Goal: Task Accomplishment & Management: Use online tool/utility

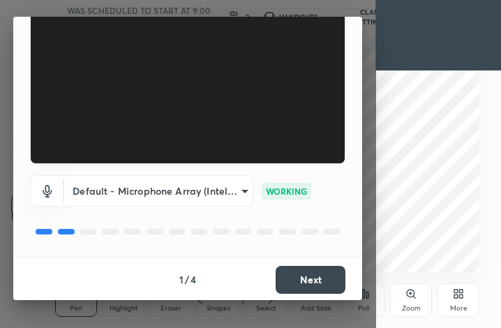
scroll to position [129, 0]
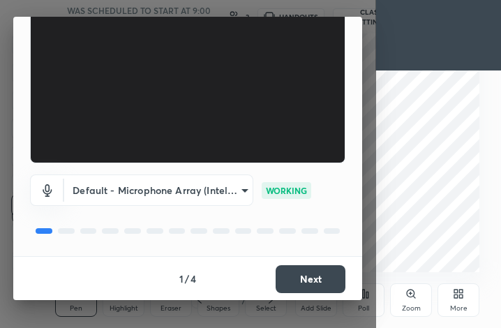
click at [315, 273] on button "Next" at bounding box center [311, 279] width 70 height 28
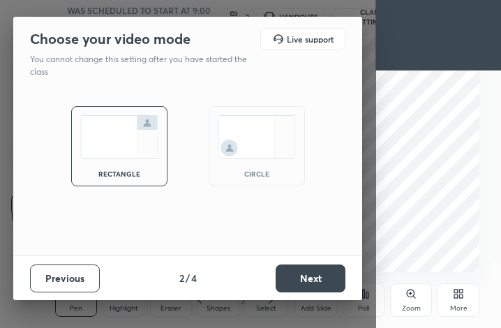
scroll to position [0, 0]
click at [317, 276] on button "Next" at bounding box center [311, 279] width 70 height 28
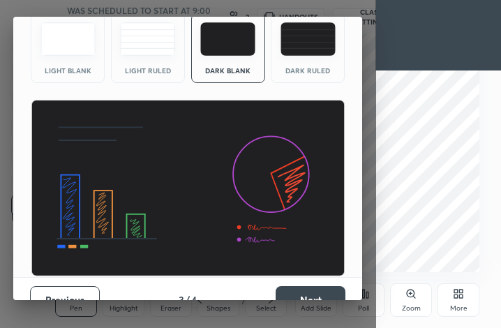
scroll to position [91, 0]
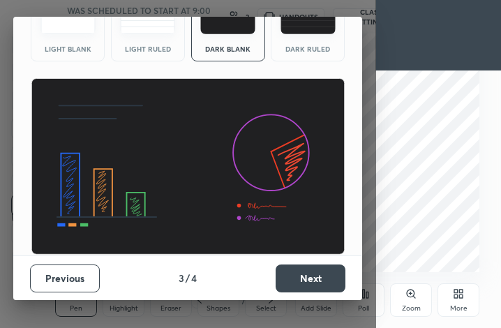
click at [315, 282] on button "Next" at bounding box center [311, 279] width 70 height 28
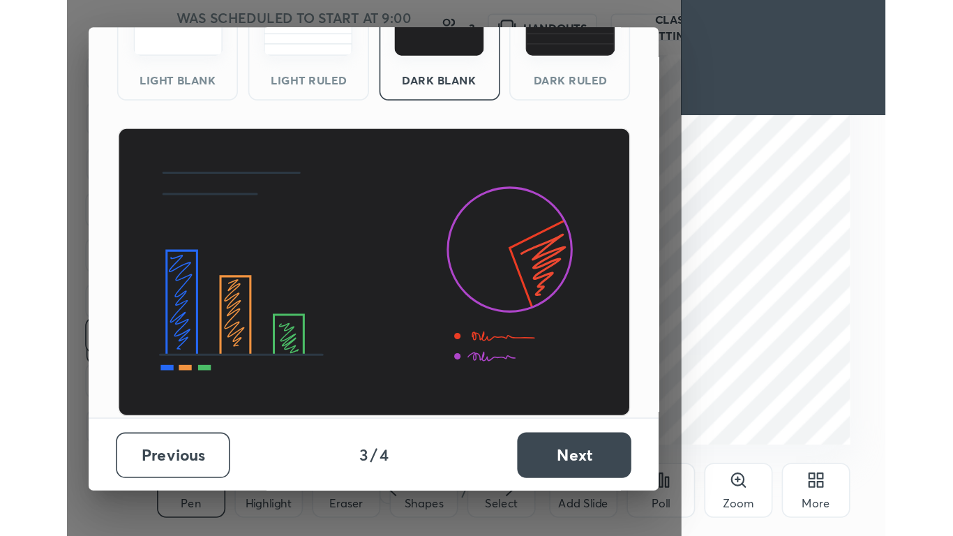
scroll to position [0, 0]
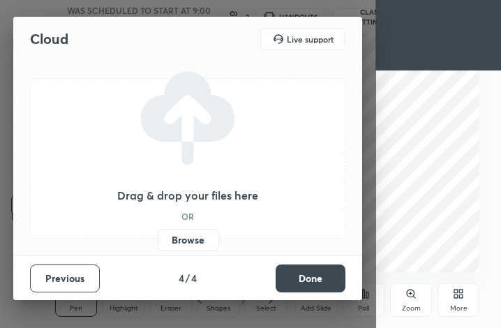
click at [317, 281] on button "Done" at bounding box center [311, 279] width 70 height 28
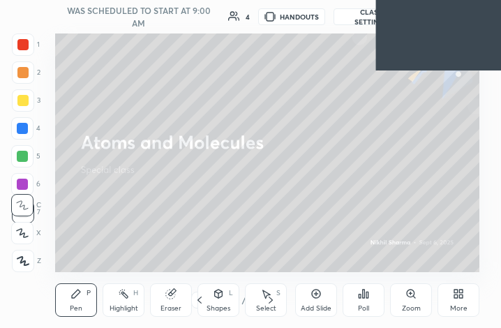
click at [471, 34] on video at bounding box center [439, 35] width 126 height 70
click at [316, 297] on icon at bounding box center [316, 293] width 11 height 11
click at [456, 297] on icon at bounding box center [455, 296] width 3 height 3
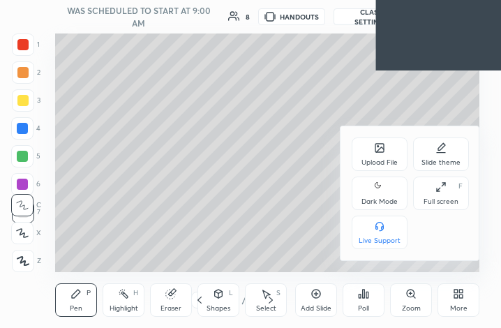
click at [437, 188] on icon at bounding box center [441, 186] width 11 height 11
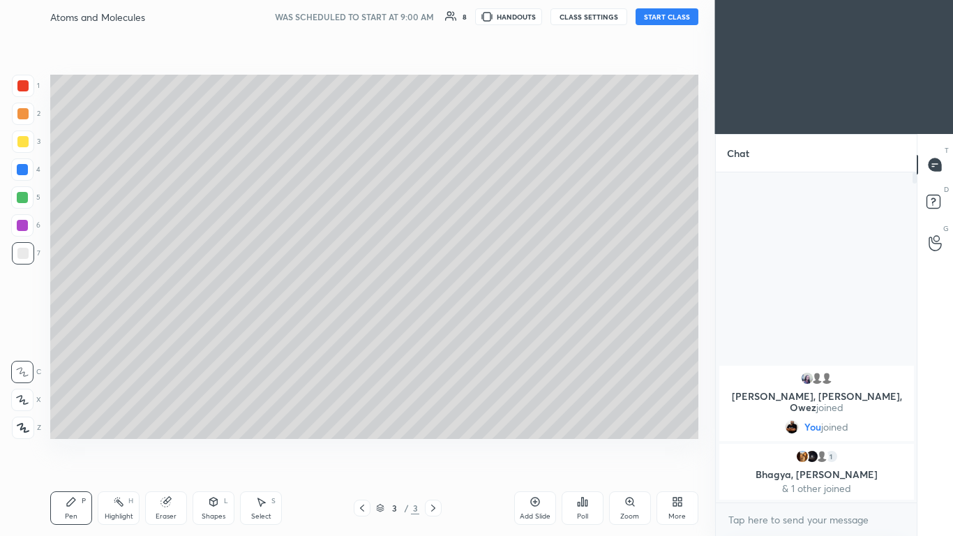
click at [500, 16] on button "START CLASS" at bounding box center [667, 16] width 63 height 17
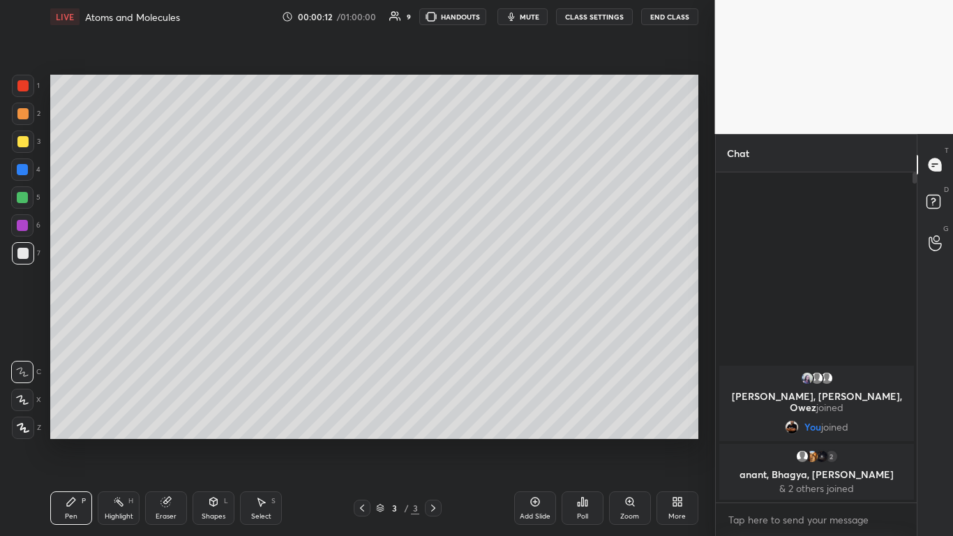
click at [26, 198] on div at bounding box center [22, 197] width 11 height 11
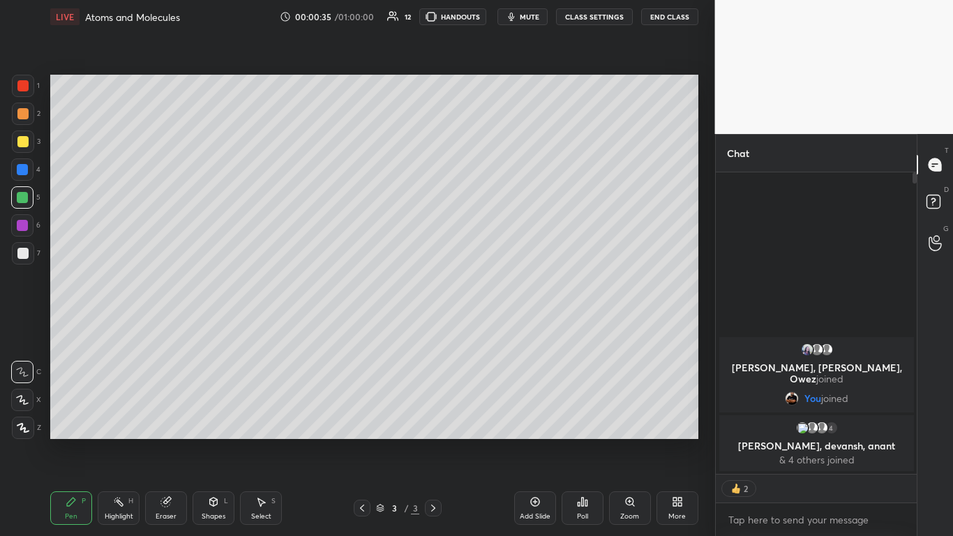
click at [27, 141] on div at bounding box center [22, 141] width 11 height 11
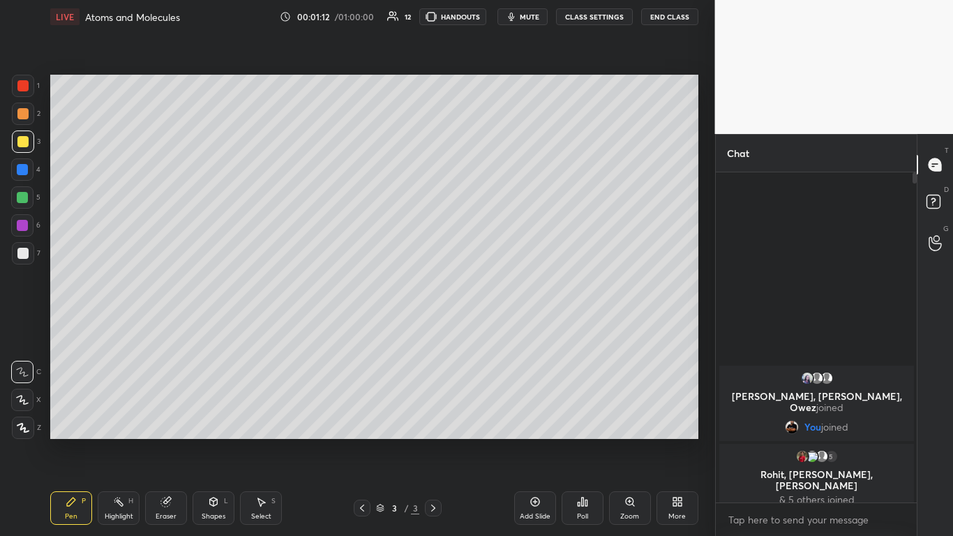
click at [21, 327] on icon at bounding box center [22, 400] width 11 height 8
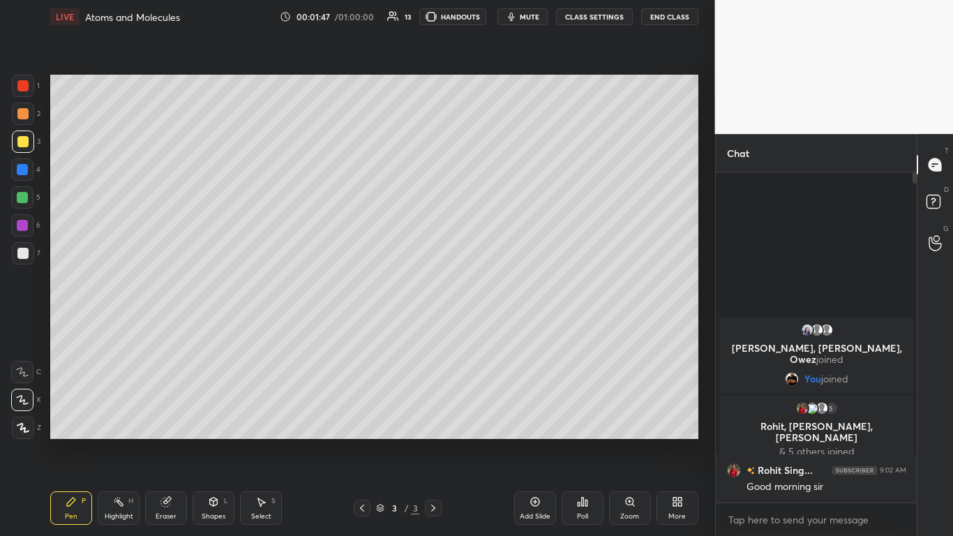
click at [21, 165] on div at bounding box center [22, 169] width 11 height 11
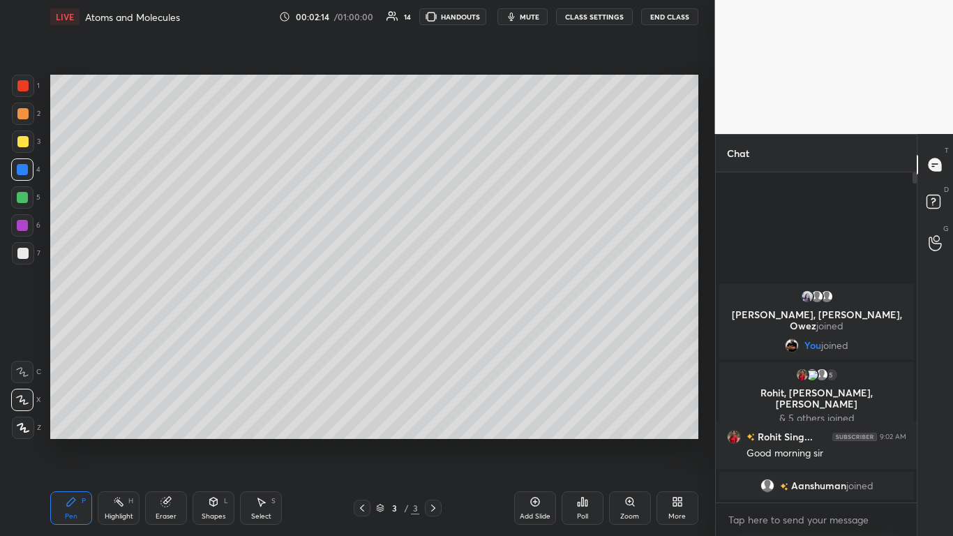
click at [22, 250] on div at bounding box center [22, 253] width 11 height 11
click at [22, 90] on div at bounding box center [22, 85] width 11 height 11
click at [25, 143] on div at bounding box center [22, 141] width 11 height 11
click at [30, 256] on div at bounding box center [23, 253] width 22 height 22
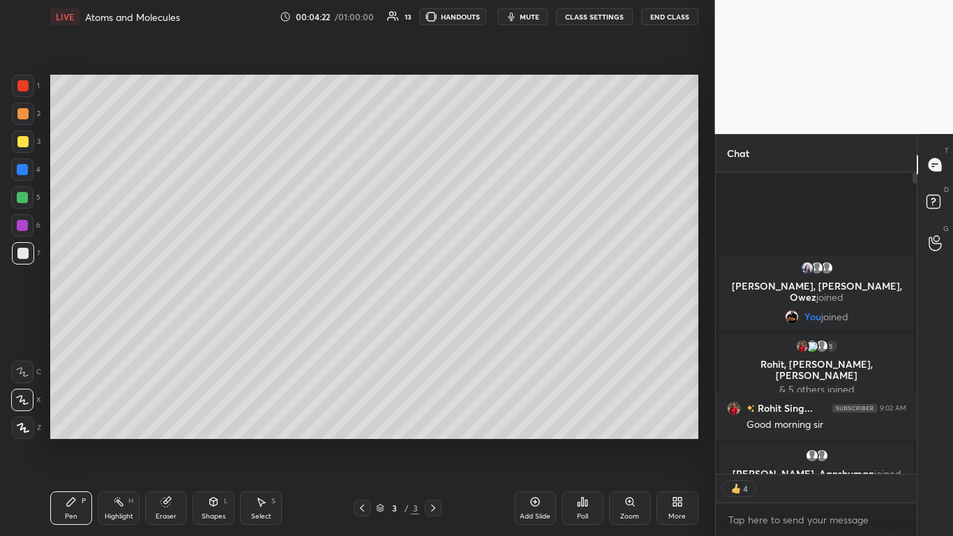
click at [500, 327] on div "Add Slide" at bounding box center [535, 508] width 42 height 34
click at [27, 142] on div at bounding box center [22, 141] width 11 height 11
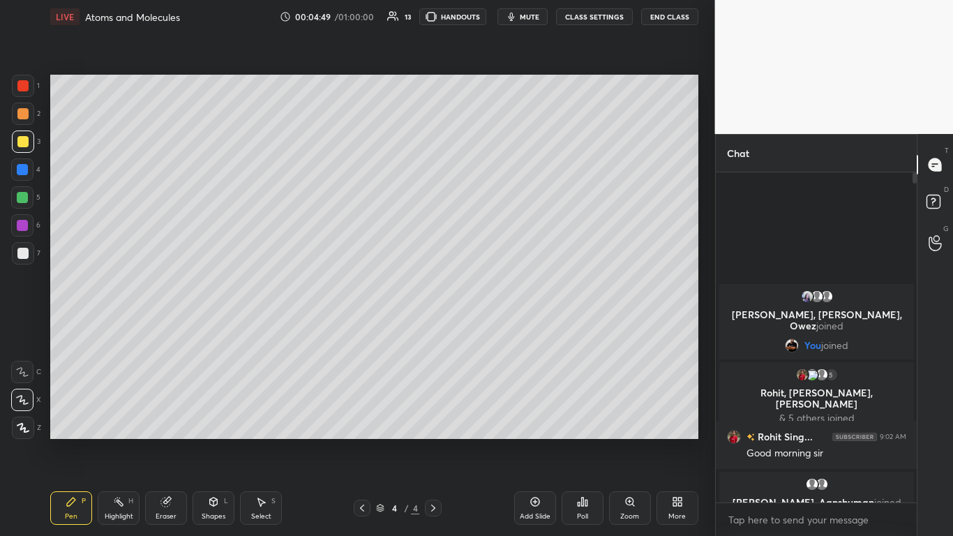
click at [20, 256] on div at bounding box center [22, 253] width 11 height 11
click at [25, 201] on div at bounding box center [22, 197] width 11 height 11
click at [32, 253] on div at bounding box center [23, 253] width 22 height 22
click at [17, 145] on div at bounding box center [22, 141] width 11 height 11
click at [500, 196] on div at bounding box center [913, 337] width 8 height 330
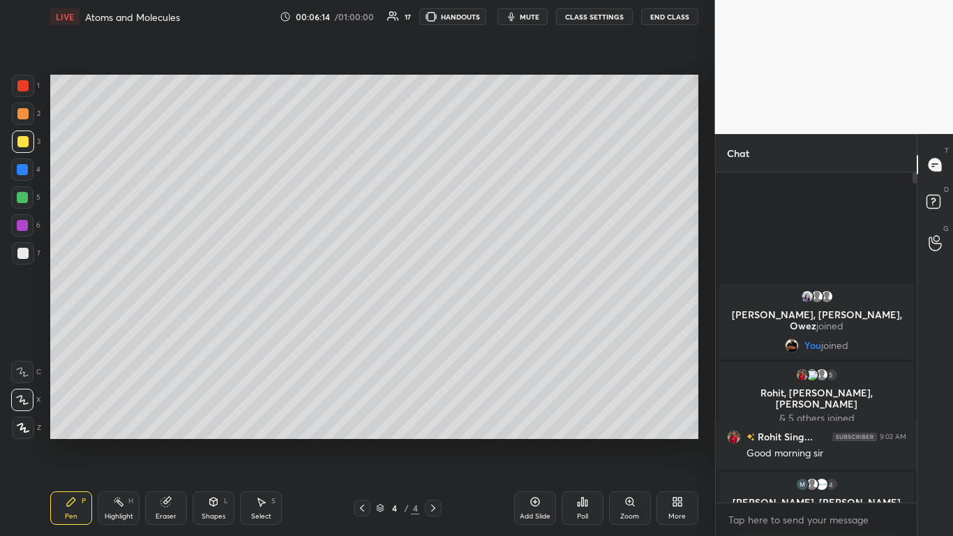
click at [500, 195] on div at bounding box center [913, 337] width 8 height 330
click at [500, 199] on div "T Messages (T) D Doubts (D) G Raise Hand (G)" at bounding box center [935, 335] width 36 height 402
click at [29, 181] on div "4" at bounding box center [25, 172] width 29 height 28
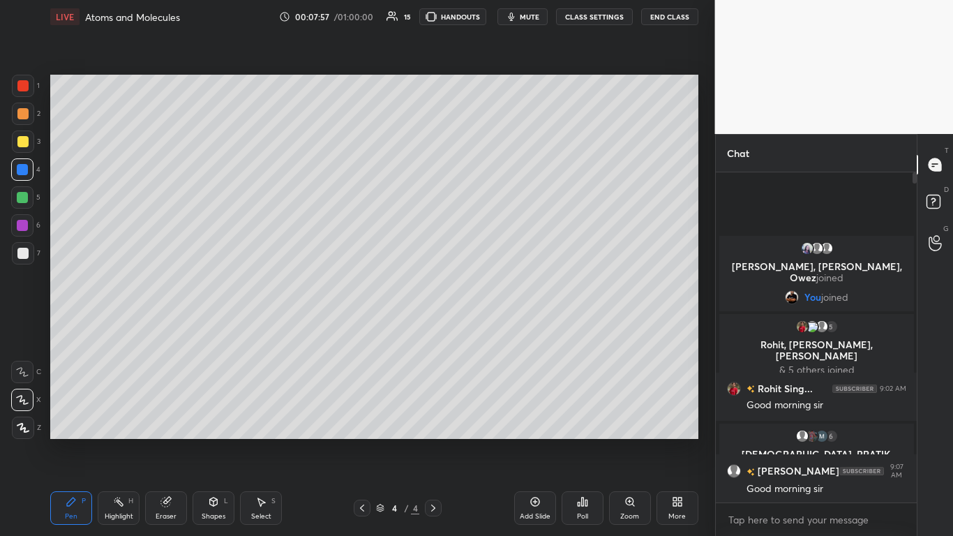
scroll to position [297, 197]
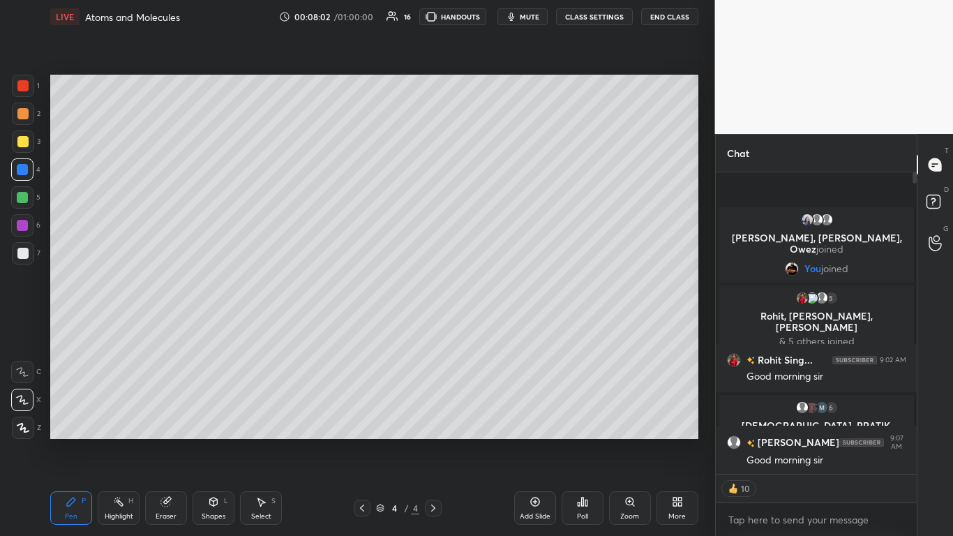
click at [500, 327] on icon at bounding box center [534, 502] width 9 height 9
click at [26, 145] on div at bounding box center [22, 141] width 11 height 11
click at [22, 254] on div at bounding box center [22, 253] width 11 height 11
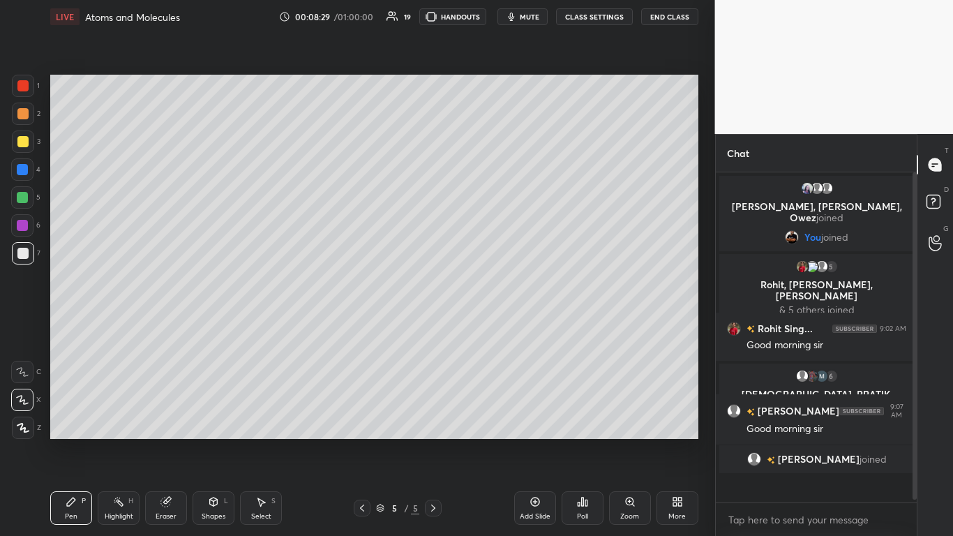
scroll to position [326, 197]
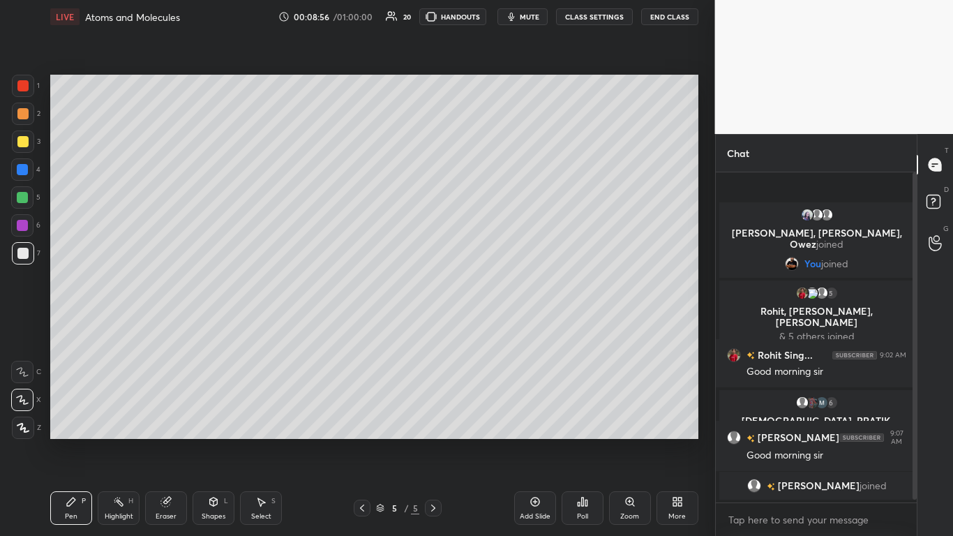
click at [22, 142] on div at bounding box center [22, 141] width 11 height 11
click at [29, 251] on div at bounding box center [23, 253] width 22 height 22
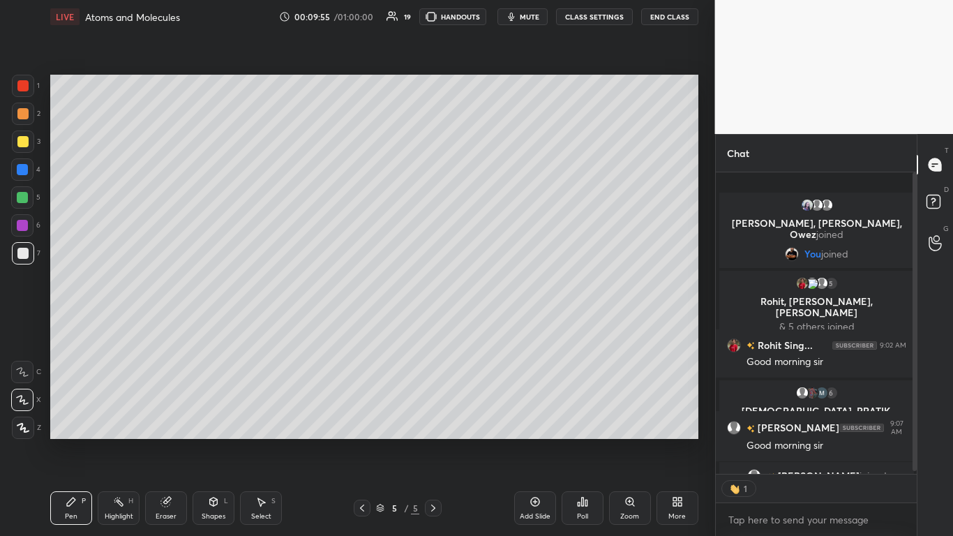
scroll to position [297, 197]
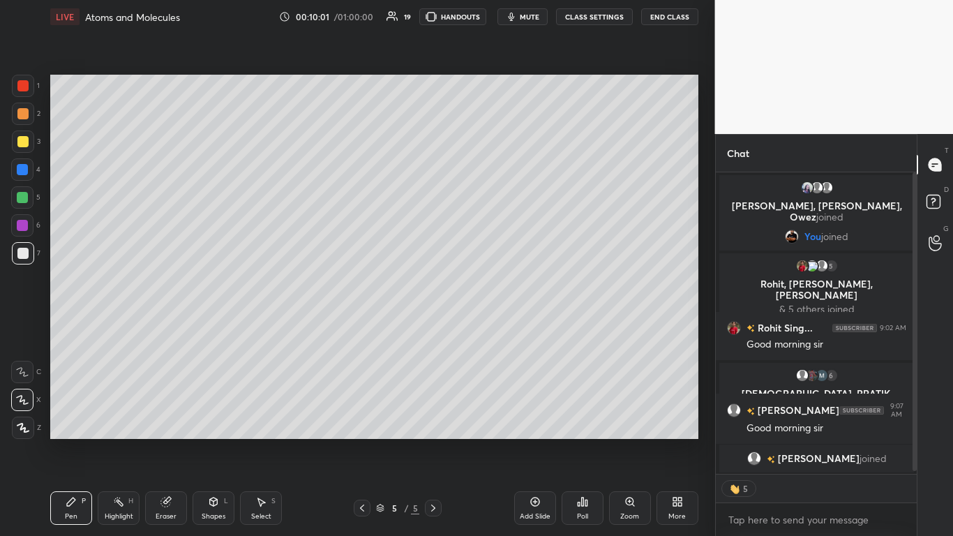
click at [24, 140] on div at bounding box center [22, 141] width 11 height 11
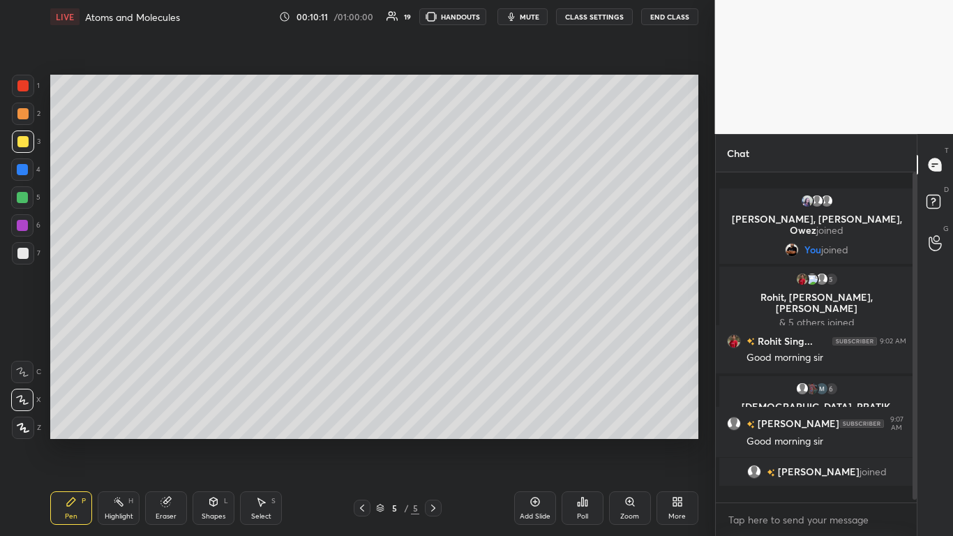
scroll to position [326, 197]
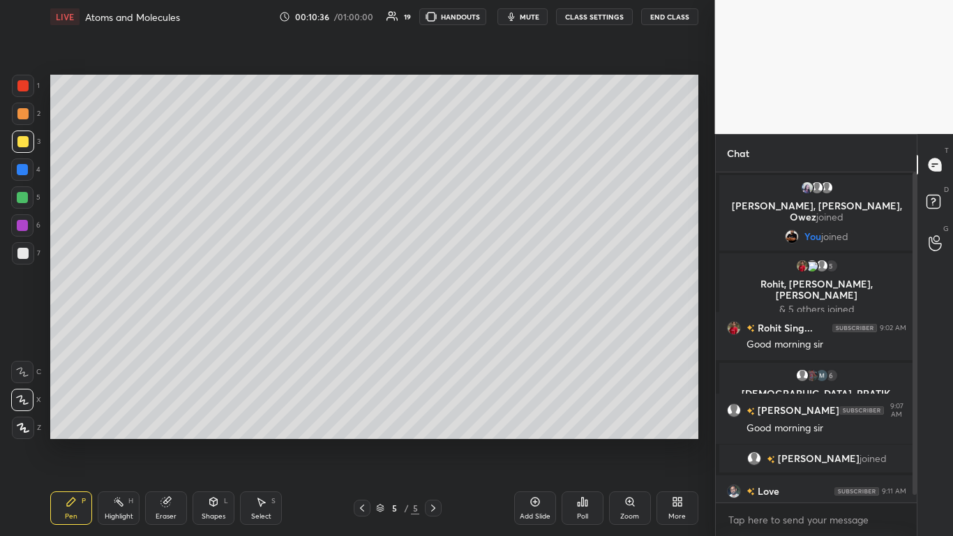
click at [500, 327] on div "T Messages (T) D Doubts (D) G Raise Hand (G)" at bounding box center [935, 335] width 36 height 402
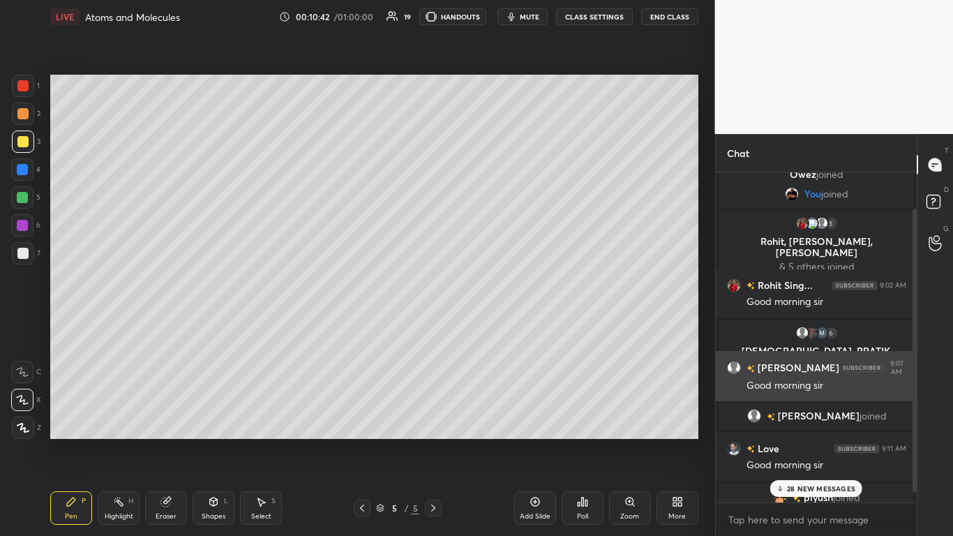
scroll to position [54, 0]
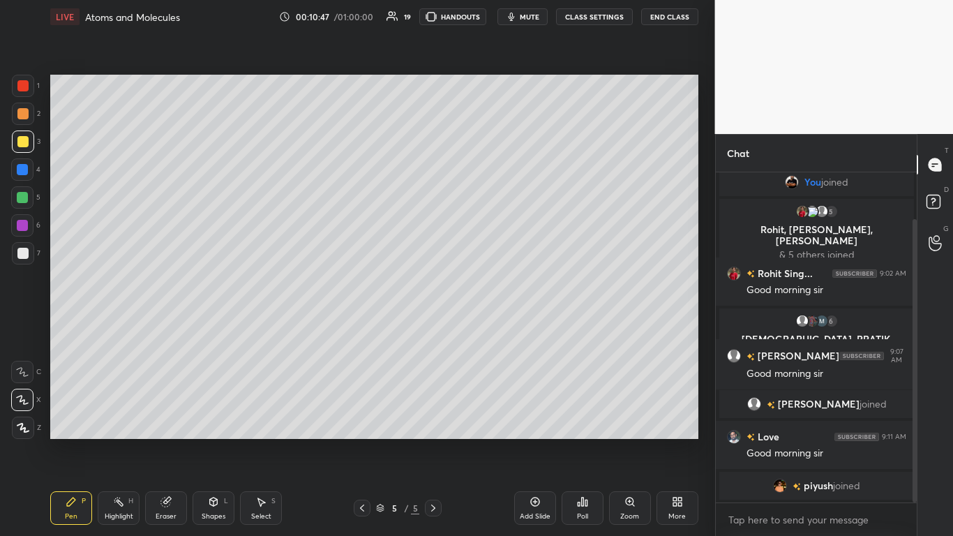
click at [20, 258] on div at bounding box center [22, 253] width 11 height 11
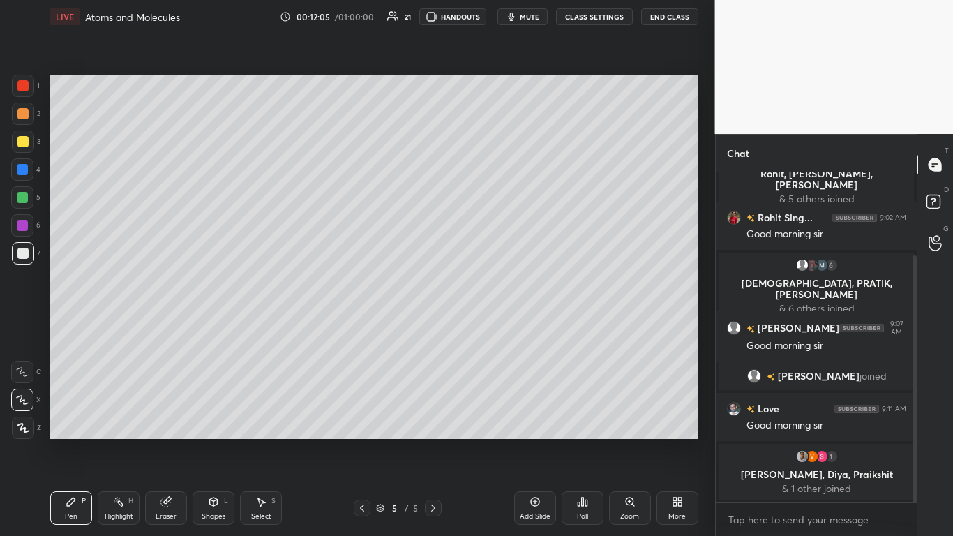
scroll to position [297, 197]
click at [22, 173] on div at bounding box center [22, 169] width 11 height 11
click at [362, 327] on icon at bounding box center [362, 508] width 11 height 11
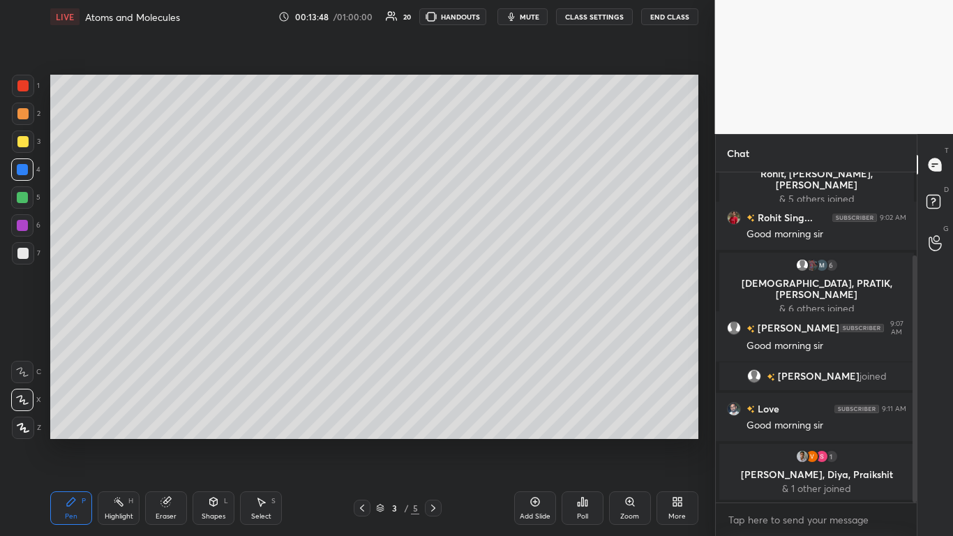
click at [435, 327] on icon at bounding box center [433, 508] width 4 height 7
click at [434, 327] on icon at bounding box center [433, 508] width 11 height 11
click at [26, 87] on div at bounding box center [22, 85] width 11 height 11
click at [500, 327] on div "Add Slide" at bounding box center [535, 508] width 42 height 34
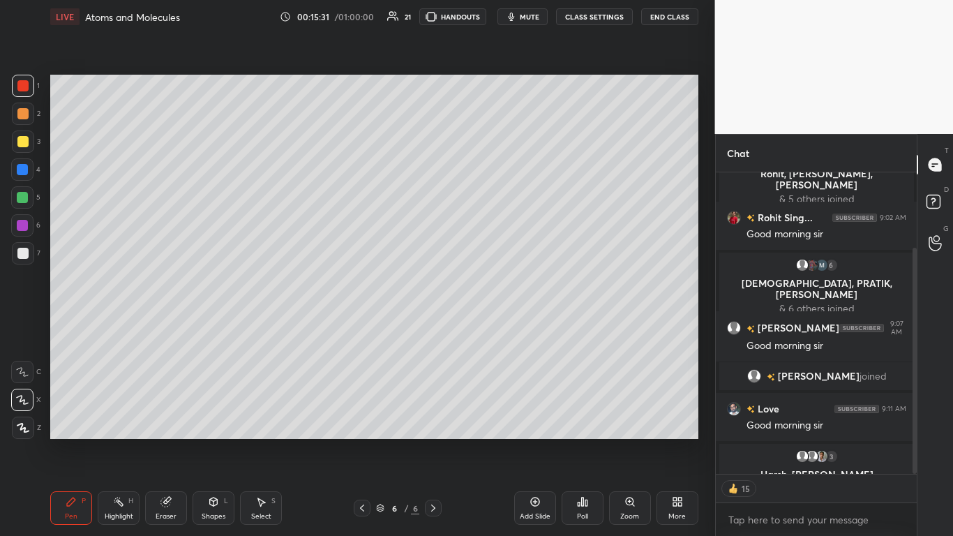
click at [27, 143] on div at bounding box center [22, 141] width 11 height 11
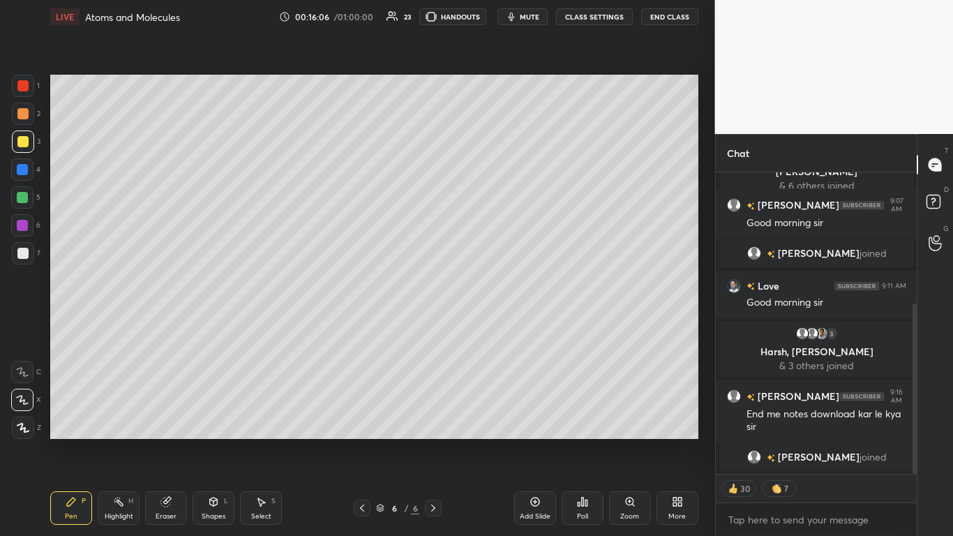
scroll to position [205, 0]
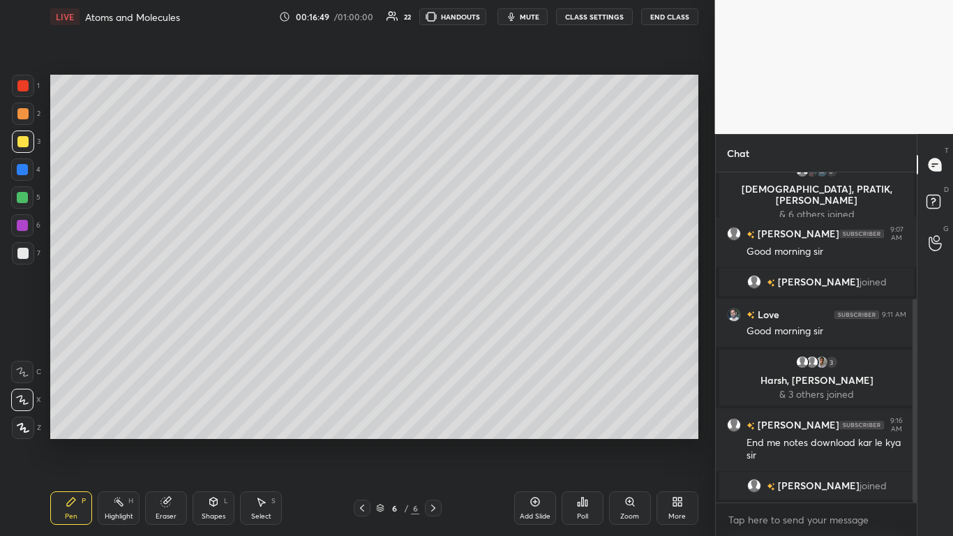
click at [24, 253] on div at bounding box center [22, 253] width 11 height 11
click at [33, 170] on div at bounding box center [22, 169] width 22 height 22
click at [22, 253] on div at bounding box center [22, 253] width 11 height 11
click at [25, 146] on div at bounding box center [22, 141] width 11 height 11
click at [25, 170] on div at bounding box center [22, 169] width 11 height 11
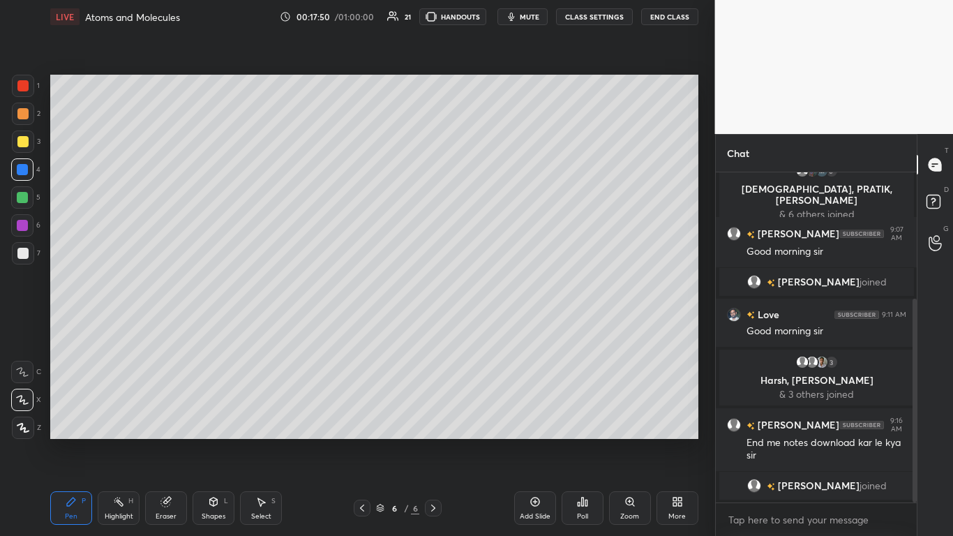
click at [17, 147] on div at bounding box center [22, 141] width 11 height 11
click at [218, 327] on div "Shapes L" at bounding box center [214, 508] width 42 height 34
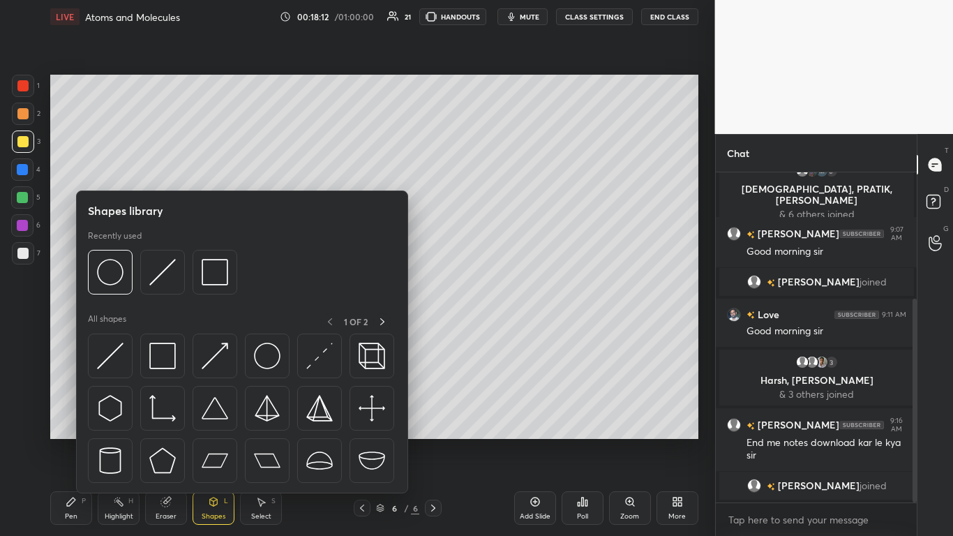
click at [179, 327] on div "Eraser" at bounding box center [166, 508] width 42 height 34
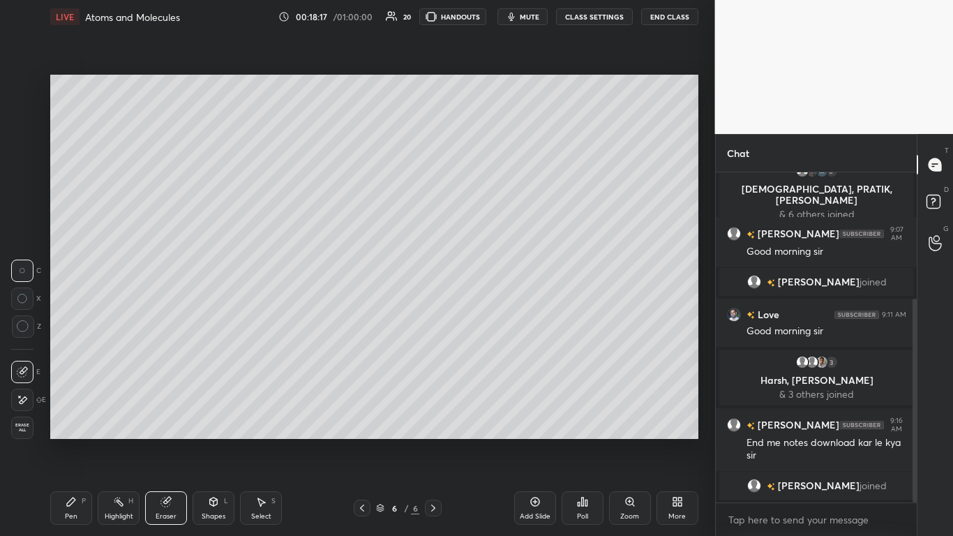
click at [83, 327] on div "P" at bounding box center [84, 501] width 4 height 7
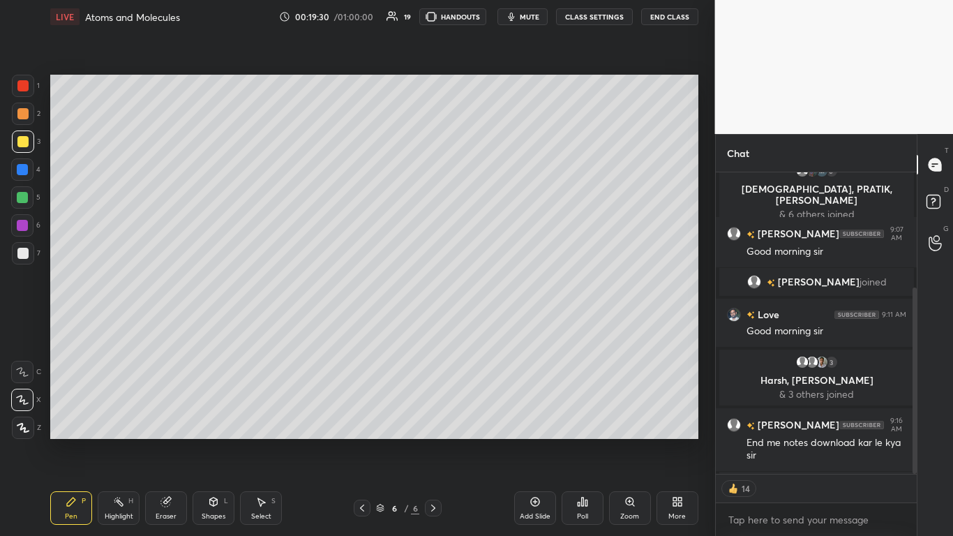
scroll to position [326, 197]
click at [500, 327] on div "Add Slide" at bounding box center [535, 508] width 42 height 34
click at [27, 147] on div at bounding box center [23, 142] width 22 height 22
click at [28, 248] on div at bounding box center [23, 253] width 22 height 22
click at [168, 327] on icon at bounding box center [165, 502] width 9 height 9
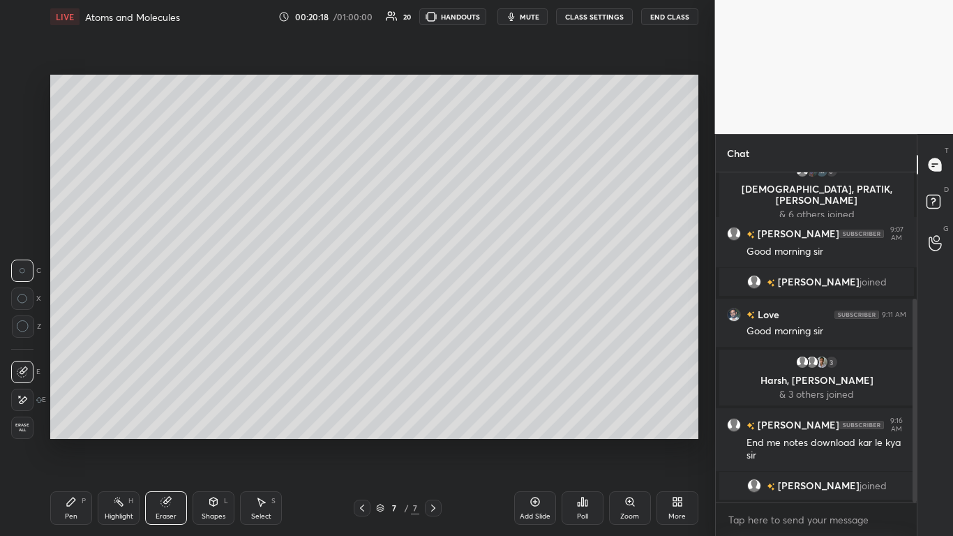
click at [72, 327] on div "Pen P" at bounding box center [71, 508] width 42 height 34
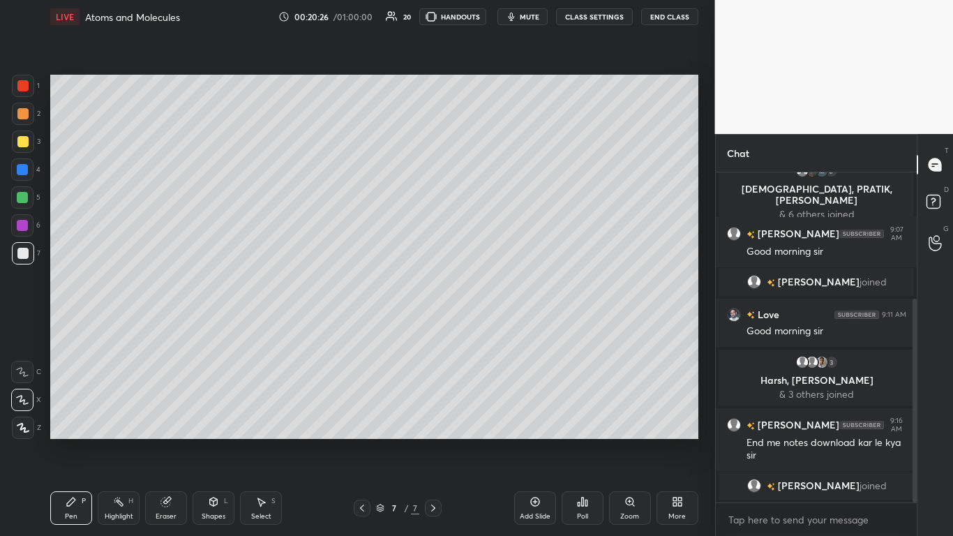
click at [24, 204] on div at bounding box center [22, 197] width 22 height 22
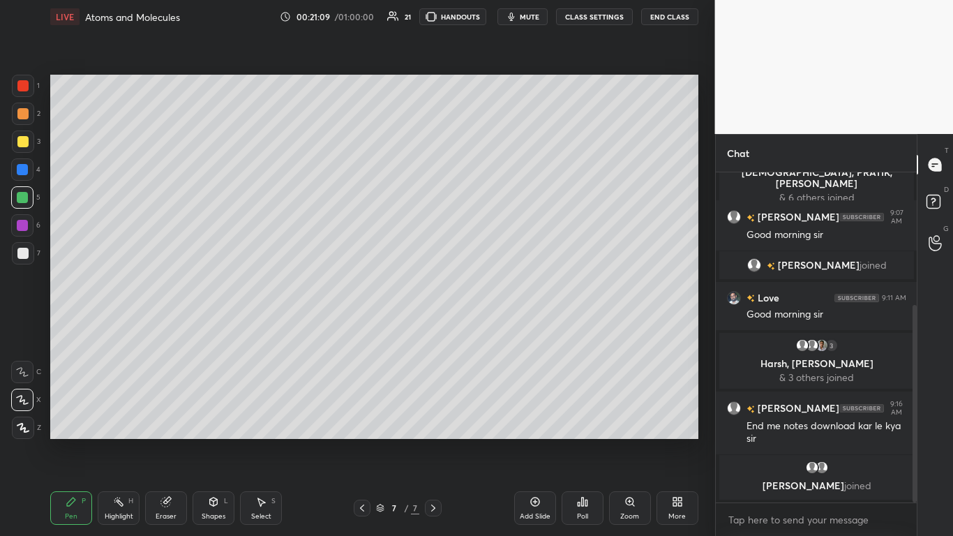
click at [26, 145] on div at bounding box center [22, 141] width 11 height 11
click at [23, 253] on div at bounding box center [22, 253] width 11 height 11
click at [24, 198] on div at bounding box center [22, 197] width 11 height 11
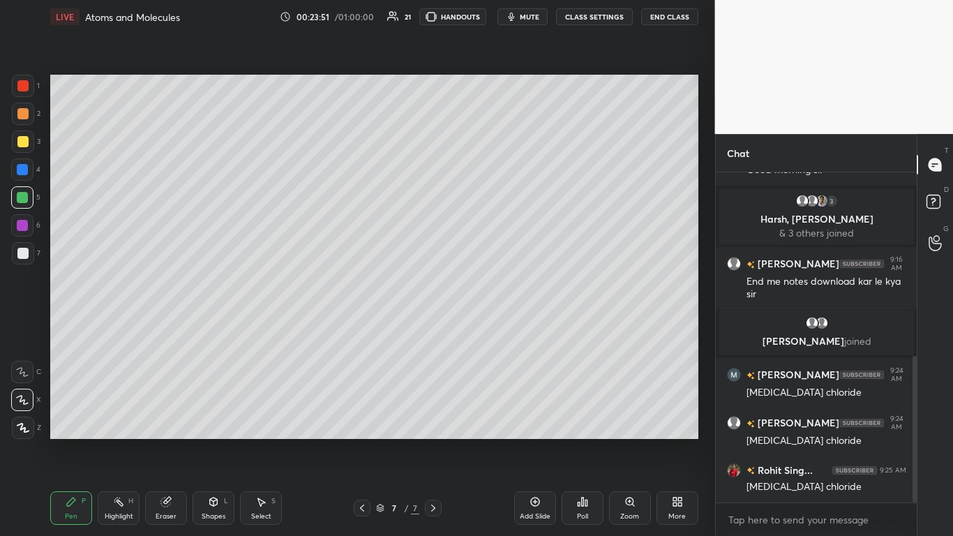
scroll to position [414, 0]
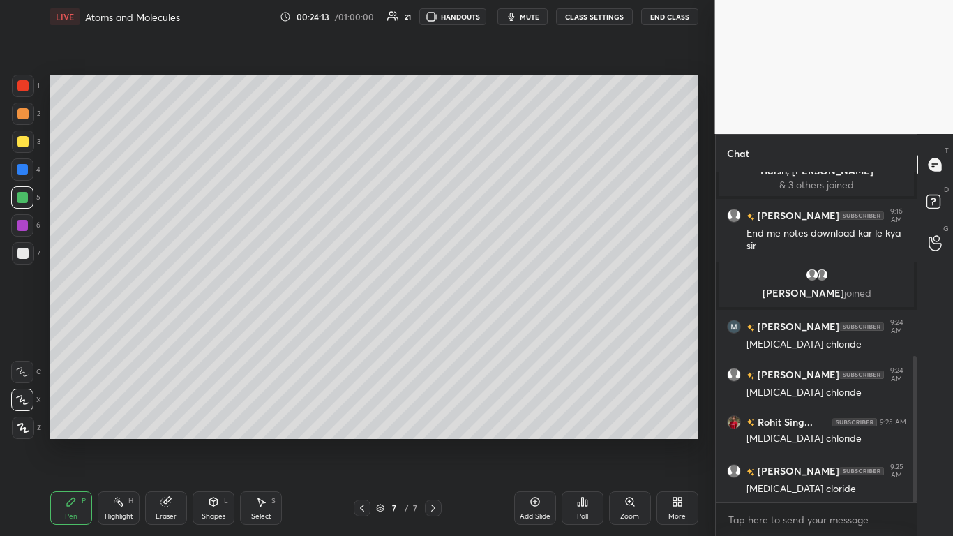
click at [27, 137] on div at bounding box center [22, 141] width 11 height 11
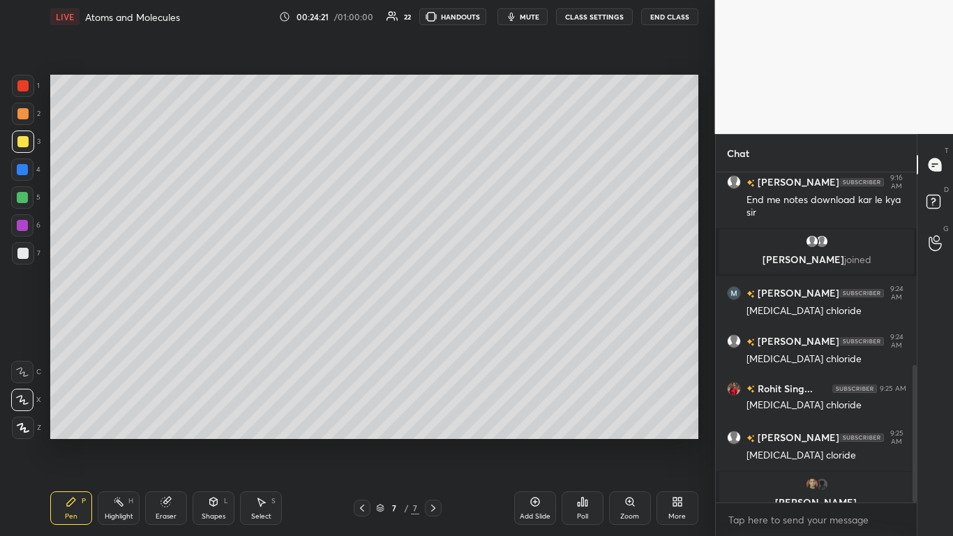
scroll to position [464, 0]
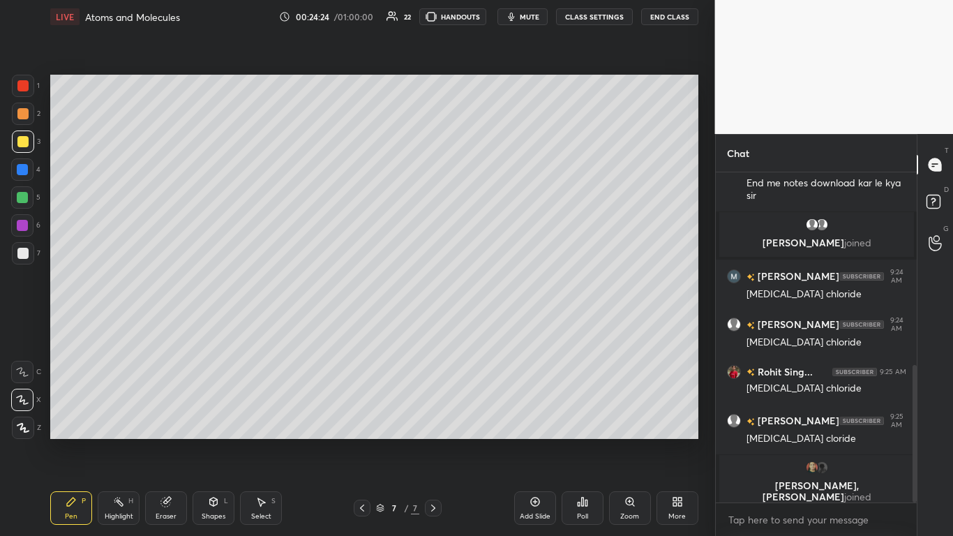
click at [29, 193] on div at bounding box center [22, 197] width 22 height 22
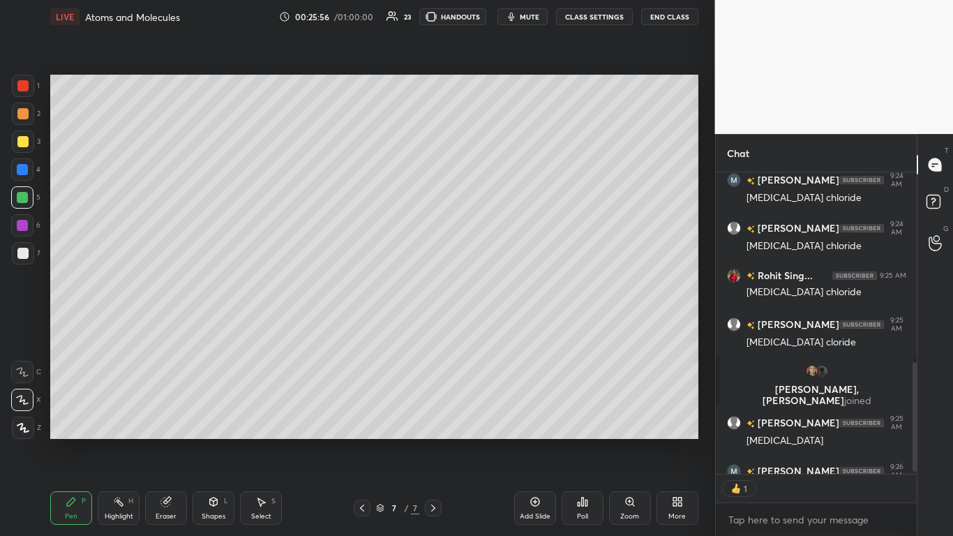
scroll to position [637, 0]
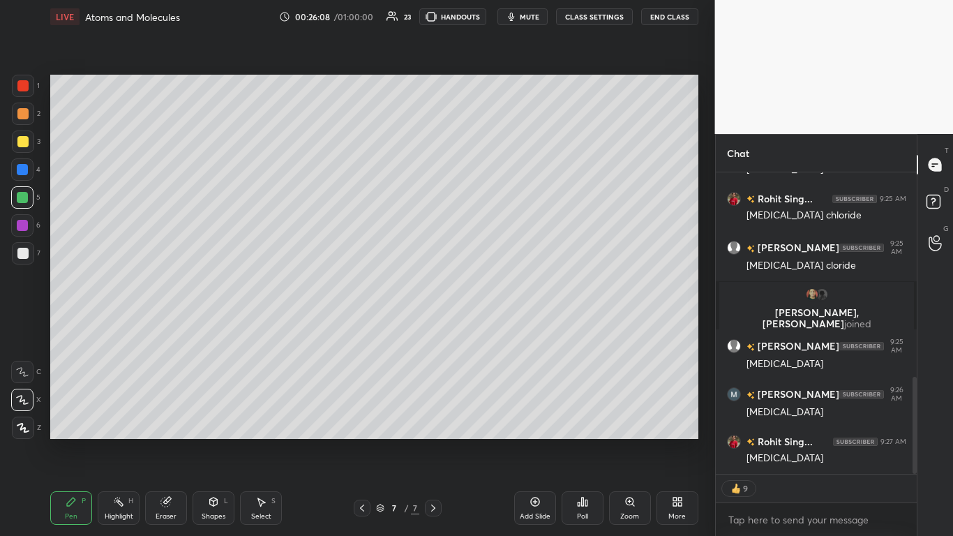
click at [500, 327] on icon at bounding box center [534, 502] width 9 height 9
click at [29, 176] on div at bounding box center [22, 169] width 22 height 22
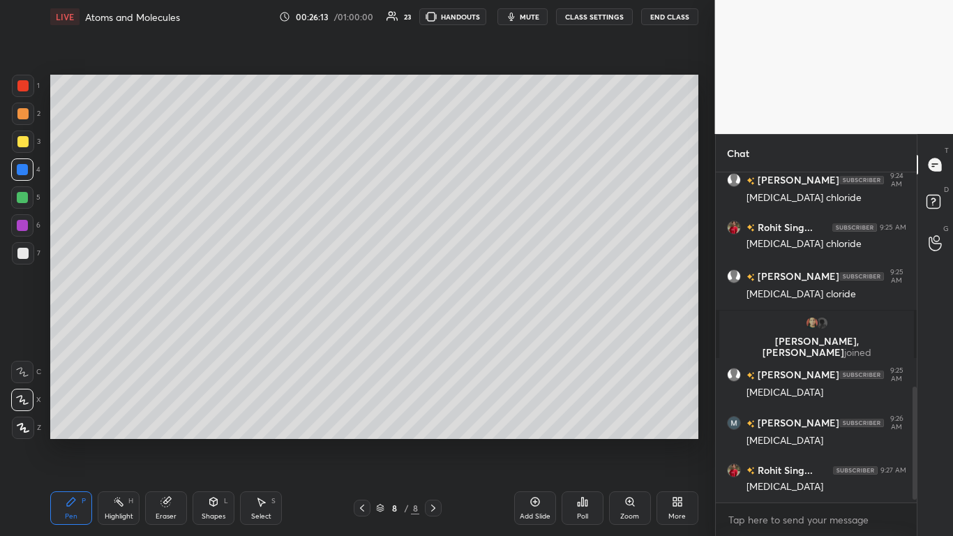
scroll to position [609, 0]
click at [27, 255] on div at bounding box center [22, 253] width 11 height 11
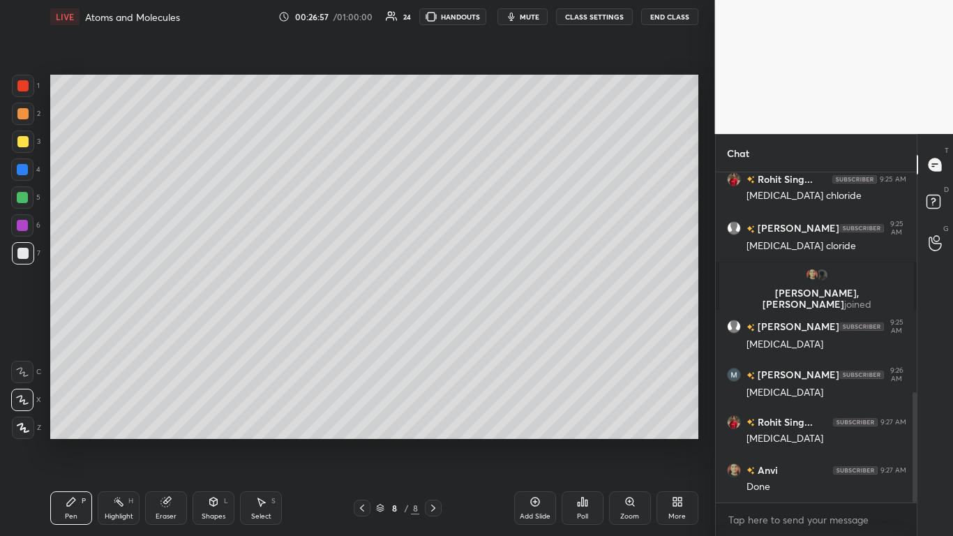
click at [171, 327] on icon at bounding box center [166, 501] width 11 height 11
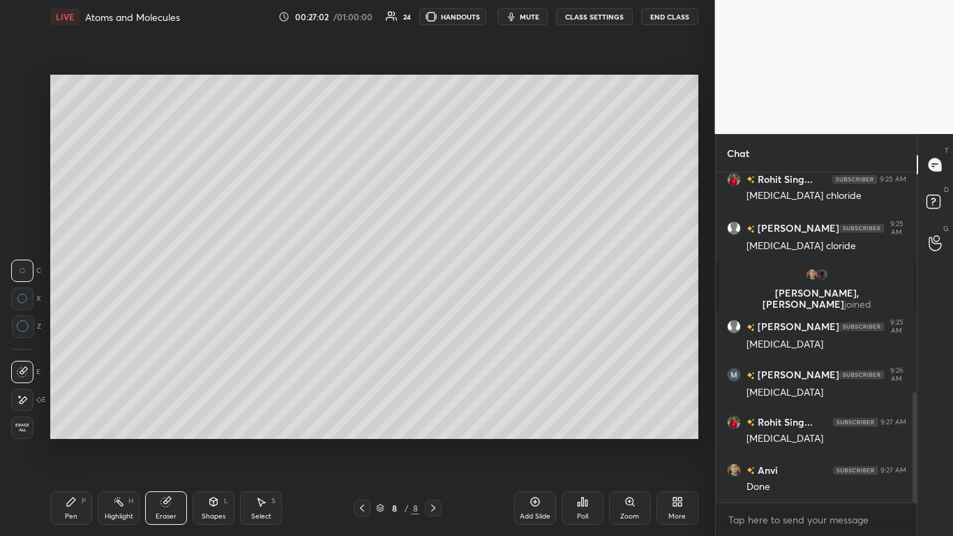
click at [80, 327] on div "Pen P" at bounding box center [71, 508] width 42 height 34
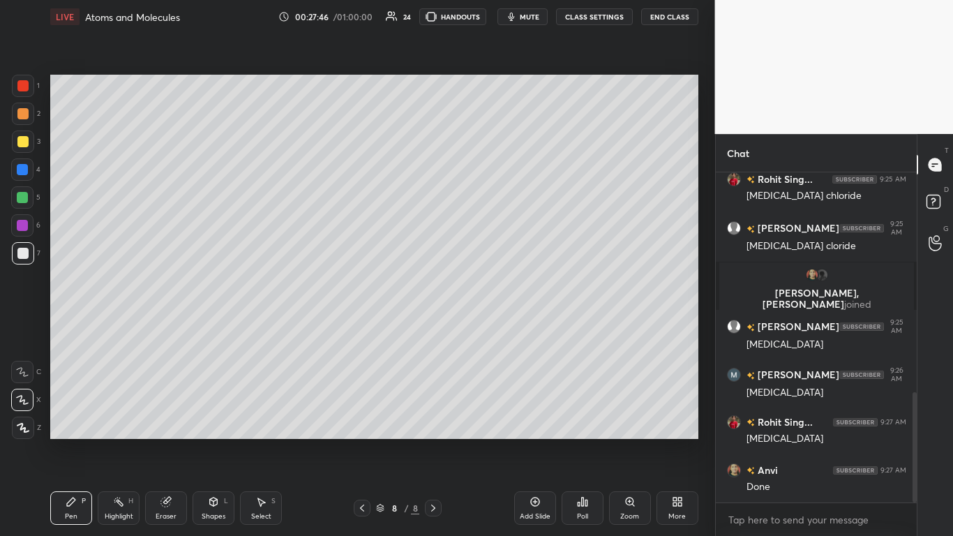
click at [17, 174] on div at bounding box center [22, 169] width 11 height 11
click at [24, 142] on div at bounding box center [22, 141] width 11 height 11
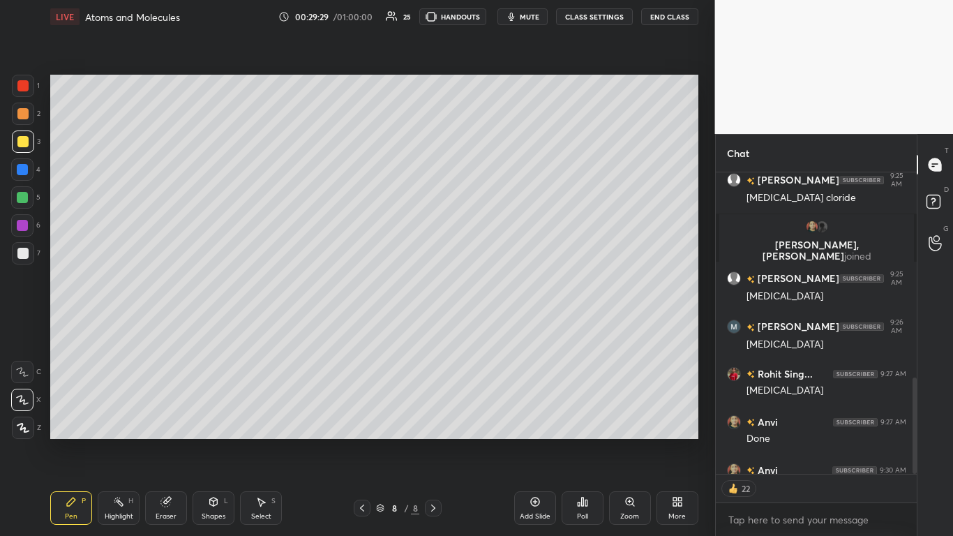
scroll to position [767, 0]
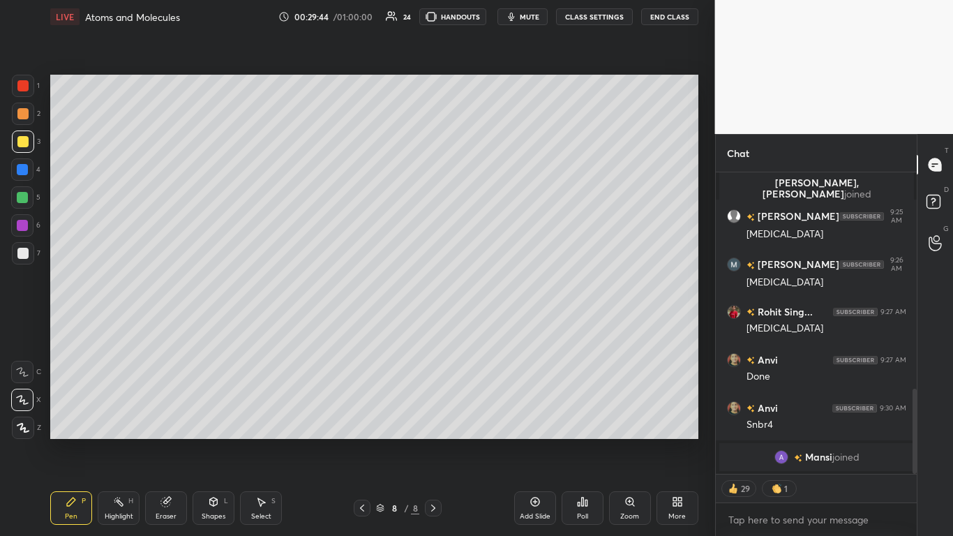
click at [500, 327] on icon at bounding box center [534, 502] width 9 height 9
click at [33, 168] on div at bounding box center [22, 169] width 22 height 22
click at [33, 242] on div "7" at bounding box center [26, 253] width 29 height 22
click at [29, 255] on div at bounding box center [23, 253] width 22 height 22
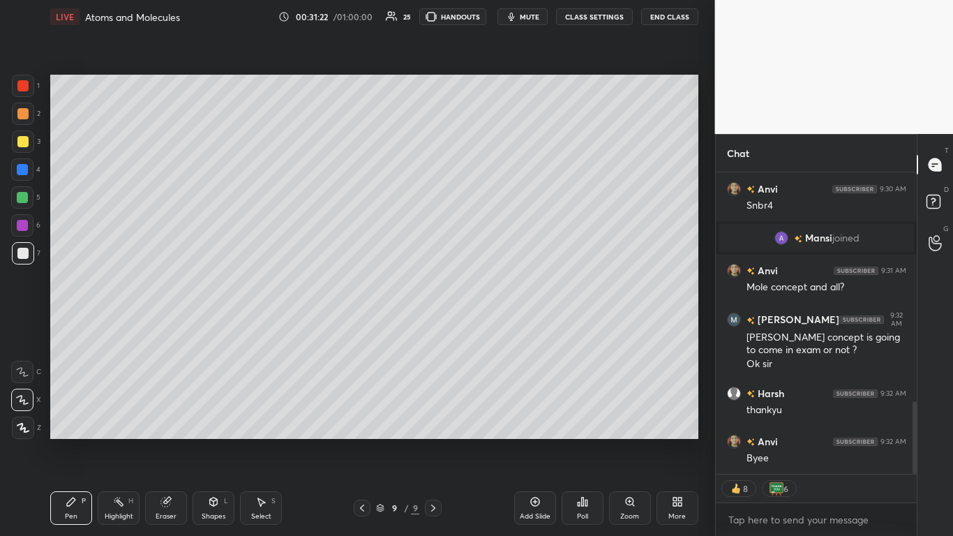
scroll to position [999, 0]
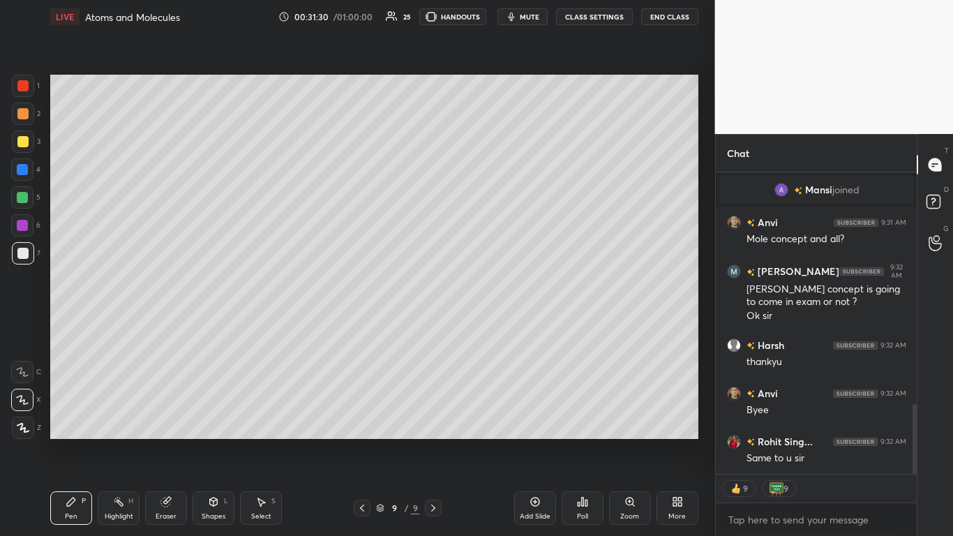
click at [500, 19] on button "End Class" at bounding box center [669, 16] width 57 height 17
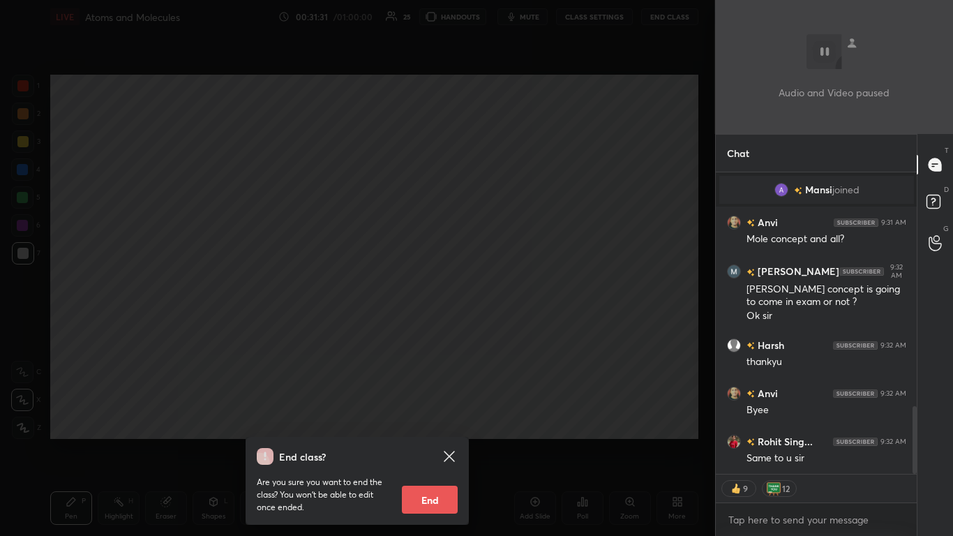
scroll to position [1048, 0]
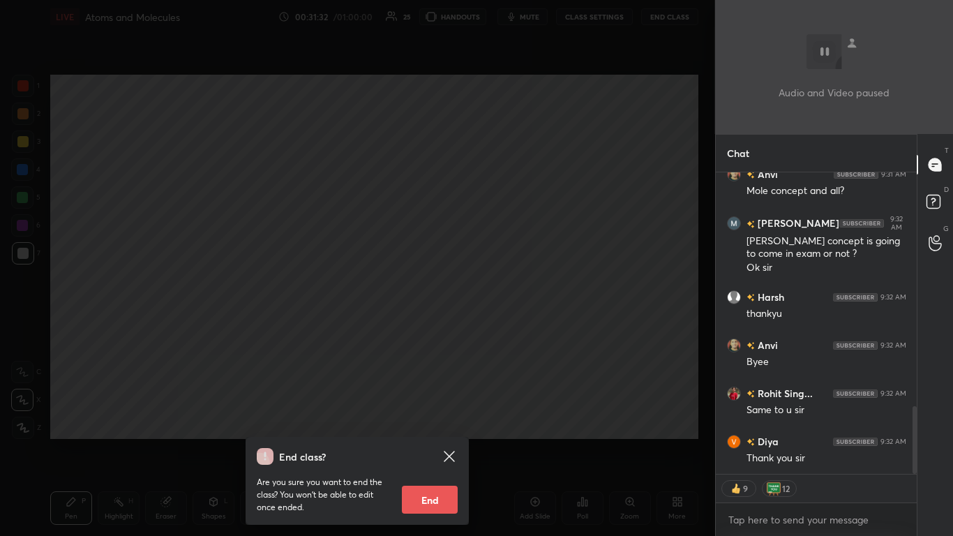
click at [431, 327] on button "End" at bounding box center [430, 500] width 56 height 28
type textarea "x"
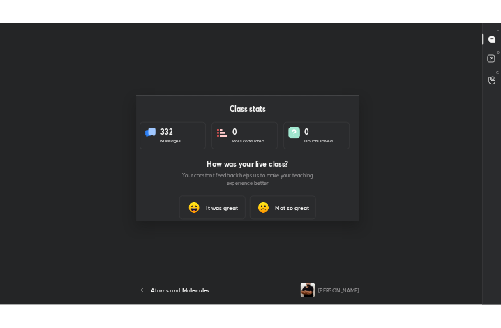
scroll to position [69557, 69306]
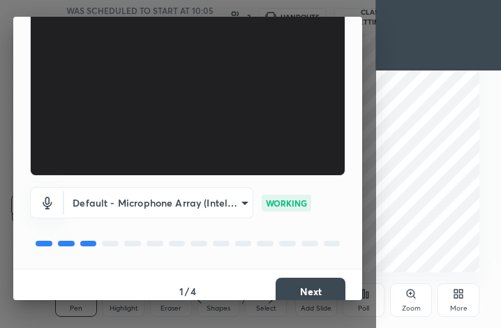
scroll to position [130, 0]
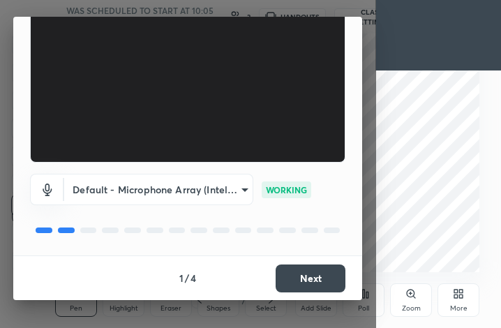
click at [321, 273] on button "Next" at bounding box center [311, 279] width 70 height 28
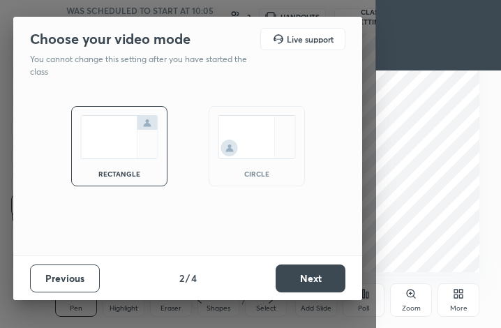
click at [327, 276] on button "Next" at bounding box center [311, 279] width 70 height 28
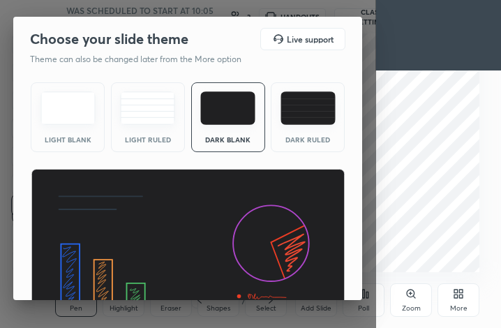
scroll to position [91, 0]
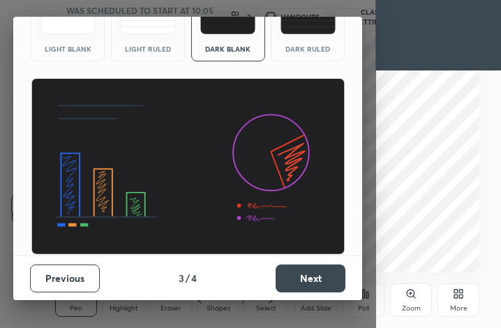
click at [318, 278] on button "Next" at bounding box center [311, 279] width 70 height 28
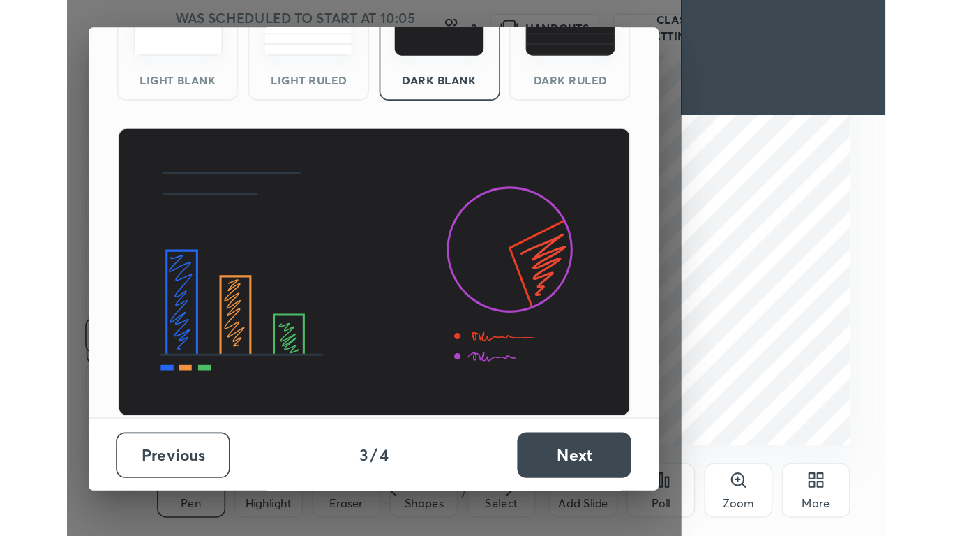
scroll to position [0, 0]
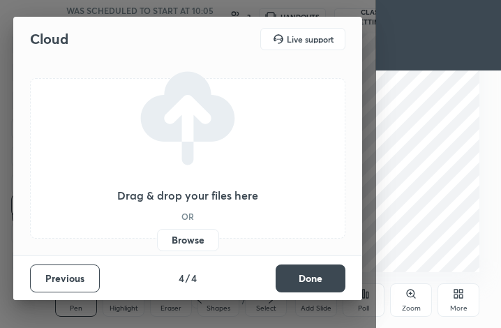
click at [323, 283] on button "Done" at bounding box center [311, 279] width 70 height 28
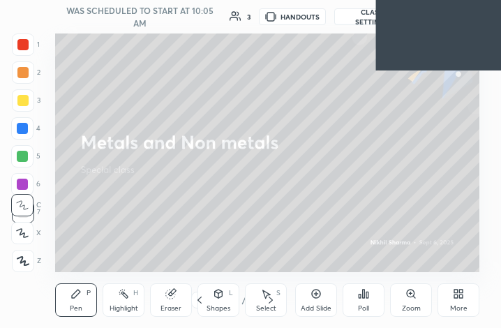
click at [461, 295] on icon at bounding box center [460, 296] width 3 height 3
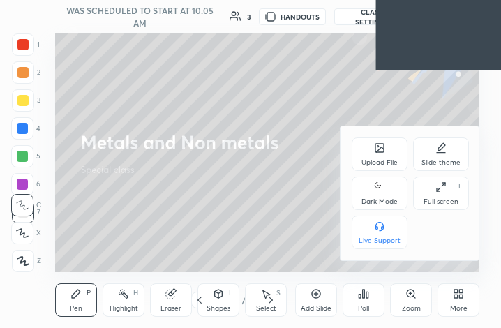
click at [440, 191] on icon at bounding box center [441, 186] width 11 height 11
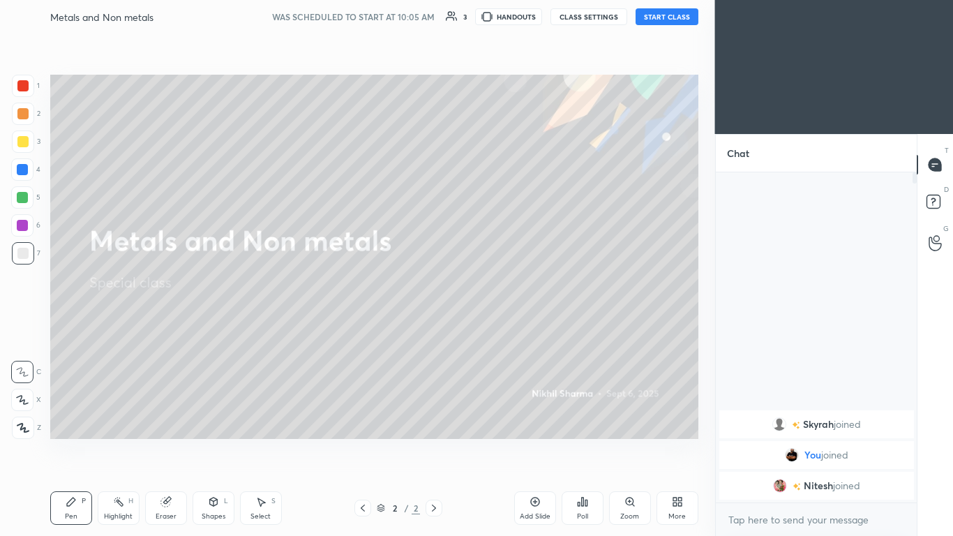
click at [500, 18] on button "START CLASS" at bounding box center [667, 16] width 63 height 17
click at [500, 327] on div "Add Slide" at bounding box center [535, 516] width 31 height 7
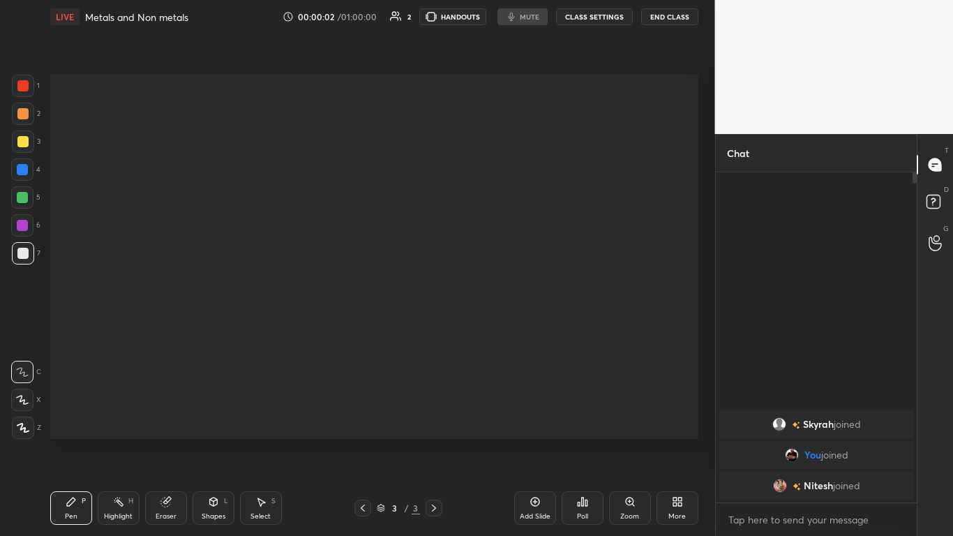
click at [22, 140] on div at bounding box center [22, 141] width 11 height 11
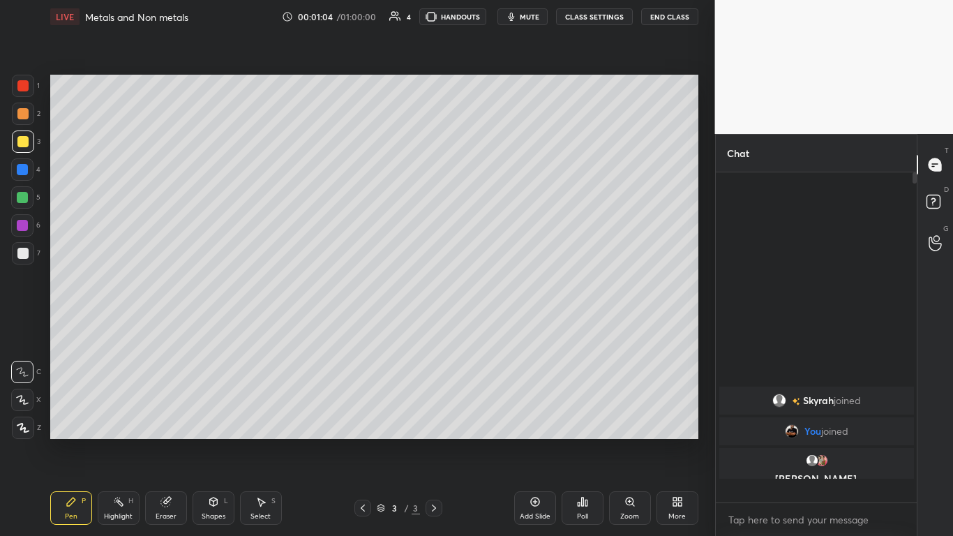
scroll to position [326, 197]
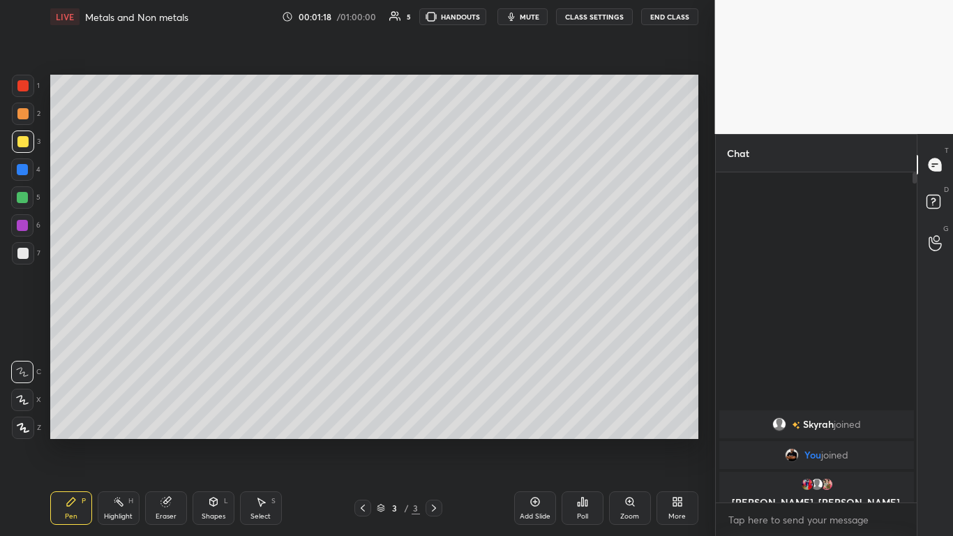
click at [500, 17] on button "CLASS SETTINGS" at bounding box center [594, 16] width 77 height 17
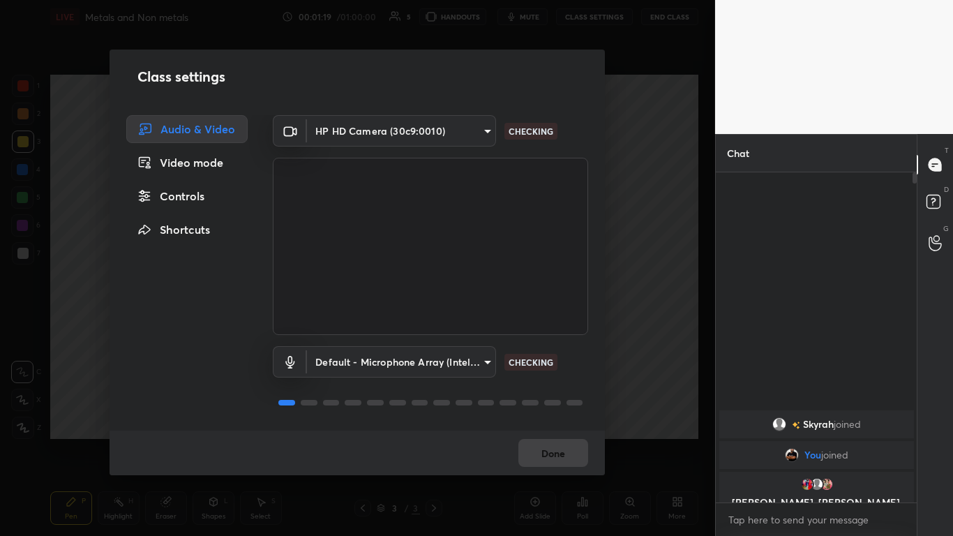
click at [500, 72] on div "Class settings Audio & Video Video mode Controls Shortcuts HP HD Camera (30c9:0…" at bounding box center [357, 268] width 715 height 536
click at [500, 327] on button "Done" at bounding box center [554, 453] width 70 height 28
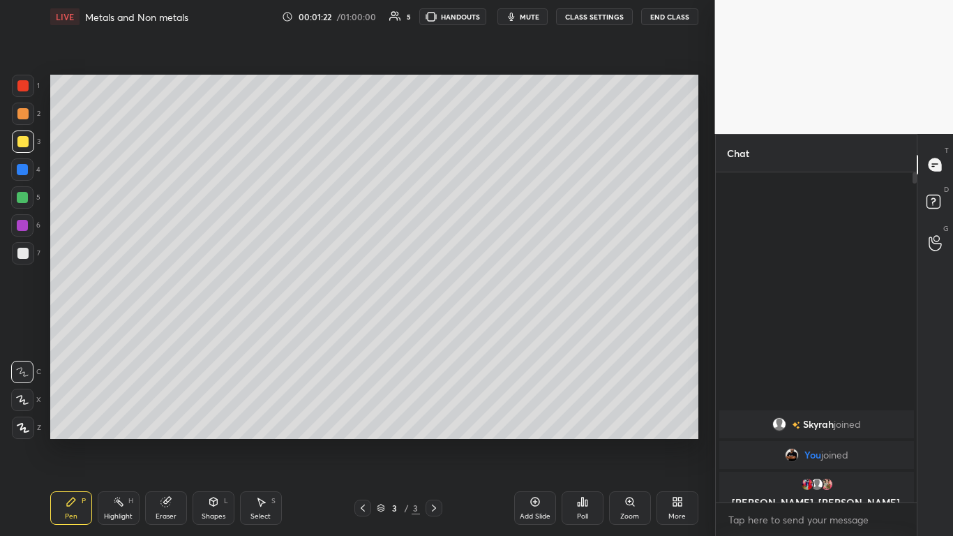
click at [500, 17] on span "mute" at bounding box center [530, 17] width 20 height 10
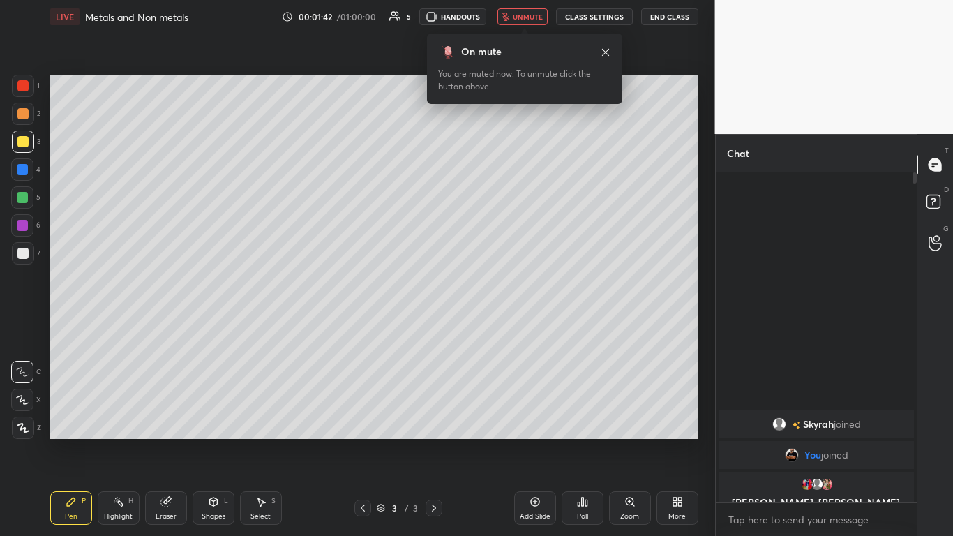
click at [500, 15] on span "unmute" at bounding box center [528, 17] width 30 height 10
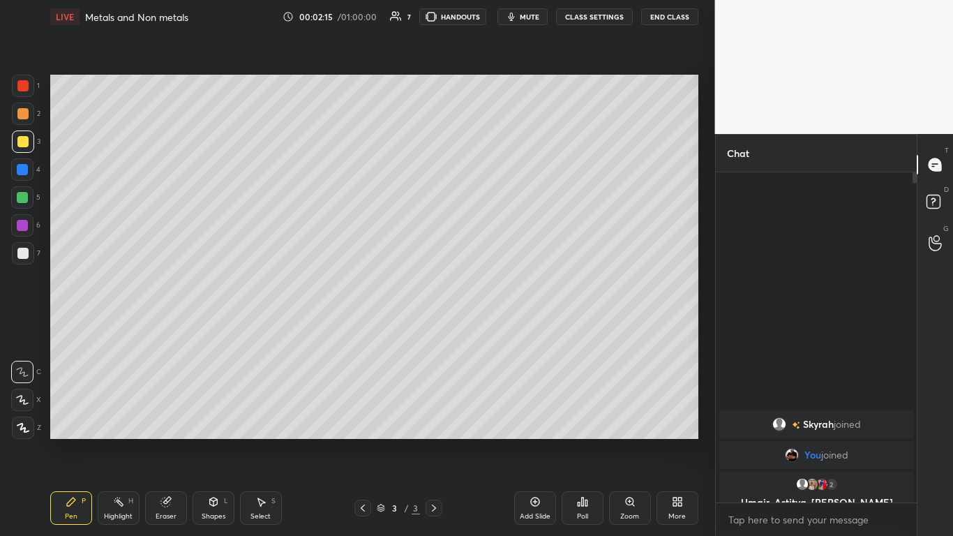
click at [25, 327] on icon at bounding box center [22, 400] width 13 height 10
click at [27, 249] on div at bounding box center [22, 253] width 11 height 11
click at [31, 193] on div at bounding box center [22, 197] width 22 height 22
click at [29, 246] on div at bounding box center [23, 253] width 22 height 22
click at [27, 170] on div at bounding box center [22, 169] width 11 height 11
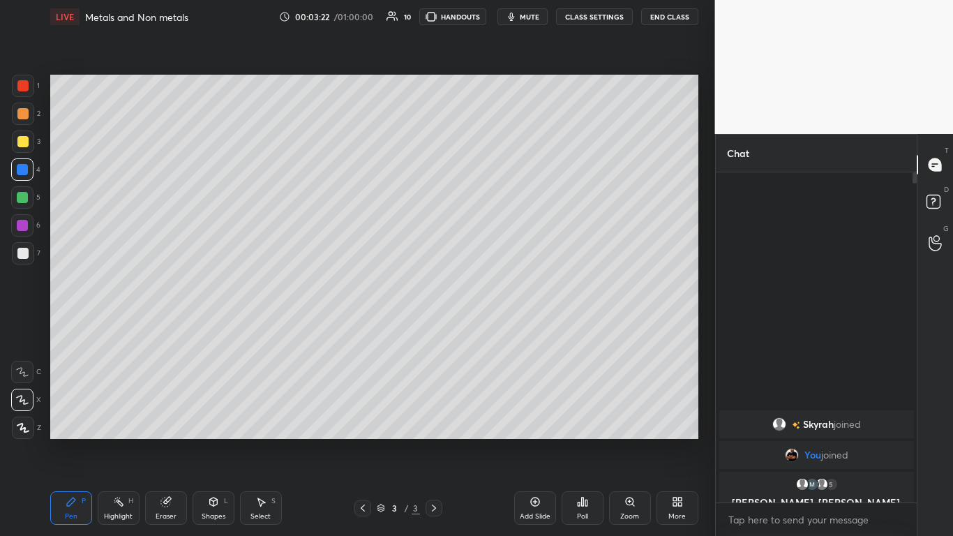
click at [24, 253] on div at bounding box center [22, 253] width 11 height 11
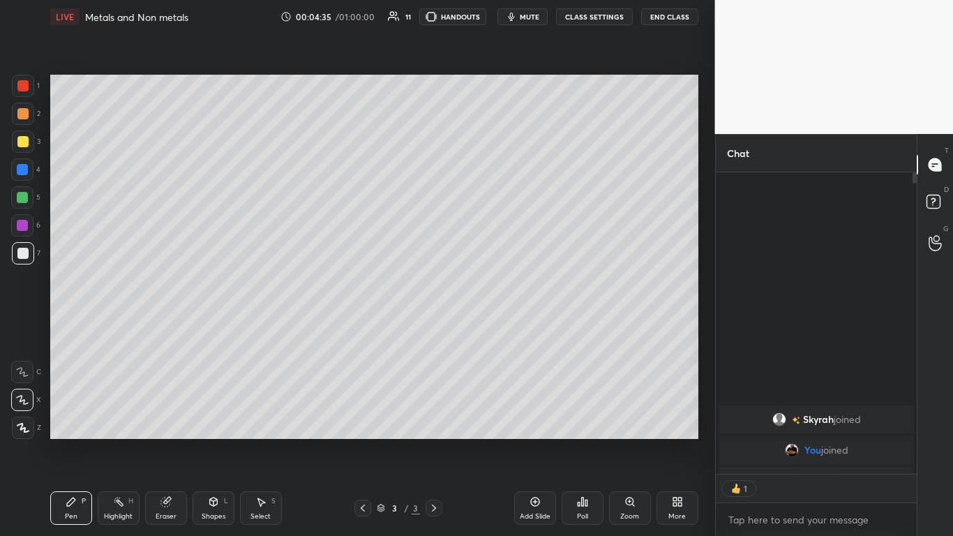
scroll to position [297, 197]
click at [500, 327] on div "Add Slide" at bounding box center [535, 508] width 42 height 34
click at [500, 15] on span "mute" at bounding box center [530, 17] width 20 height 10
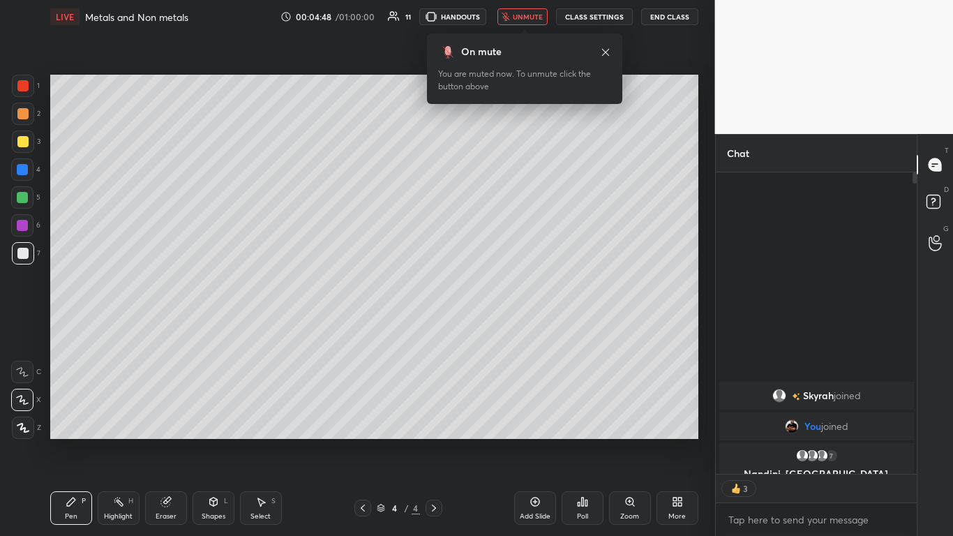
click at [500, 20] on span "unmute" at bounding box center [528, 17] width 30 height 10
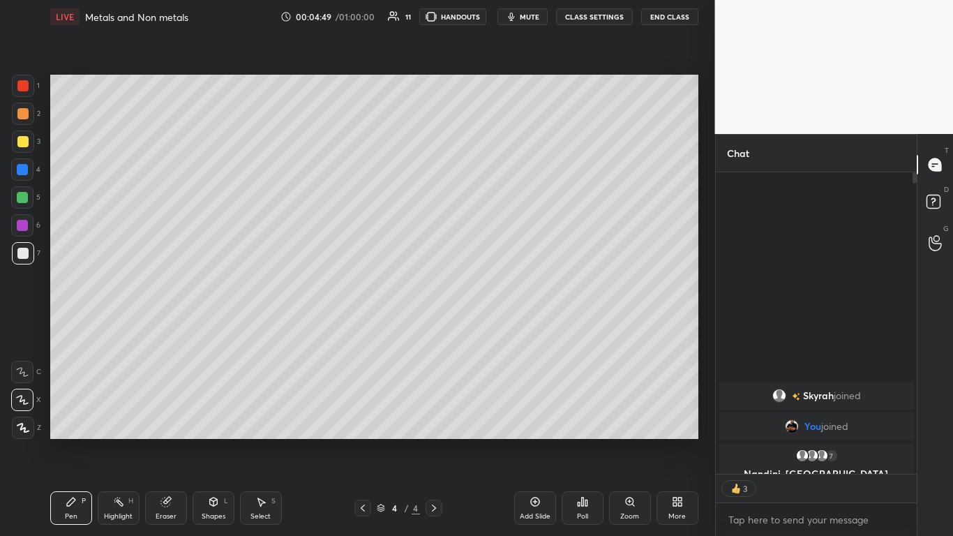
click at [22, 135] on div at bounding box center [23, 142] width 22 height 22
click at [23, 255] on div at bounding box center [22, 253] width 11 height 11
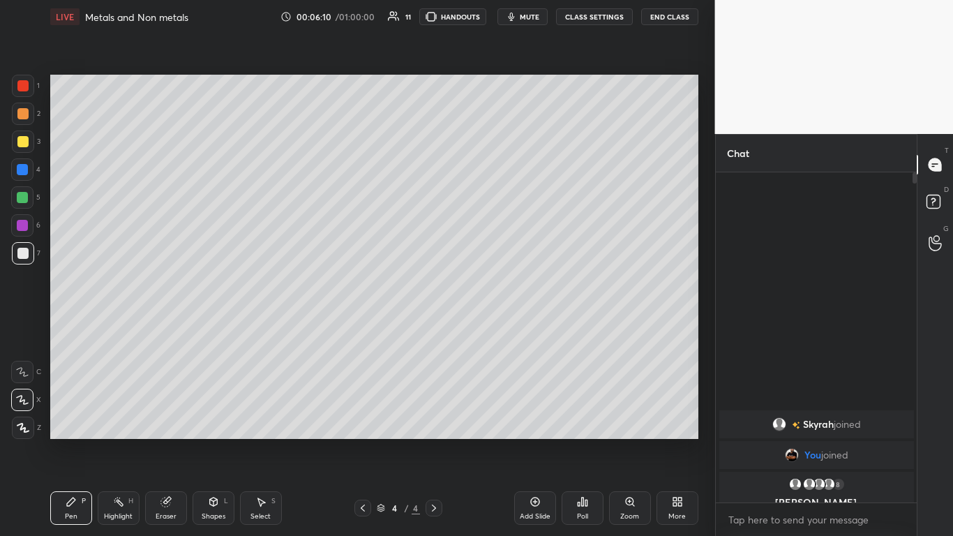
click at [35, 141] on div "3" at bounding box center [26, 142] width 29 height 22
click at [22, 255] on div at bounding box center [22, 253] width 11 height 11
click at [22, 164] on div at bounding box center [22, 169] width 11 height 11
click at [24, 255] on div at bounding box center [22, 253] width 11 height 11
click at [500, 327] on div "Add Slide" at bounding box center [535, 508] width 42 height 34
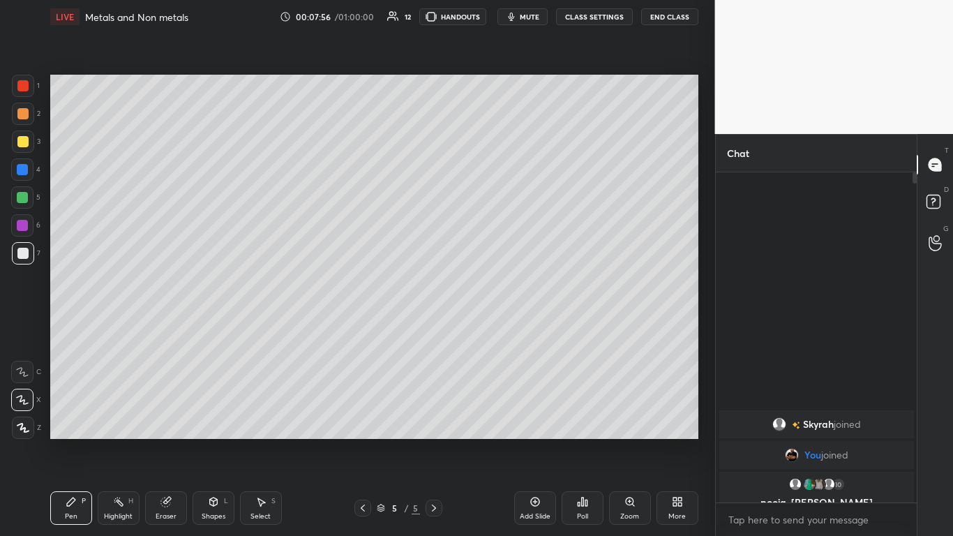
click at [22, 143] on div at bounding box center [22, 141] width 11 height 11
click at [23, 94] on div at bounding box center [23, 86] width 22 height 22
click at [500, 327] on div "Add Slide" at bounding box center [535, 508] width 42 height 34
click at [26, 147] on div at bounding box center [22, 141] width 11 height 11
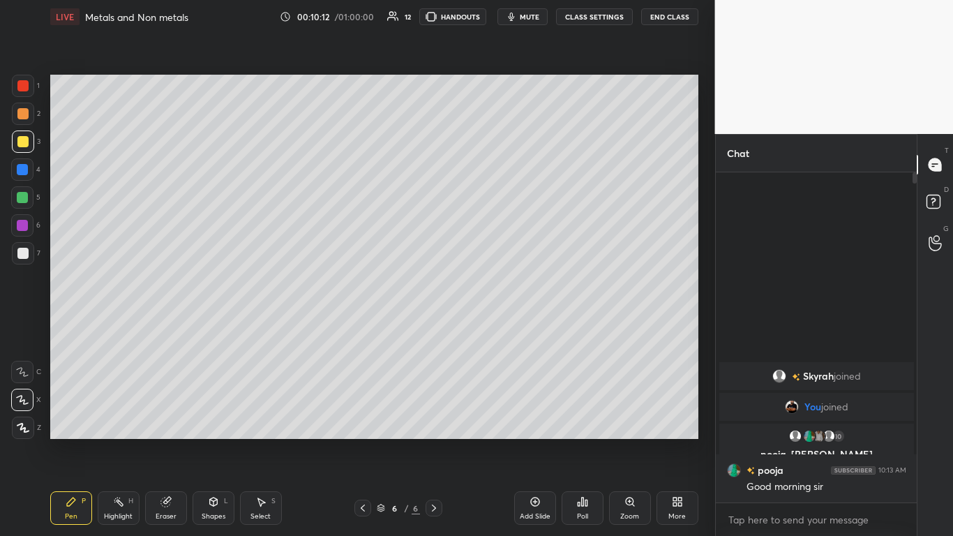
click at [22, 253] on div at bounding box center [22, 253] width 11 height 11
click at [22, 202] on div at bounding box center [22, 197] width 11 height 11
click at [29, 169] on div at bounding box center [22, 169] width 22 height 22
click at [21, 195] on div at bounding box center [22, 197] width 11 height 11
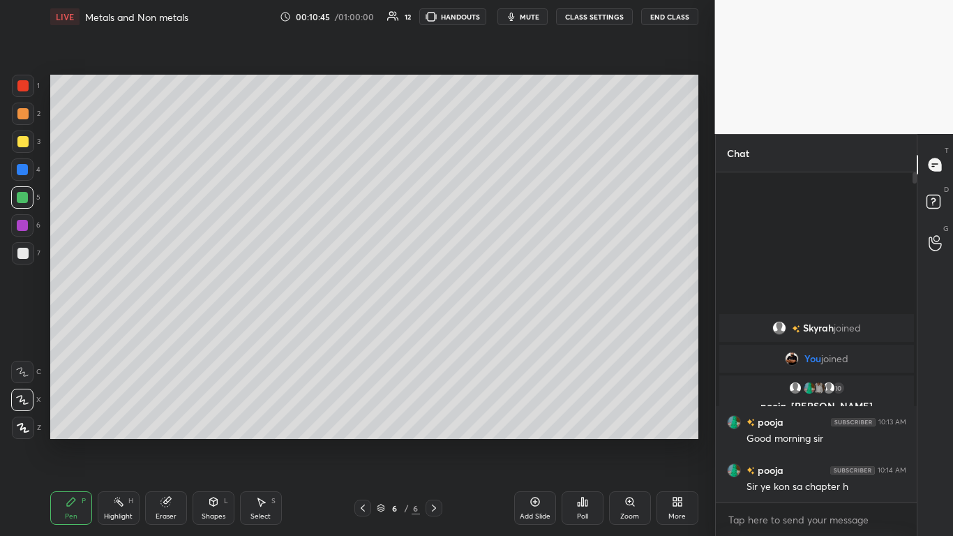
click at [21, 170] on div at bounding box center [22, 169] width 11 height 11
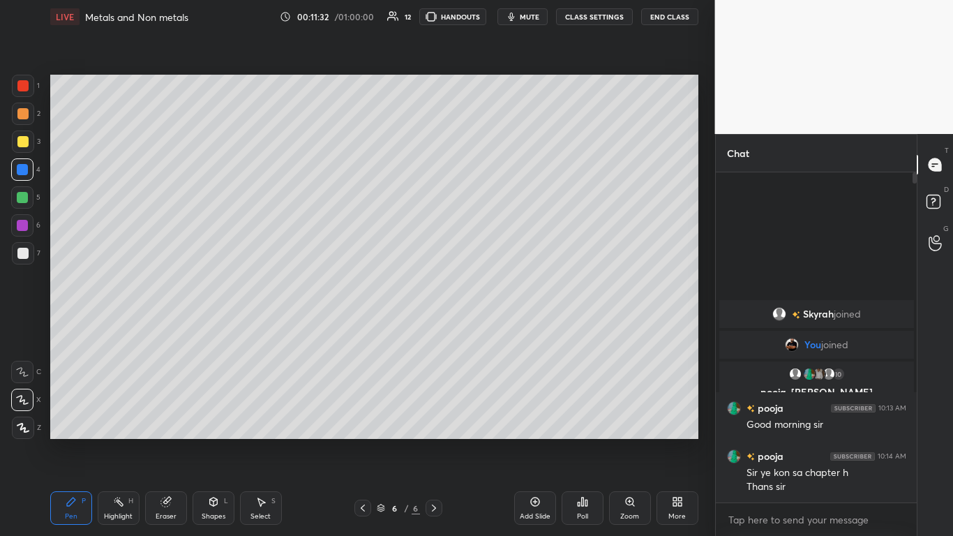
click at [27, 254] on div at bounding box center [22, 253] width 11 height 11
click at [500, 327] on div "Add Slide" at bounding box center [535, 508] width 42 height 34
click at [27, 145] on div at bounding box center [22, 141] width 11 height 11
click at [34, 250] on div "7" at bounding box center [26, 253] width 29 height 22
click at [28, 140] on div at bounding box center [22, 141] width 11 height 11
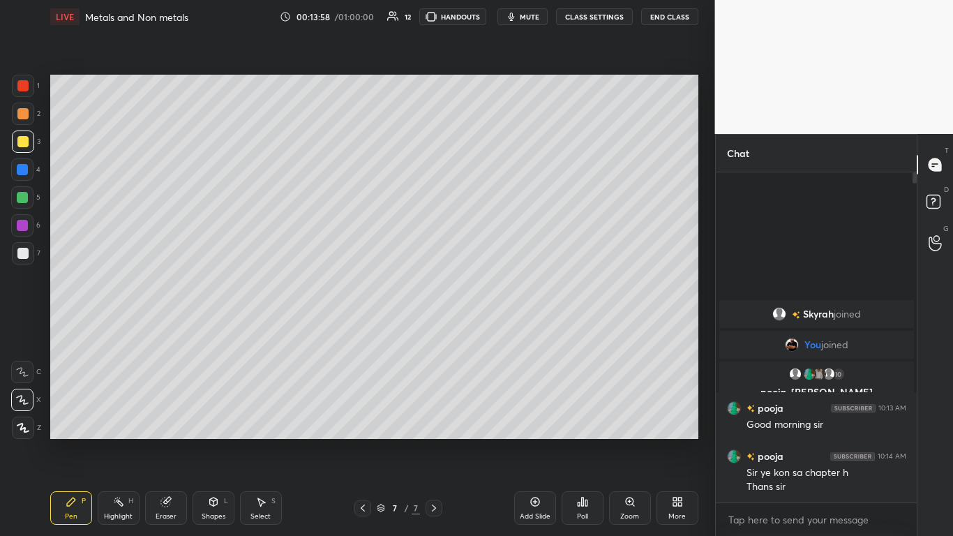
click at [27, 92] on div at bounding box center [23, 86] width 22 height 22
click at [26, 170] on div at bounding box center [22, 169] width 11 height 11
click at [22, 136] on div at bounding box center [22, 141] width 11 height 11
click at [500, 327] on div "Add Slide" at bounding box center [535, 516] width 31 height 7
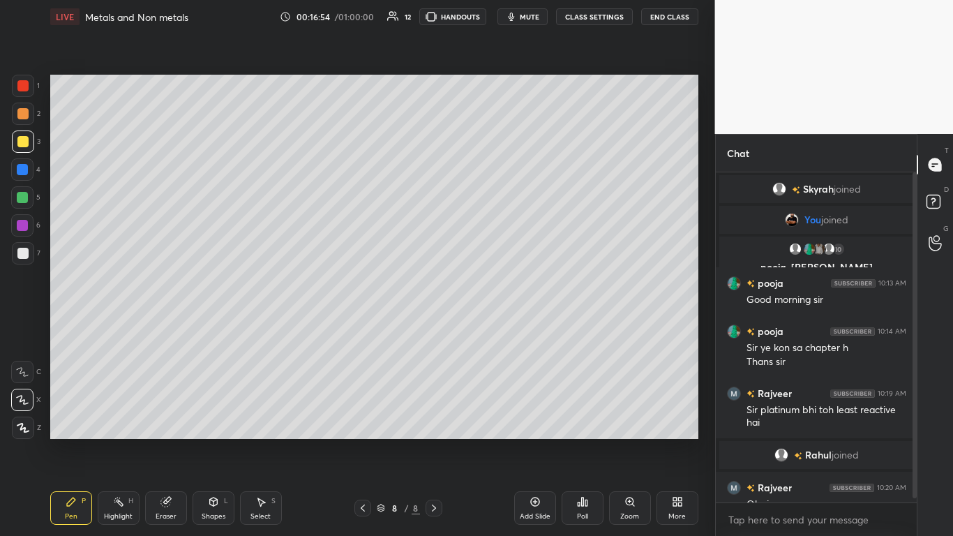
scroll to position [17, 0]
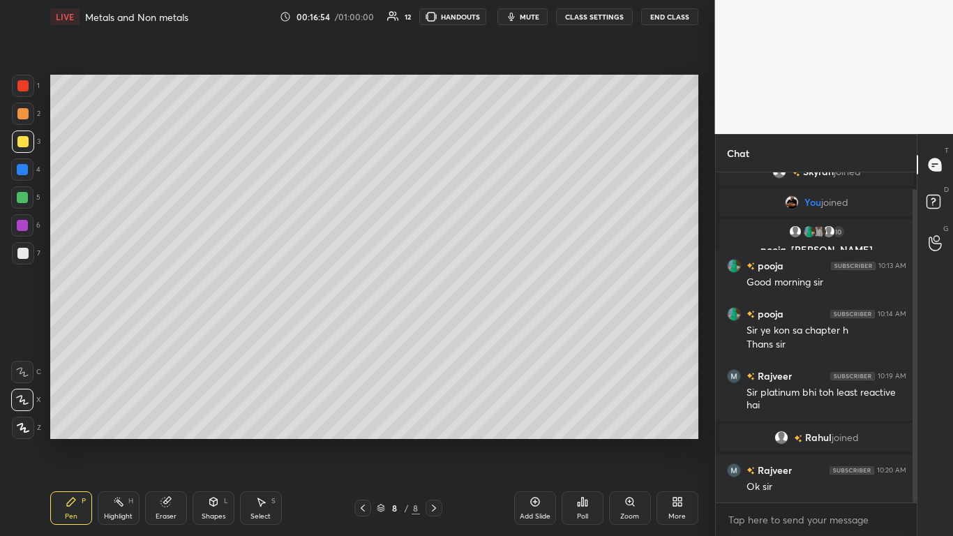
click at [500, 236] on div "10" at bounding box center [838, 232] width 14 height 14
click at [22, 255] on div at bounding box center [22, 253] width 11 height 11
click at [28, 170] on div at bounding box center [22, 169] width 11 height 11
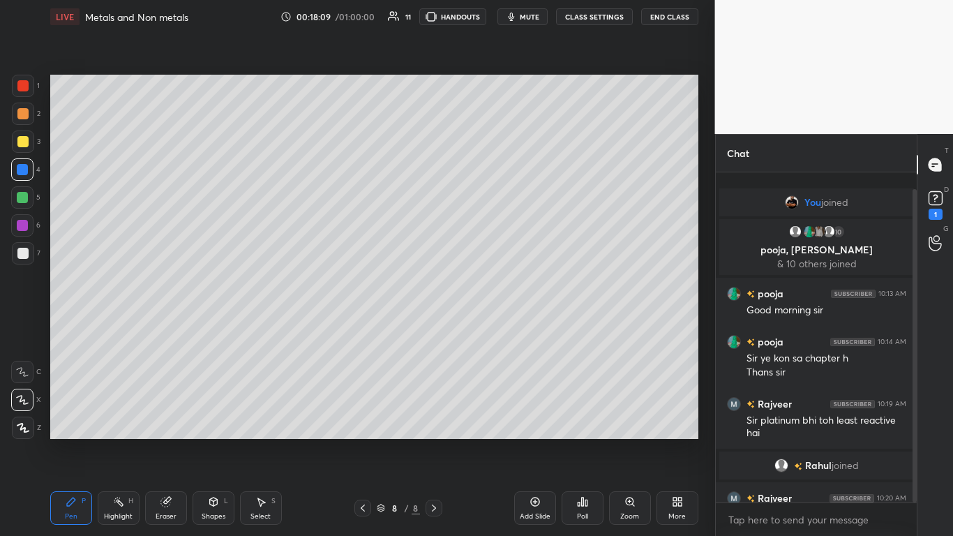
scroll to position [105, 0]
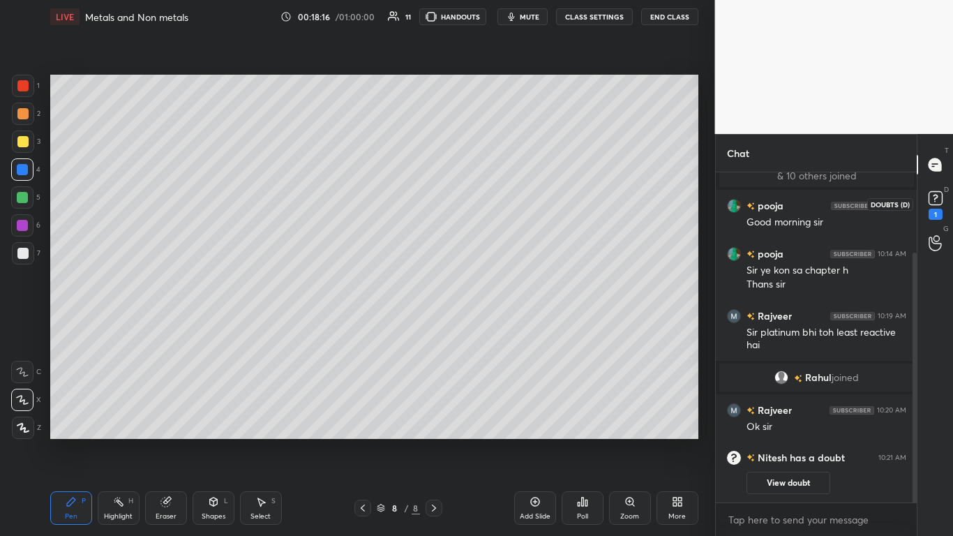
click at [500, 202] on rect at bounding box center [935, 198] width 13 height 13
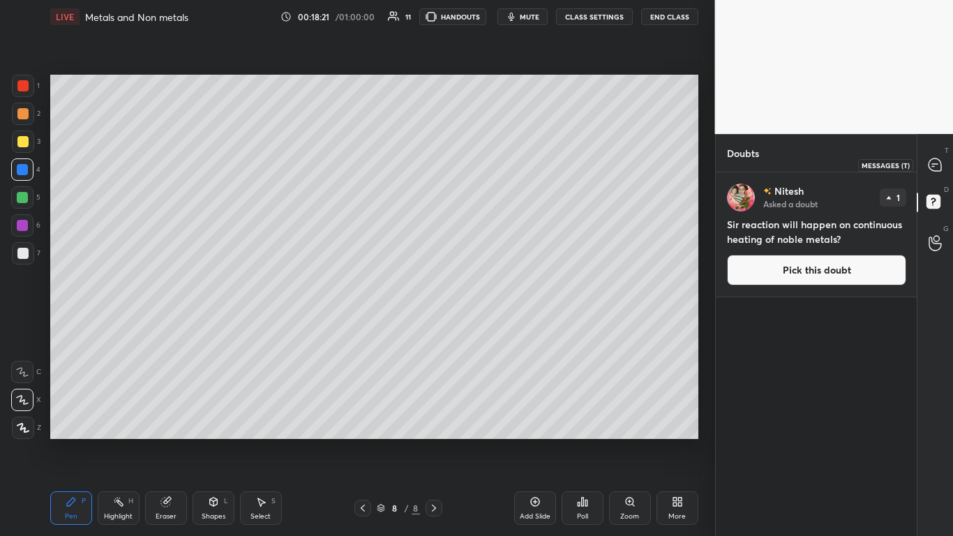
click at [500, 165] on icon at bounding box center [935, 164] width 13 height 13
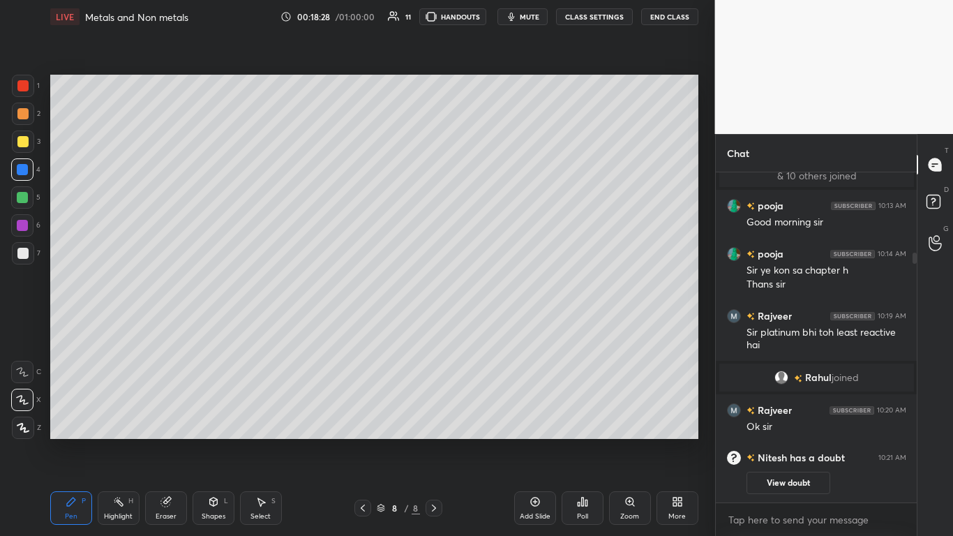
scroll to position [139, 0]
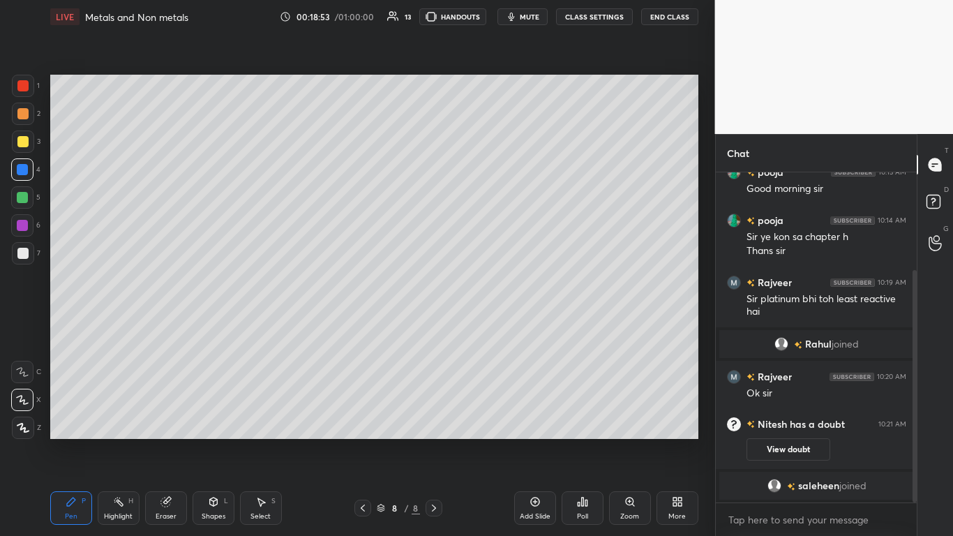
click at [369, 327] on div at bounding box center [363, 508] width 17 height 17
click at [361, 327] on icon at bounding box center [362, 508] width 11 height 11
click at [31, 150] on div at bounding box center [23, 142] width 22 height 22
click at [436, 327] on icon at bounding box center [434, 508] width 11 height 11
click at [438, 327] on icon at bounding box center [434, 508] width 11 height 11
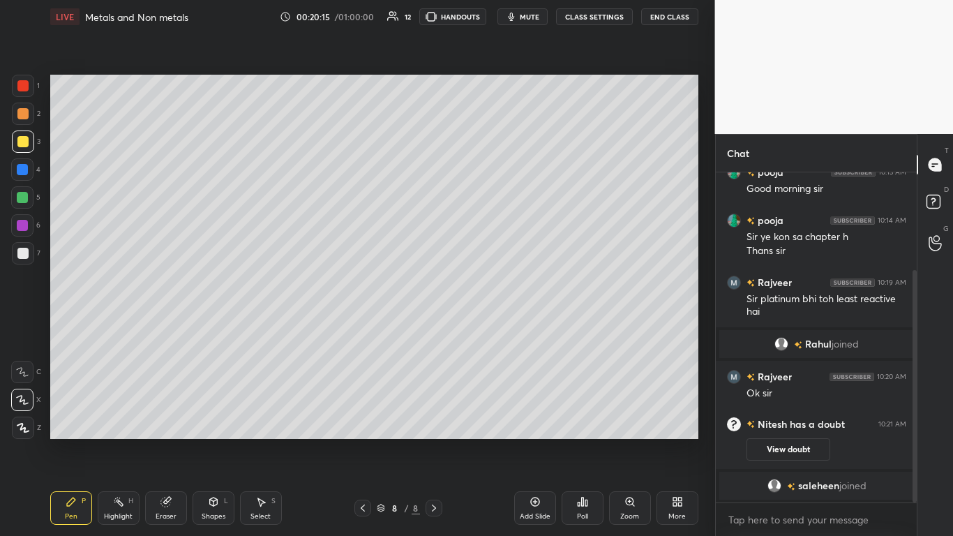
click at [500, 327] on icon at bounding box center [535, 501] width 11 height 11
click at [25, 193] on div at bounding box center [22, 197] width 11 height 11
click at [21, 250] on div at bounding box center [22, 253] width 11 height 11
click at [28, 165] on div at bounding box center [22, 169] width 22 height 22
click at [16, 268] on div "7" at bounding box center [26, 256] width 29 height 28
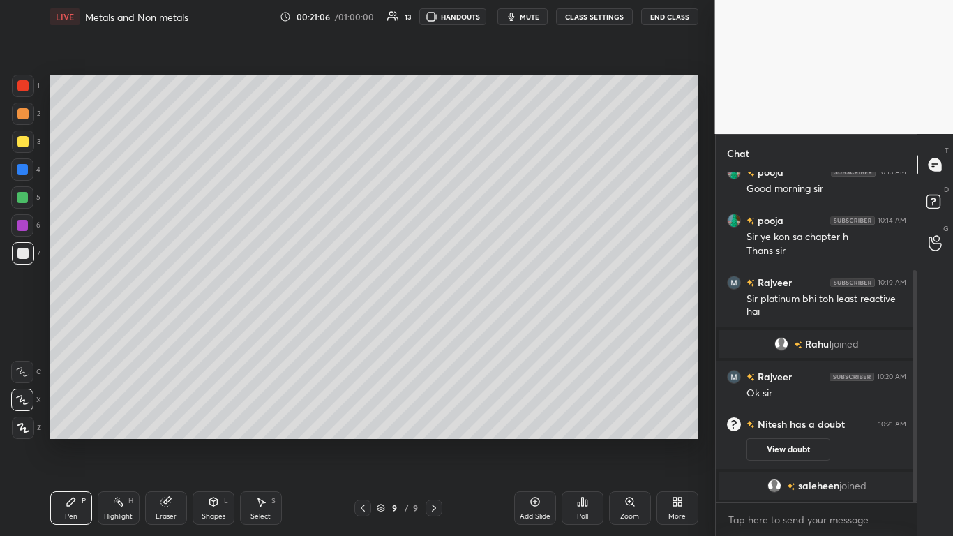
click at [29, 253] on div at bounding box center [23, 253] width 22 height 22
click at [27, 140] on div at bounding box center [22, 141] width 11 height 11
click at [24, 246] on div at bounding box center [23, 253] width 22 height 22
click at [38, 150] on div "3" at bounding box center [26, 142] width 29 height 22
click at [500, 327] on div "Add Slide" at bounding box center [535, 508] width 42 height 34
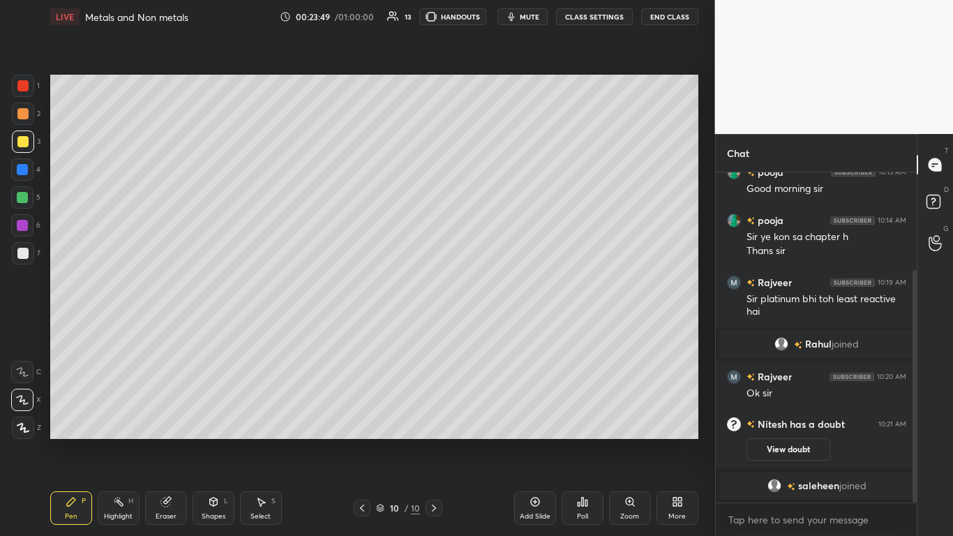
click at [24, 168] on div at bounding box center [22, 169] width 11 height 11
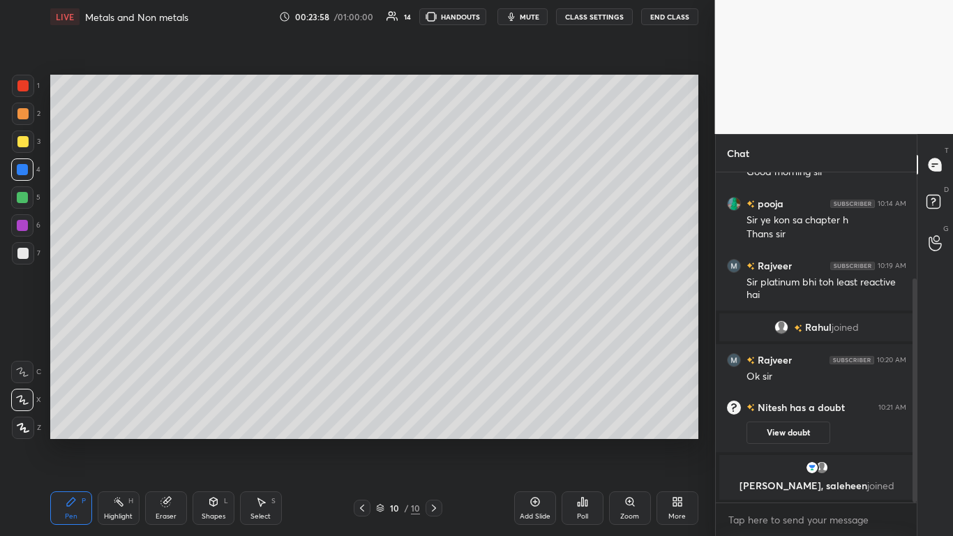
click at [24, 255] on div at bounding box center [22, 253] width 11 height 11
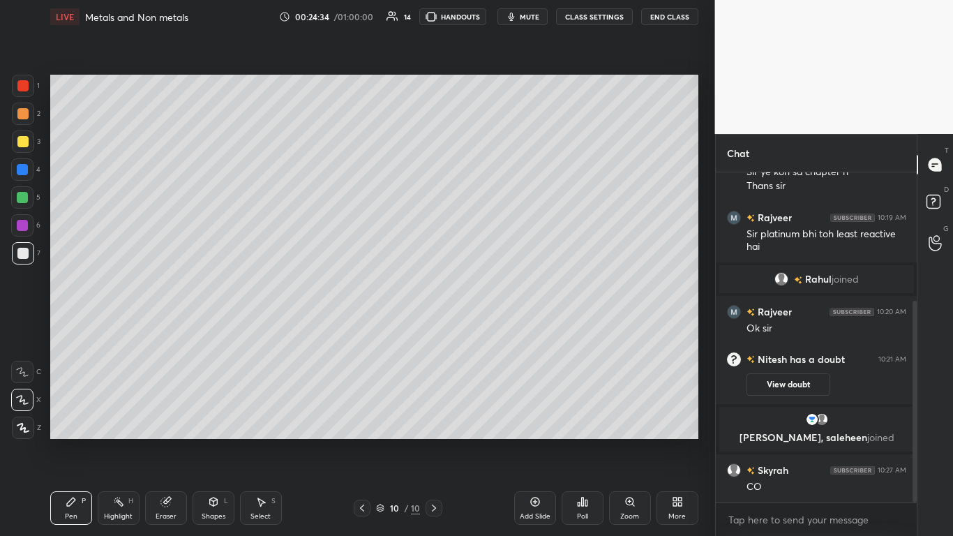
click at [25, 171] on div at bounding box center [22, 169] width 11 height 11
click at [29, 144] on div at bounding box center [23, 142] width 22 height 22
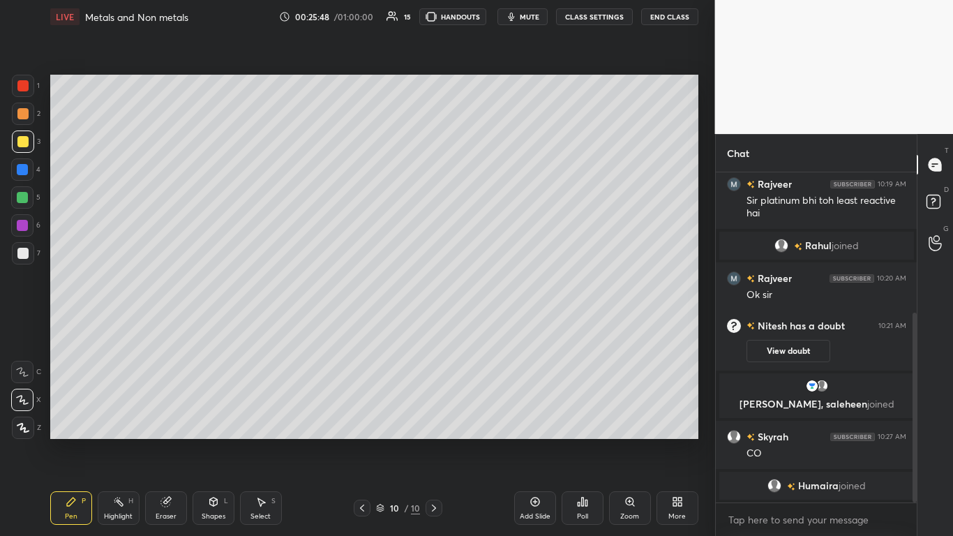
click at [500, 327] on icon at bounding box center [535, 501] width 11 height 11
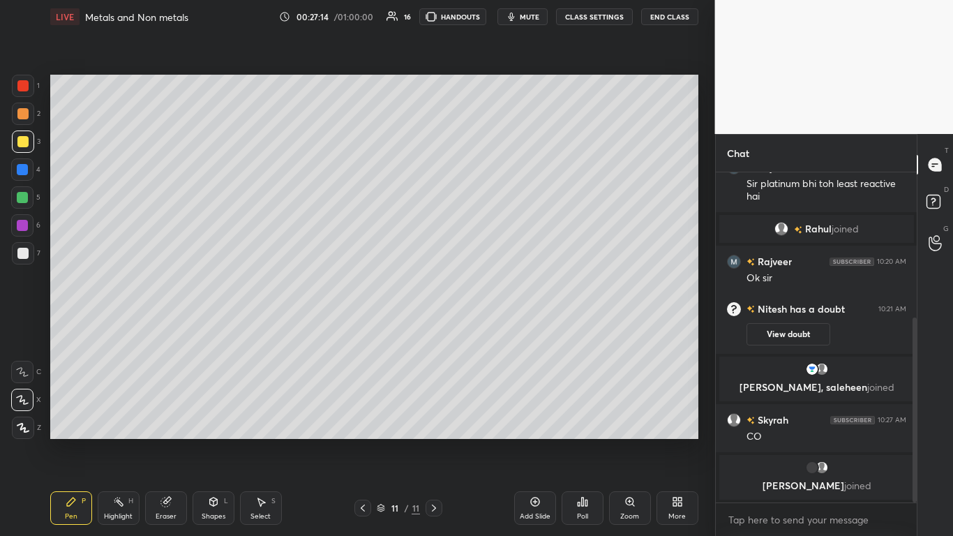
click at [22, 251] on div at bounding box center [22, 253] width 11 height 11
click at [33, 170] on div at bounding box center [22, 169] width 22 height 22
click at [25, 251] on div at bounding box center [22, 253] width 11 height 11
click at [500, 327] on icon at bounding box center [535, 501] width 11 height 11
click at [27, 137] on div at bounding box center [22, 141] width 11 height 11
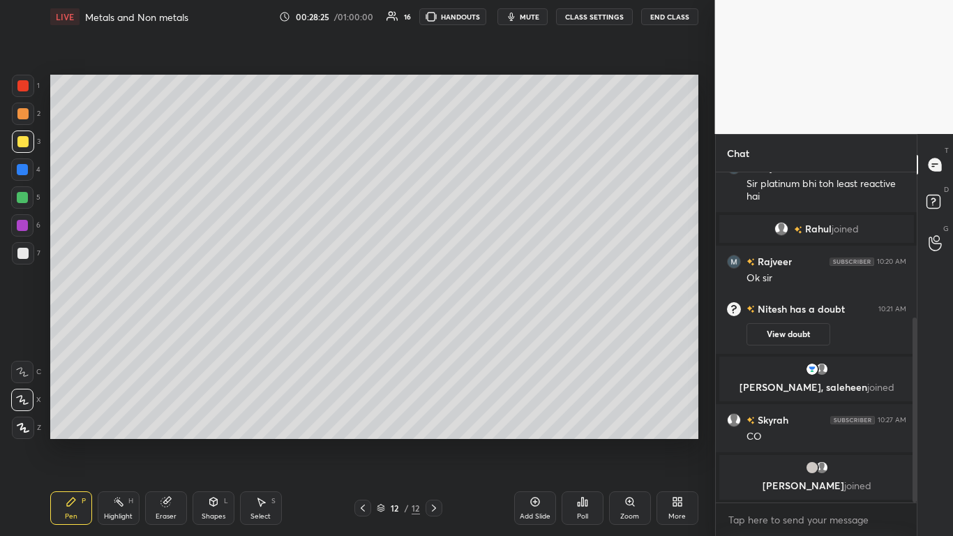
click at [20, 253] on div at bounding box center [22, 253] width 11 height 11
click at [32, 175] on div at bounding box center [22, 169] width 22 height 22
click at [23, 257] on div at bounding box center [22, 253] width 11 height 11
click at [21, 161] on div at bounding box center [22, 169] width 22 height 22
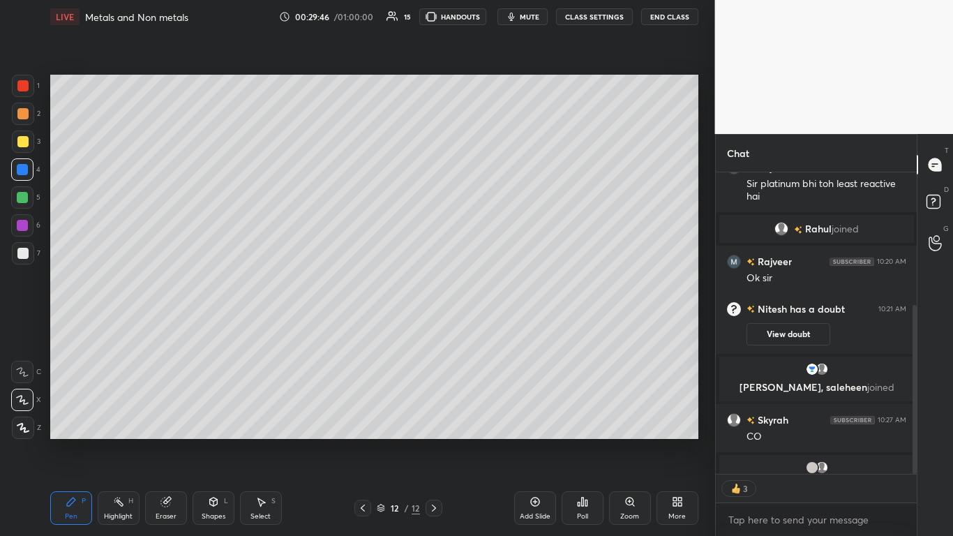
scroll to position [326, 197]
click at [22, 140] on div at bounding box center [22, 141] width 11 height 11
click at [25, 82] on div at bounding box center [22, 85] width 11 height 11
click at [500, 327] on div "Add Slide" at bounding box center [535, 508] width 42 height 34
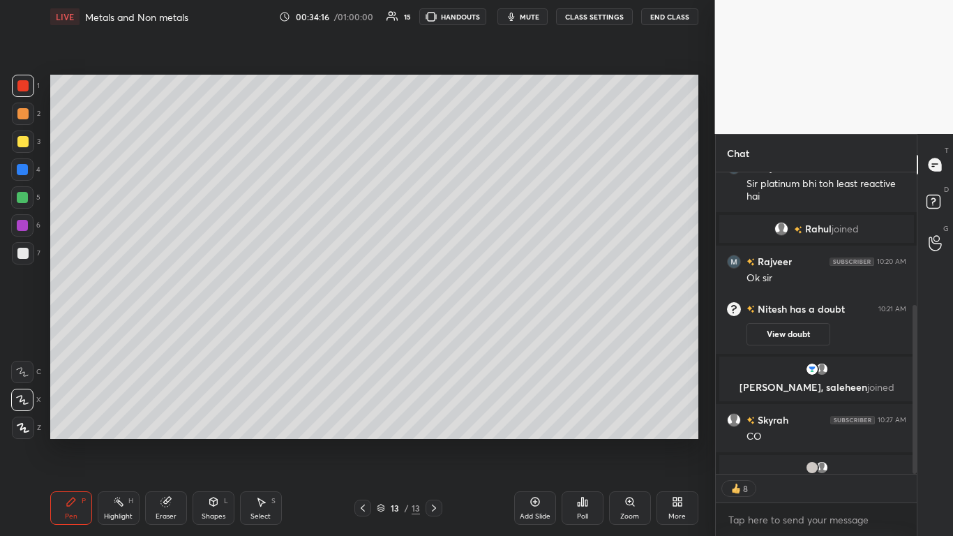
click at [22, 138] on div at bounding box center [22, 141] width 11 height 11
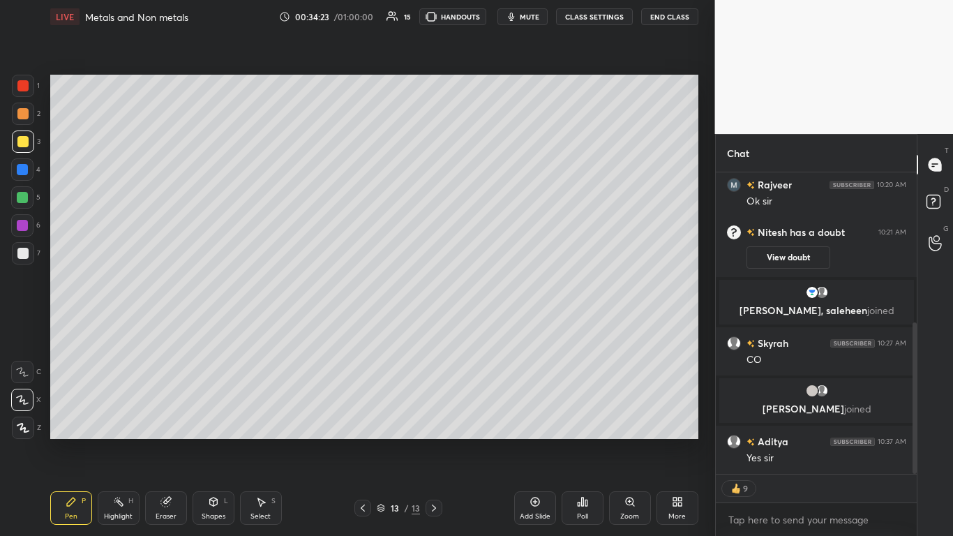
click at [24, 255] on div at bounding box center [22, 253] width 11 height 11
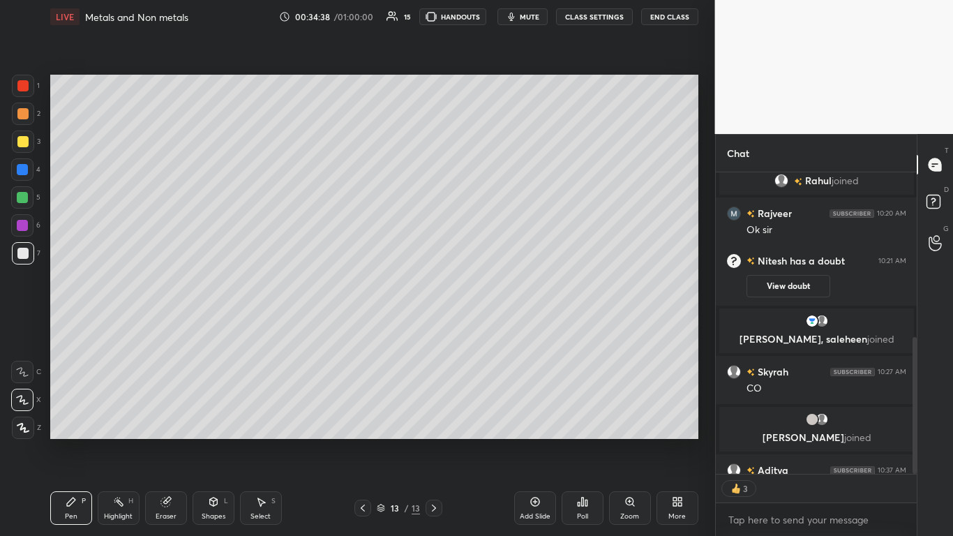
scroll to position [364, 0]
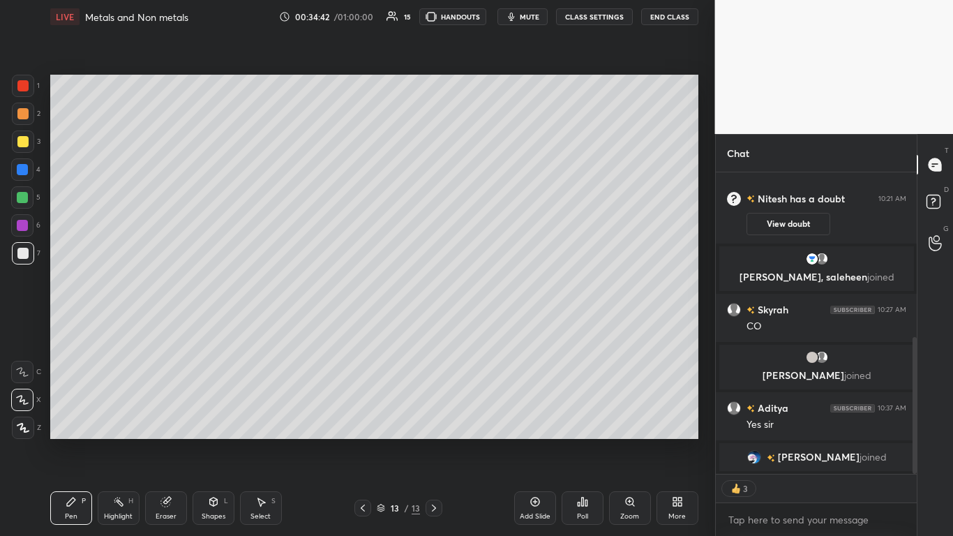
click at [24, 136] on div at bounding box center [22, 141] width 11 height 11
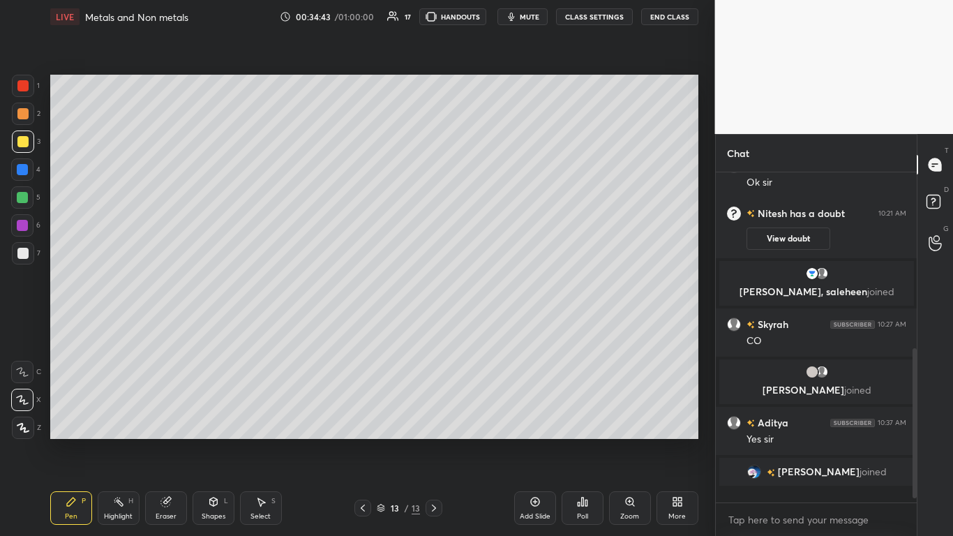
scroll to position [336, 0]
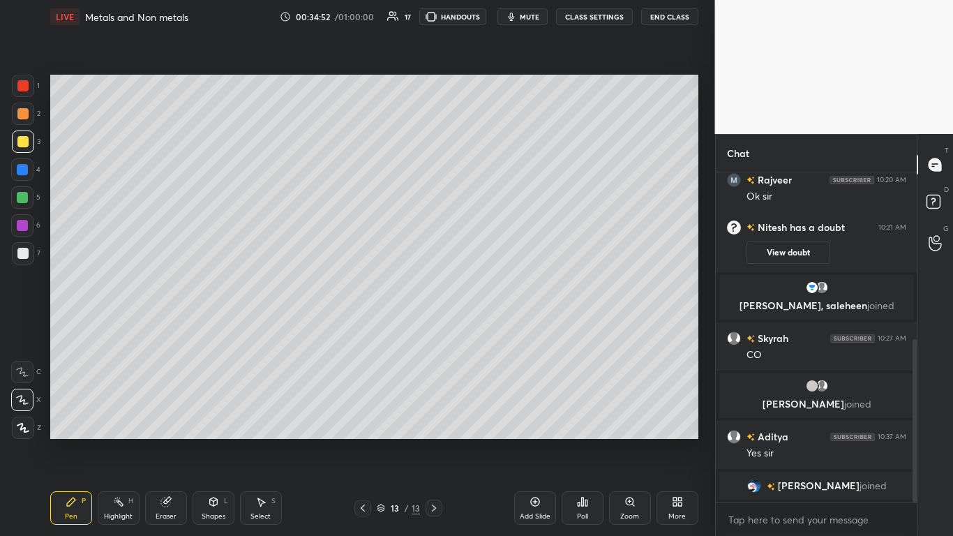
click at [29, 87] on div at bounding box center [23, 86] width 22 height 22
click at [24, 169] on div at bounding box center [22, 169] width 11 height 11
click at [30, 193] on div at bounding box center [22, 197] width 22 height 22
click at [30, 249] on div at bounding box center [23, 253] width 22 height 22
click at [22, 142] on div at bounding box center [22, 141] width 11 height 11
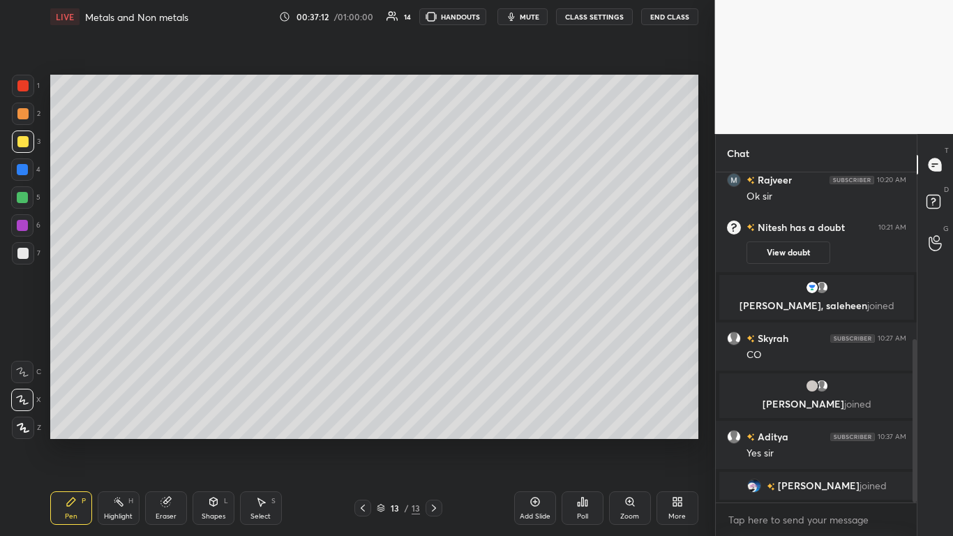
click at [22, 248] on div at bounding box center [22, 253] width 11 height 11
click at [13, 167] on div at bounding box center [22, 169] width 22 height 22
click at [23, 198] on div at bounding box center [22, 197] width 11 height 11
click at [500, 327] on icon at bounding box center [535, 501] width 11 height 11
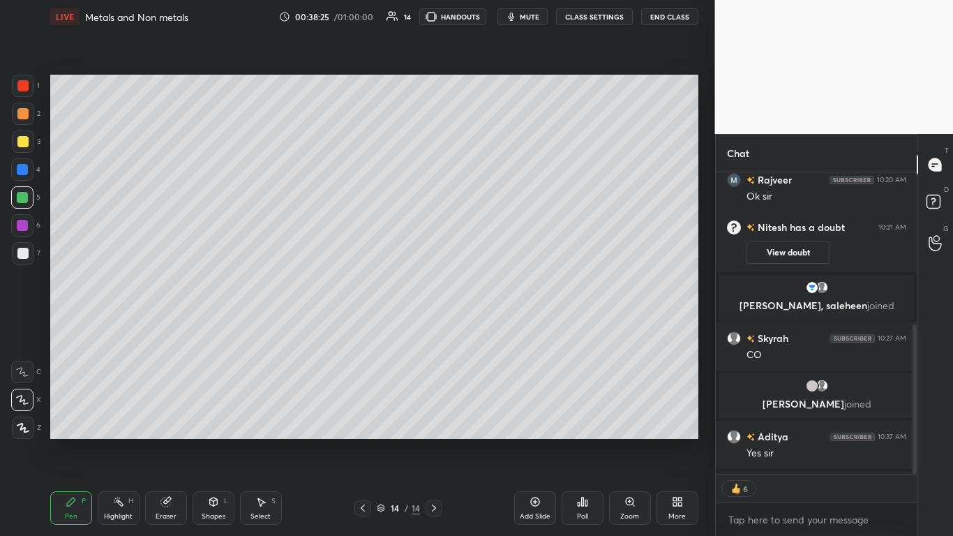
click at [24, 142] on div at bounding box center [22, 141] width 11 height 11
click at [20, 203] on div at bounding box center [22, 197] width 22 height 22
click at [29, 144] on div at bounding box center [23, 142] width 22 height 22
click at [358, 327] on icon at bounding box center [362, 508] width 11 height 11
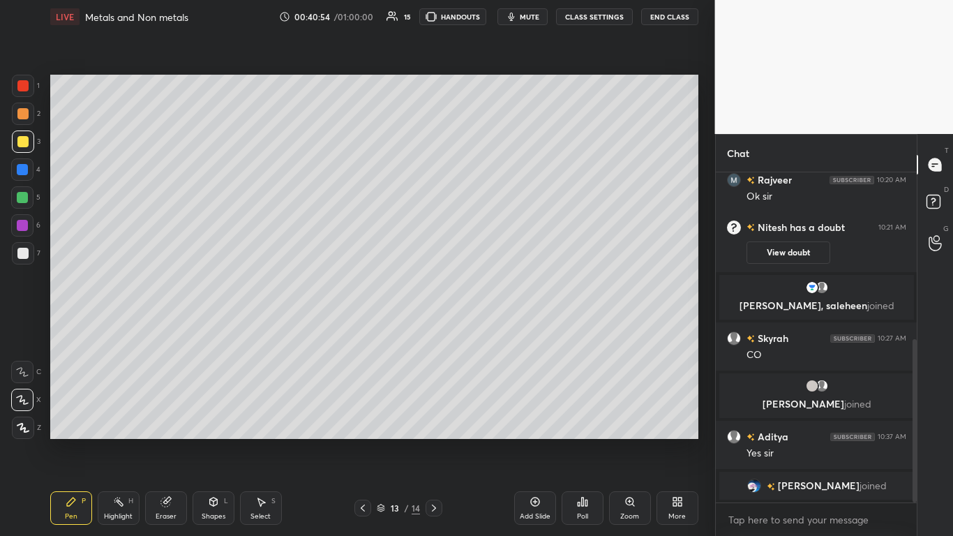
click at [440, 327] on div at bounding box center [434, 508] width 17 height 17
click at [25, 191] on div at bounding box center [22, 197] width 22 height 22
click at [27, 254] on div at bounding box center [22, 253] width 11 height 11
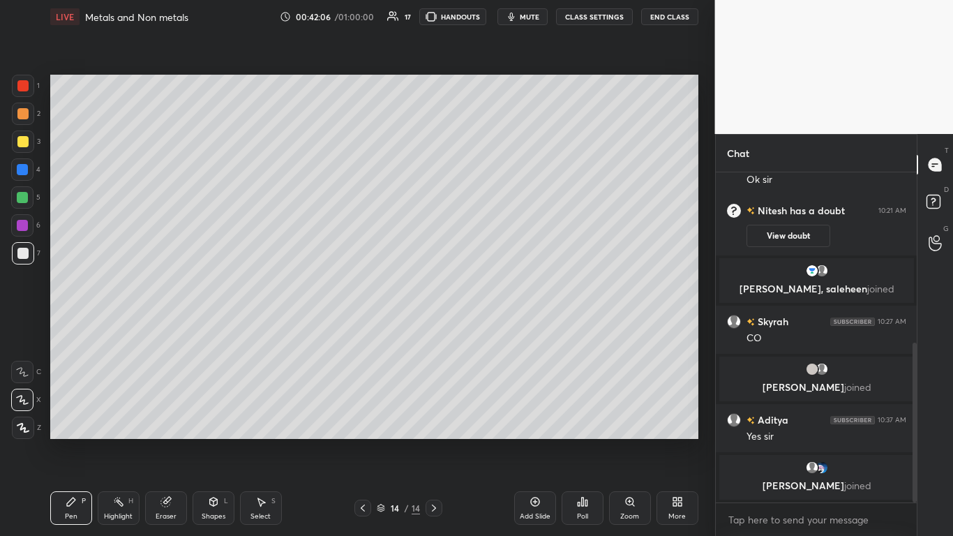
click at [22, 201] on div at bounding box center [22, 197] width 11 height 11
click at [24, 146] on div at bounding box center [22, 141] width 11 height 11
click at [20, 265] on div "7" at bounding box center [26, 256] width 29 height 28
click at [28, 199] on div at bounding box center [22, 197] width 11 height 11
click at [29, 138] on div at bounding box center [23, 142] width 22 height 22
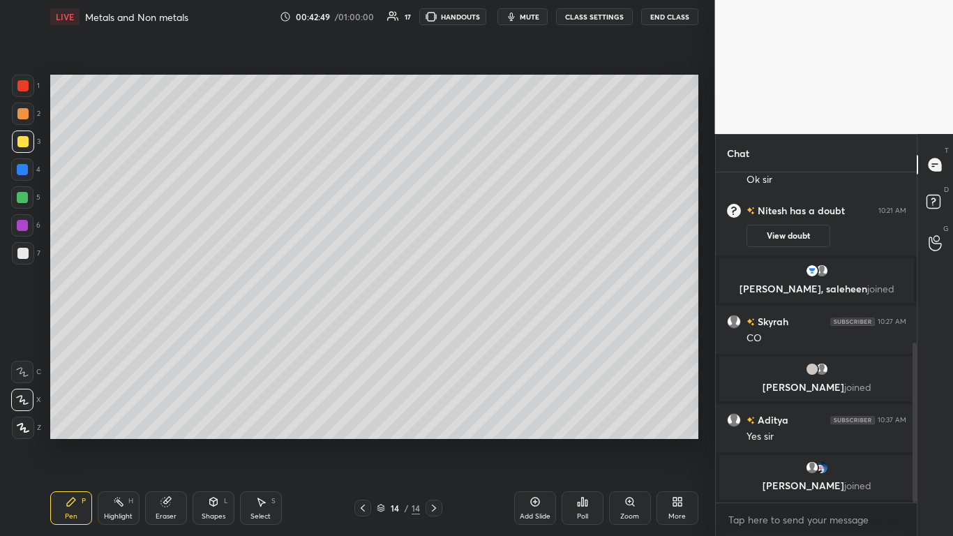
click at [20, 207] on div at bounding box center [22, 197] width 22 height 22
click at [366, 327] on icon at bounding box center [362, 508] width 11 height 11
click at [436, 327] on icon at bounding box center [434, 508] width 11 height 11
click at [28, 169] on div at bounding box center [22, 169] width 11 height 11
click at [169, 327] on icon at bounding box center [165, 502] width 9 height 9
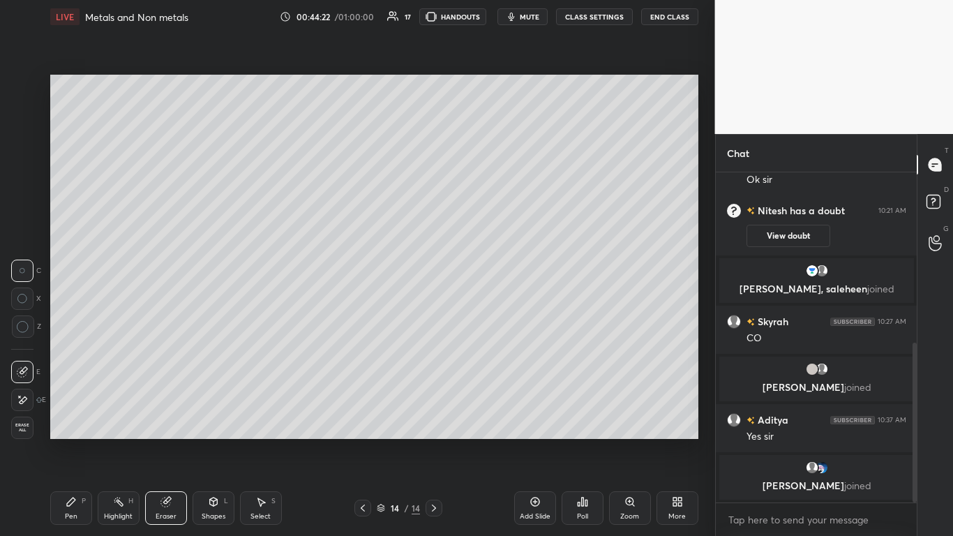
click at [73, 327] on div "Pen P" at bounding box center [71, 508] width 42 height 34
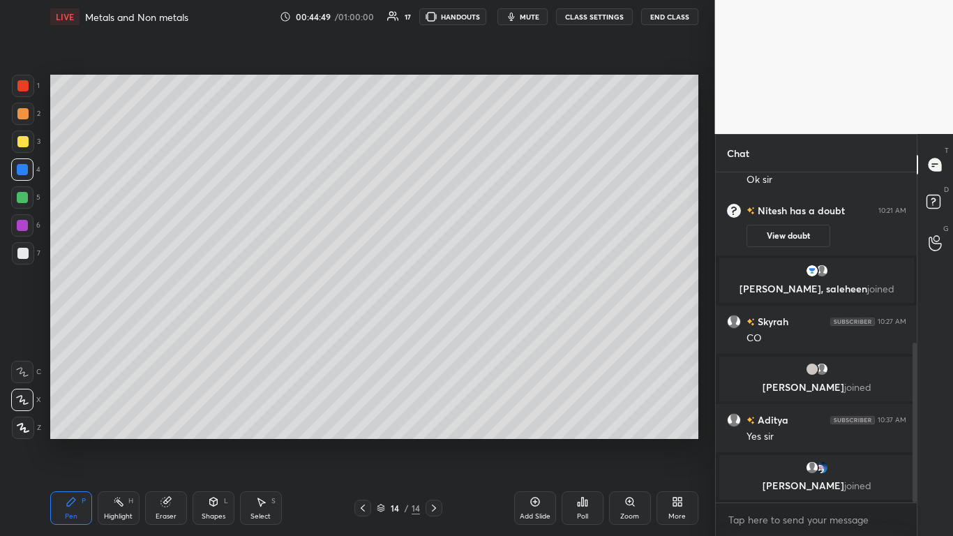
click at [500, 327] on icon at bounding box center [535, 501] width 11 height 11
click at [27, 140] on div at bounding box center [22, 141] width 11 height 11
click at [22, 249] on div at bounding box center [22, 253] width 11 height 11
click at [33, 170] on div at bounding box center [22, 169] width 22 height 22
click at [27, 147] on div at bounding box center [22, 141] width 11 height 11
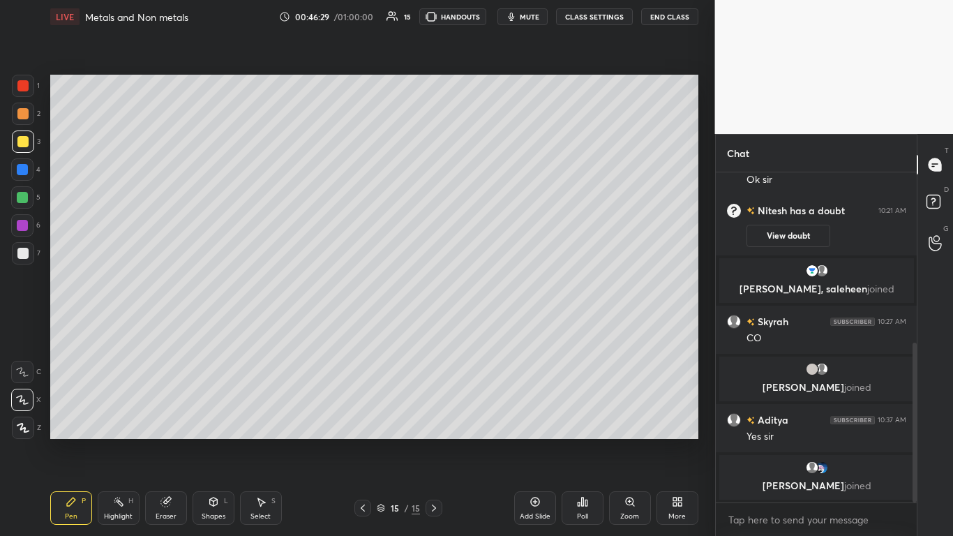
click at [26, 252] on div at bounding box center [22, 253] width 11 height 11
click at [20, 143] on div at bounding box center [22, 141] width 11 height 11
click at [22, 248] on div at bounding box center [22, 253] width 11 height 11
click at [28, 145] on div at bounding box center [23, 142] width 22 height 22
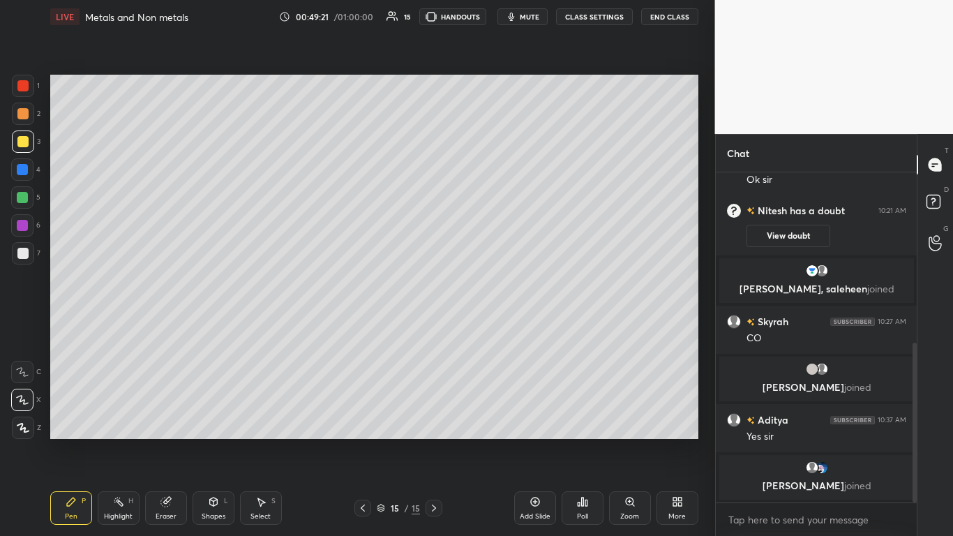
click at [27, 246] on div at bounding box center [23, 253] width 22 height 22
click at [500, 327] on div "Add Slide" at bounding box center [535, 508] width 42 height 34
click at [21, 172] on div at bounding box center [22, 169] width 11 height 11
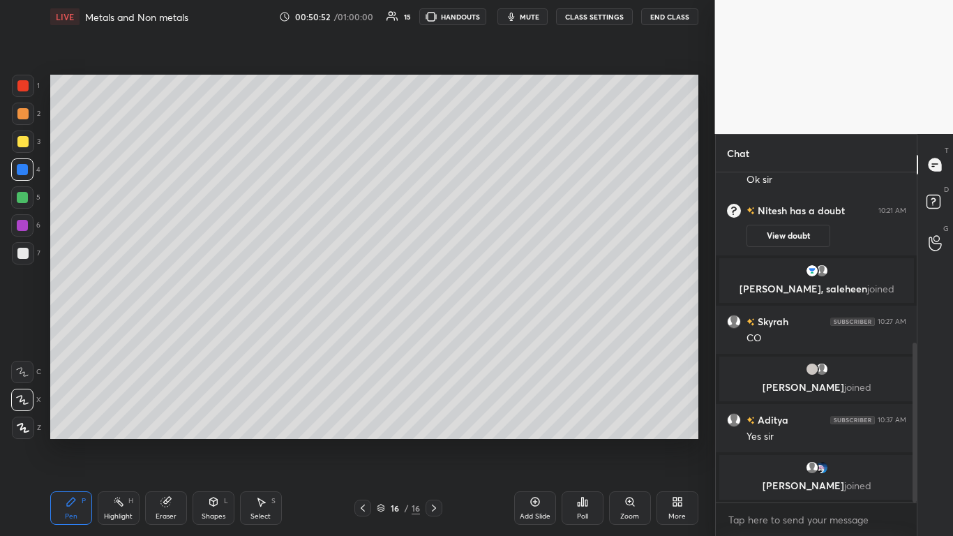
click at [31, 254] on div at bounding box center [23, 253] width 22 height 22
click at [24, 204] on div at bounding box center [22, 197] width 22 height 22
click at [21, 254] on div at bounding box center [22, 253] width 11 height 11
click at [20, 198] on div at bounding box center [22, 197] width 11 height 11
click at [31, 168] on div at bounding box center [22, 169] width 22 height 22
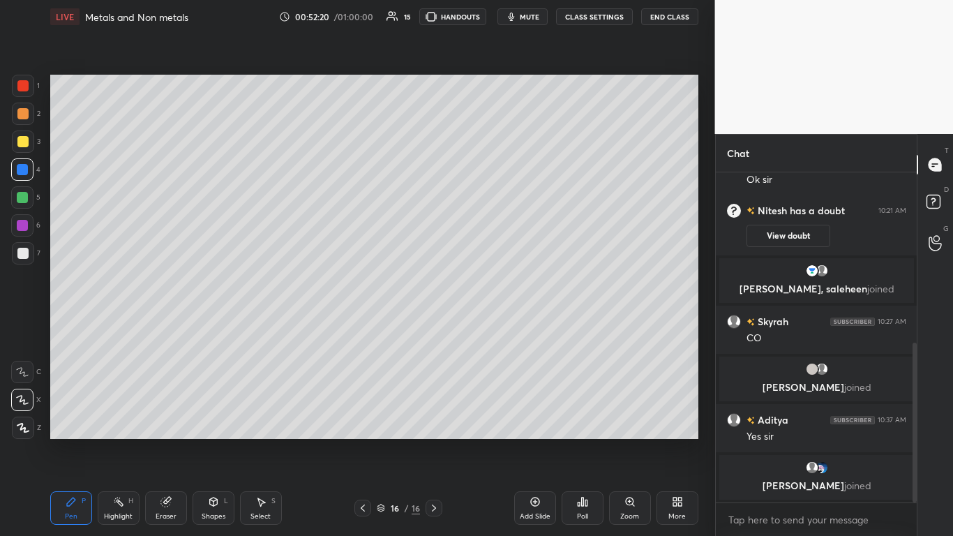
click at [27, 139] on div at bounding box center [22, 141] width 11 height 11
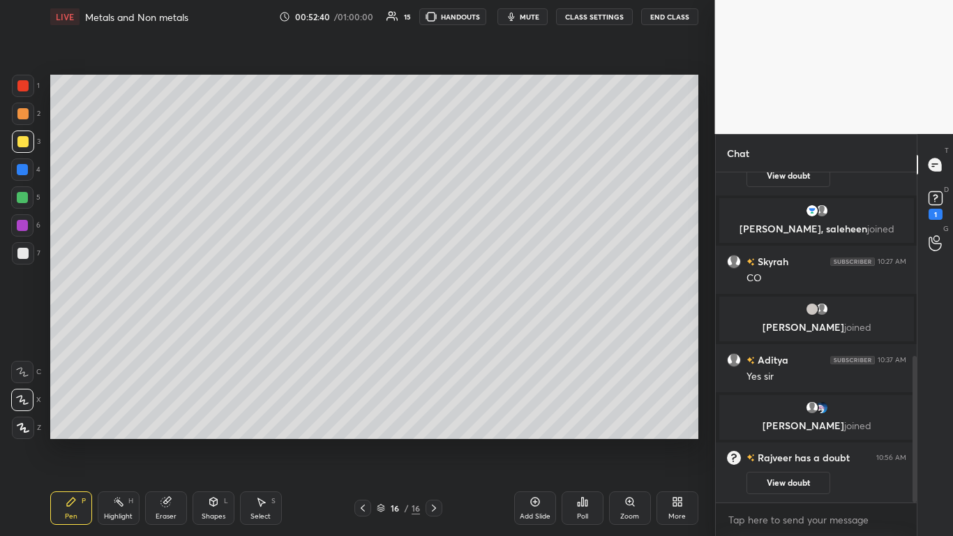
click at [500, 228] on div "G Raise Hand (G)" at bounding box center [936, 242] width 36 height 39
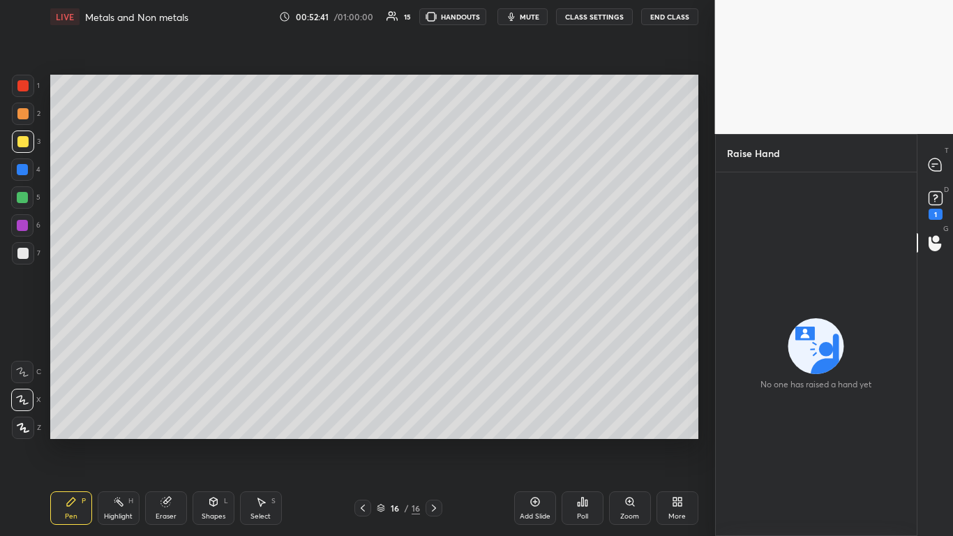
click at [500, 202] on div "1" at bounding box center [936, 203] width 28 height 25
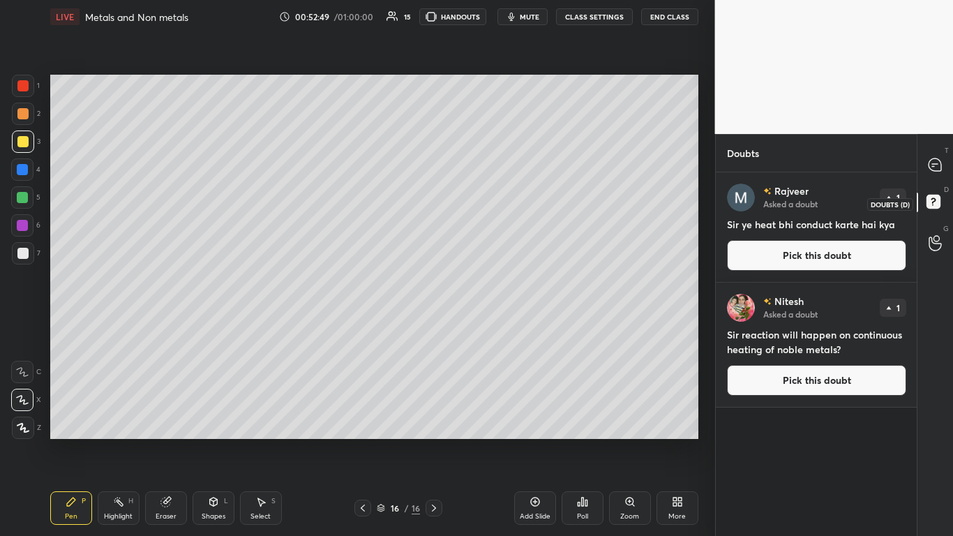
click at [500, 198] on icon at bounding box center [935, 203] width 25 height 25
click at [500, 165] on div "T Messages (T)" at bounding box center [936, 164] width 36 height 39
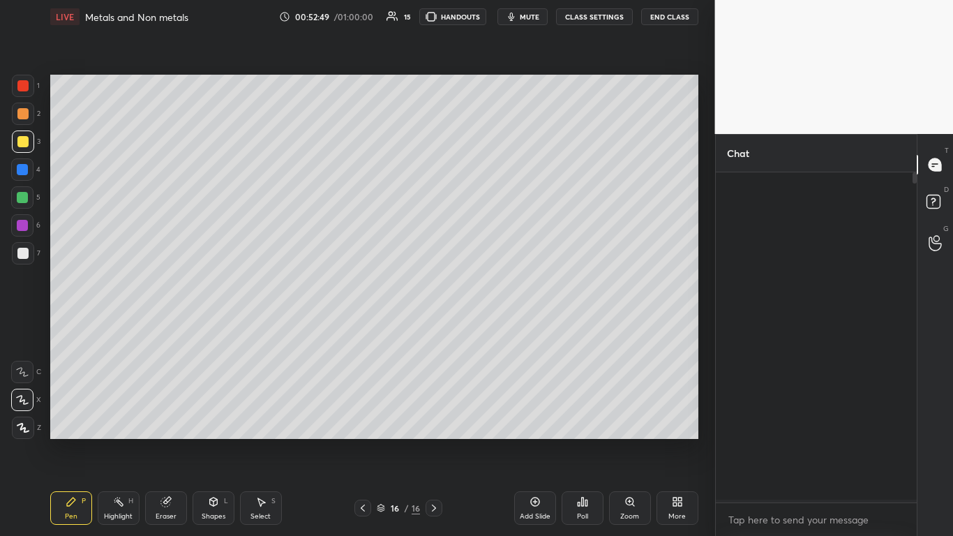
scroll to position [326, 197]
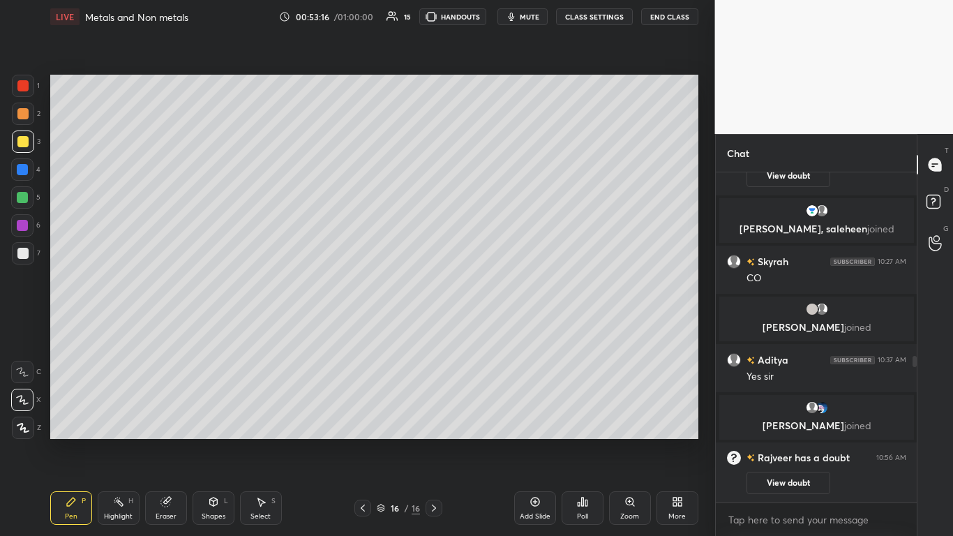
click at [500, 327] on icon at bounding box center [535, 501] width 11 height 11
click at [25, 242] on div at bounding box center [23, 253] width 22 height 22
click at [26, 169] on div at bounding box center [22, 169] width 11 height 11
click at [26, 147] on div at bounding box center [22, 141] width 11 height 11
click at [25, 170] on div at bounding box center [22, 169] width 11 height 11
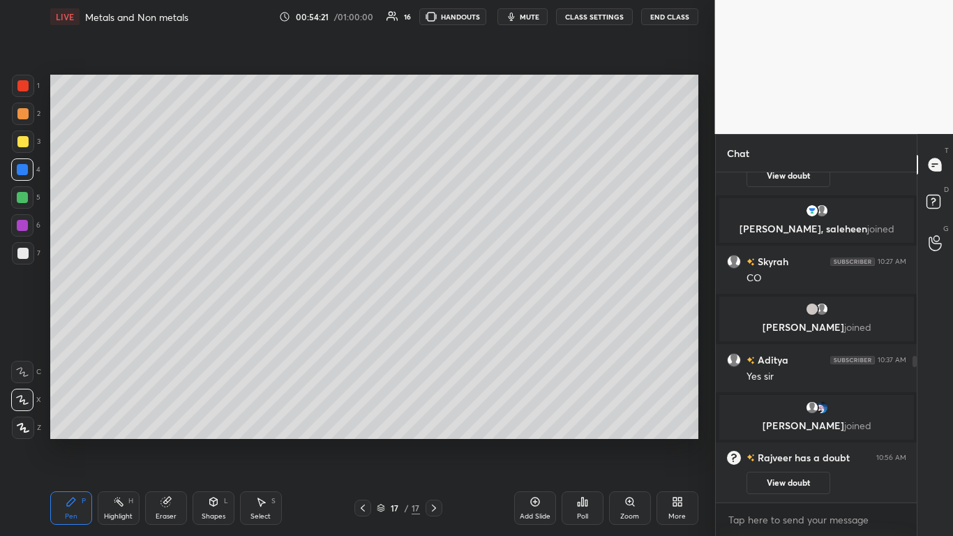
click at [29, 95] on div at bounding box center [23, 86] width 22 height 22
click at [26, 249] on div at bounding box center [22, 253] width 11 height 11
click at [30, 204] on div at bounding box center [22, 197] width 22 height 22
click at [22, 144] on div at bounding box center [22, 141] width 11 height 11
click at [29, 171] on div at bounding box center [22, 169] width 22 height 22
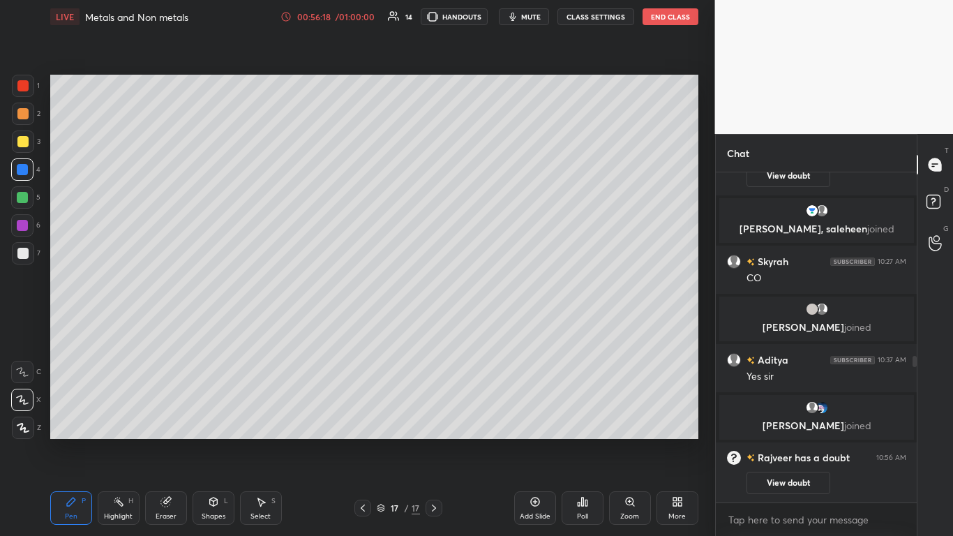
click at [263, 327] on div "Select" at bounding box center [261, 516] width 20 height 7
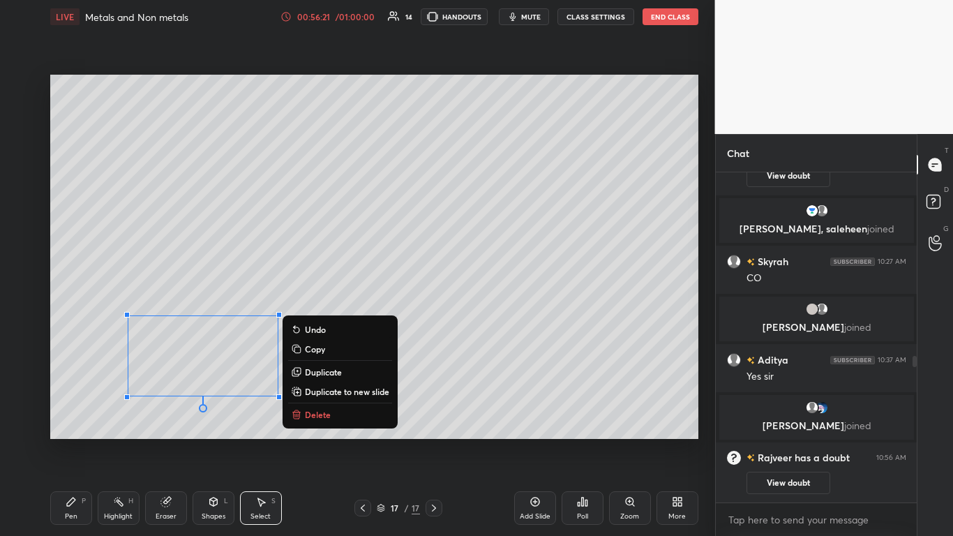
click at [313, 327] on p "Delete" at bounding box center [318, 414] width 26 height 11
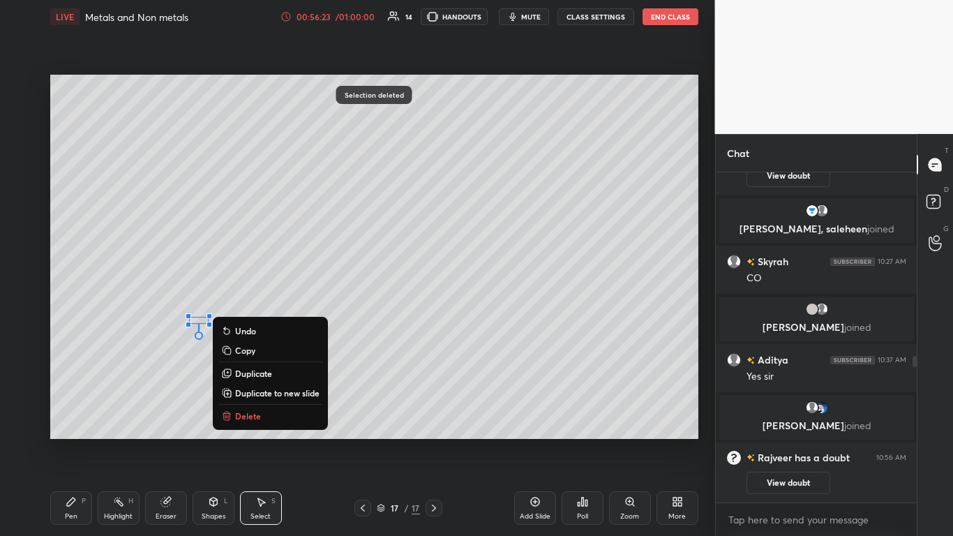
click at [269, 327] on button "Delete" at bounding box center [270, 416] width 104 height 17
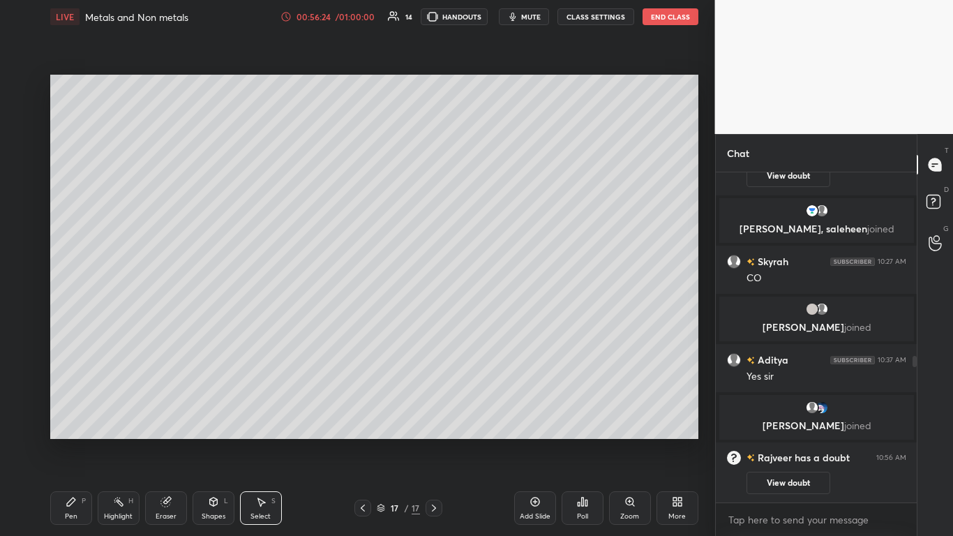
click at [78, 327] on div "Pen P" at bounding box center [71, 508] width 42 height 34
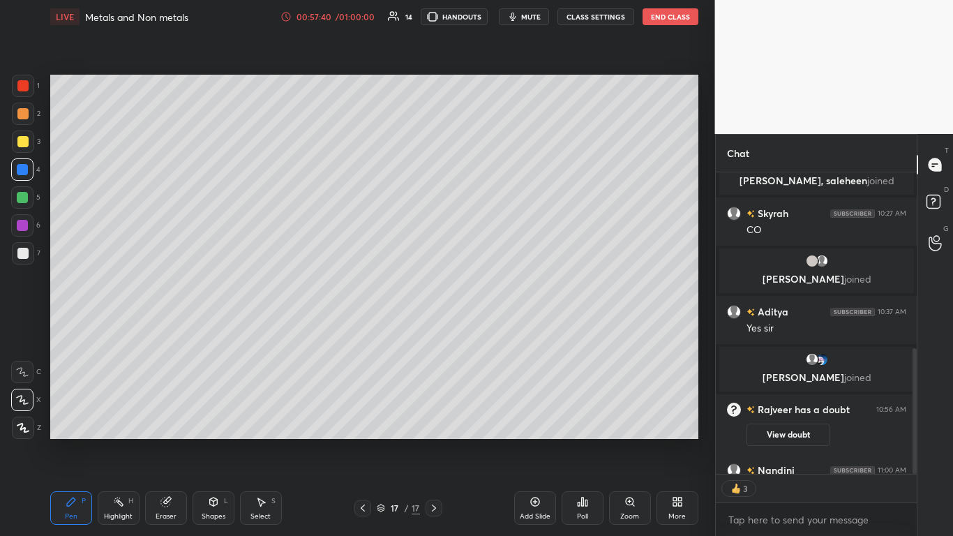
scroll to position [537, 0]
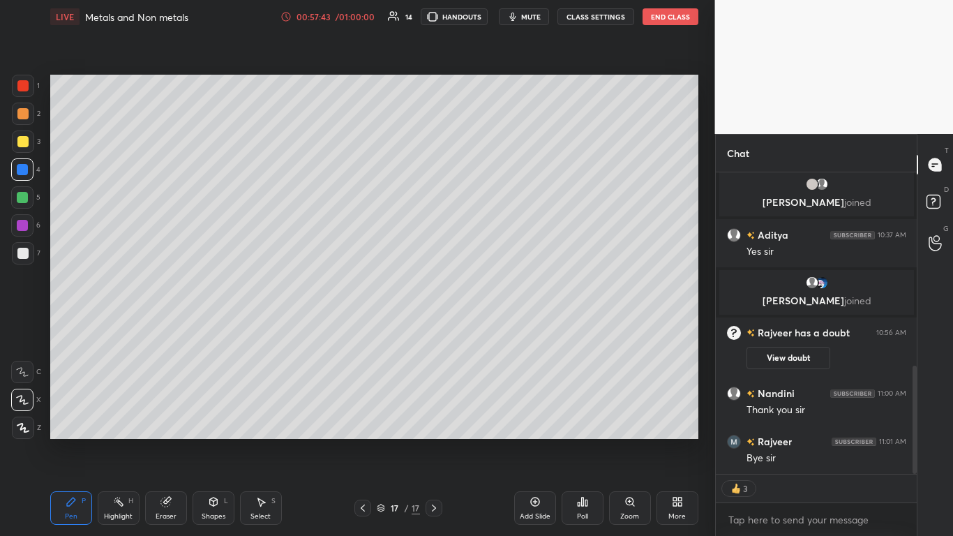
type textarea "x"
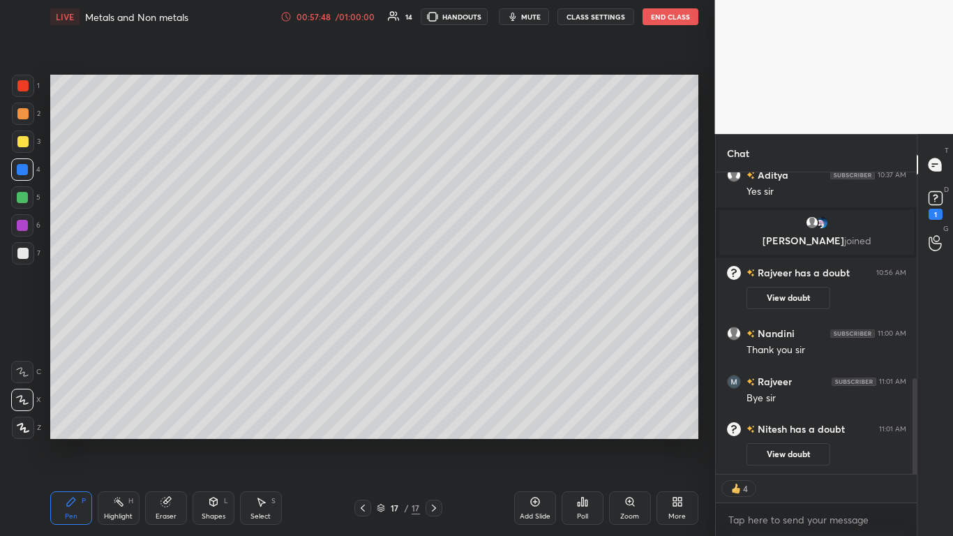
scroll to position [646, 0]
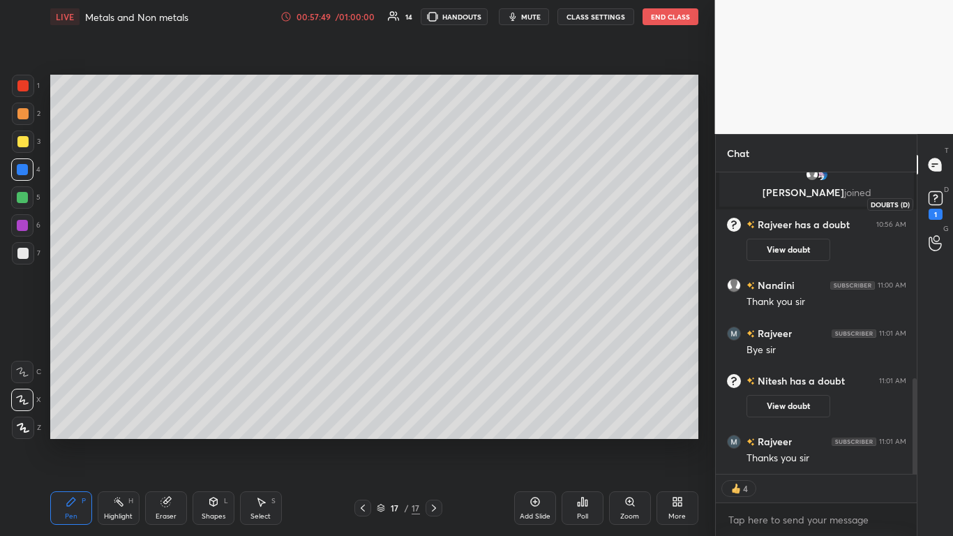
click at [500, 193] on div "1" at bounding box center [936, 203] width 28 height 25
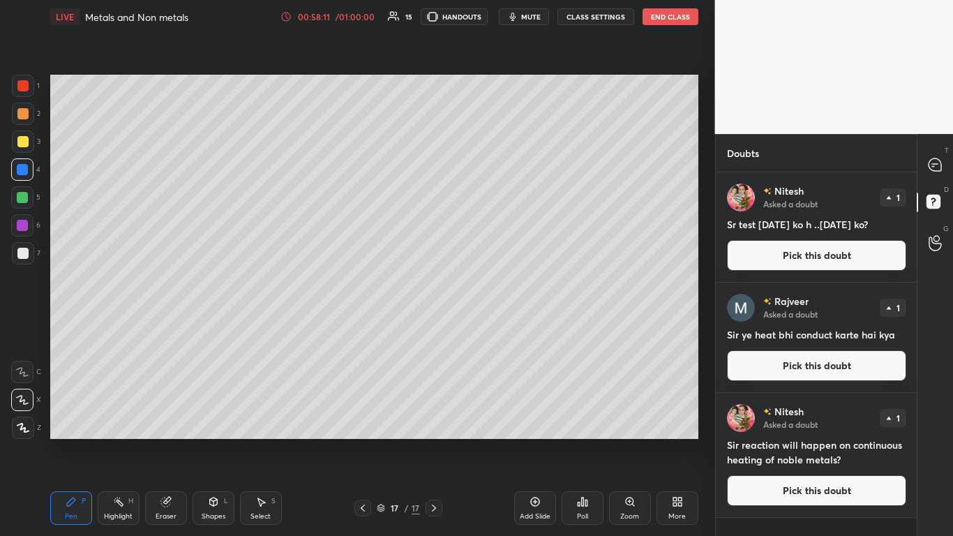
click at [500, 15] on button "End Class" at bounding box center [671, 16] width 56 height 17
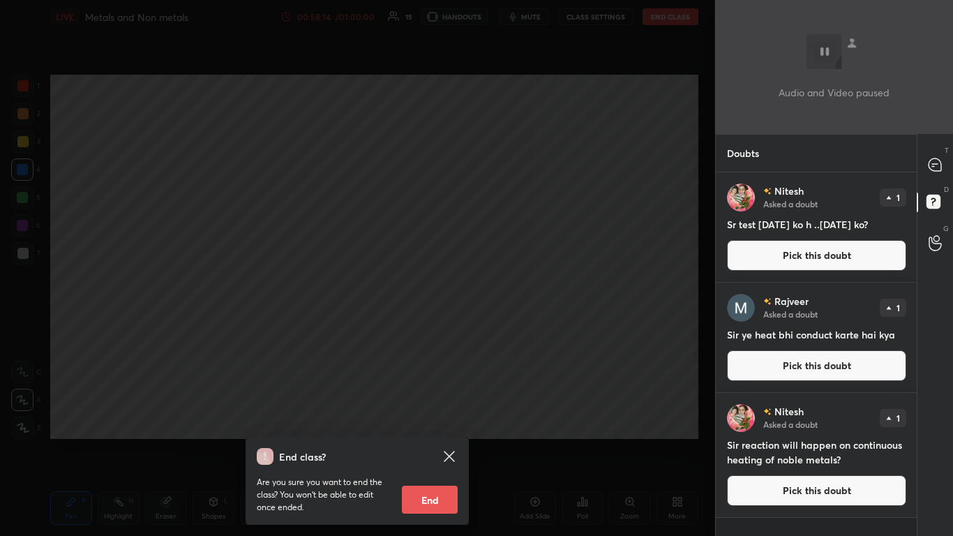
click at [436, 327] on button "End" at bounding box center [430, 500] width 56 height 28
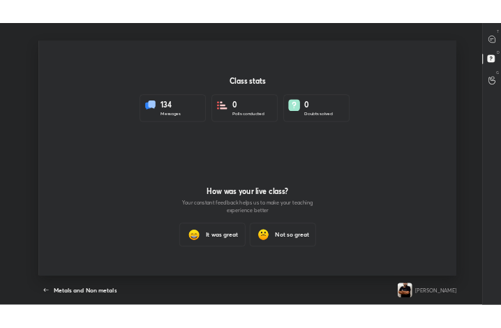
scroll to position [69557, 69306]
